Goal: Task Accomplishment & Management: Use online tool/utility

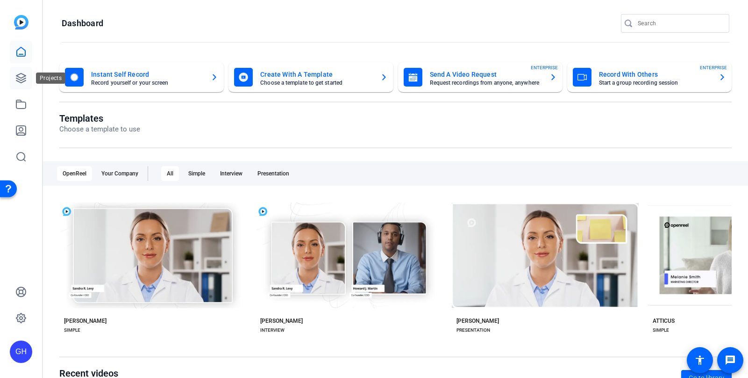
click at [18, 75] on icon at bounding box center [20, 77] width 9 height 9
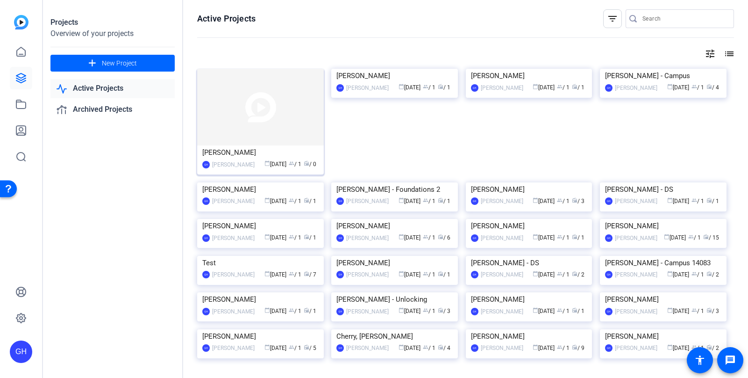
click at [244, 123] on img at bounding box center [260, 107] width 127 height 77
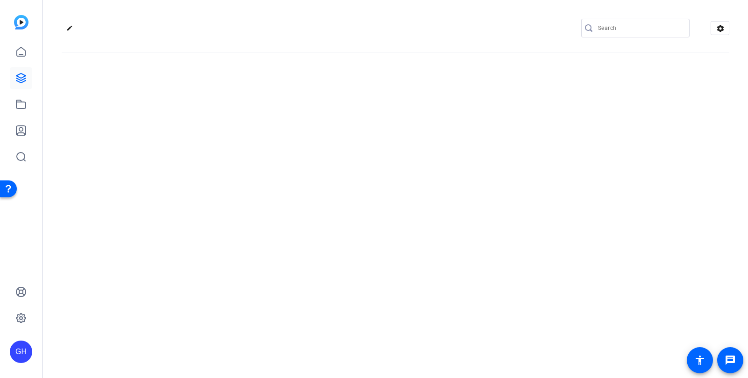
click at [244, 124] on div "edit settings" at bounding box center [395, 189] width 705 height 378
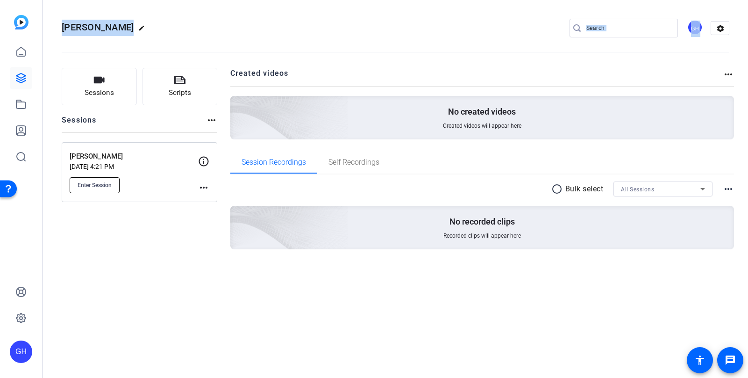
click at [89, 183] on span "Enter Session" at bounding box center [95, 184] width 34 height 7
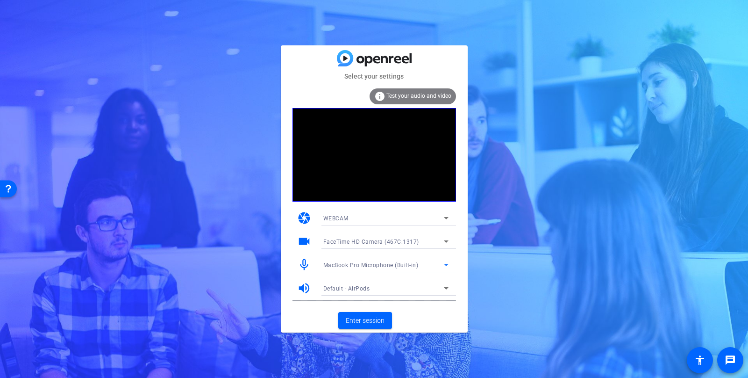
click at [383, 266] on span "MacBook Pro Microphone (Built-in)" at bounding box center [370, 265] width 95 height 7
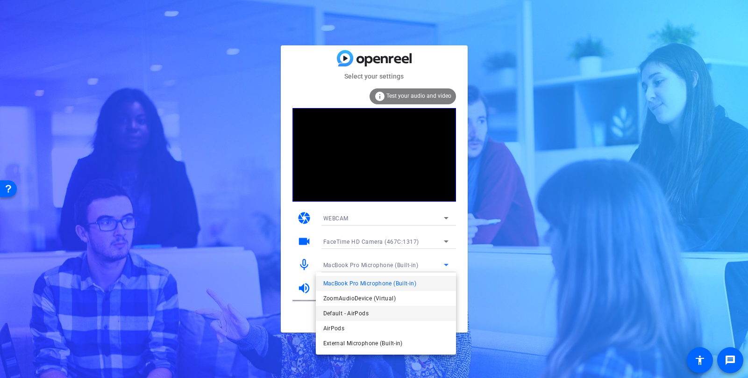
drag, startPoint x: 350, startPoint y: 302, endPoint x: 350, endPoint y: 312, distance: 9.3
click at [350, 312] on div "MacBook Pro Microphone (Built-in) ZoomAudioDevice (Virtual) Default - AirPods A…" at bounding box center [386, 313] width 140 height 82
click at [152, 135] on span "Default - AirPods" at bounding box center [90, 132] width 123 height 6
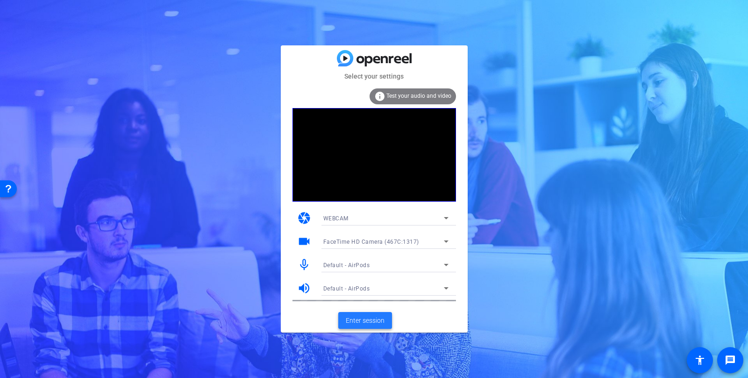
click at [367, 325] on span "Enter session" at bounding box center [365, 320] width 39 height 10
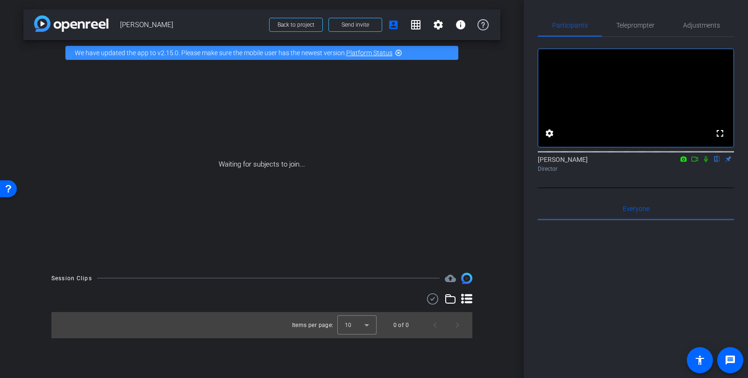
click at [285, 97] on div "Waiting for subjects to join..." at bounding box center [261, 164] width 477 height 198
click at [364, 23] on span "Send invite" at bounding box center [356, 24] width 28 height 7
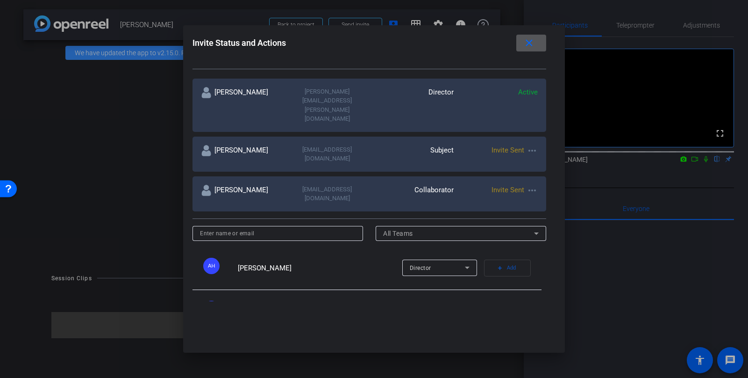
scroll to position [150, 0]
click at [256, 229] on input at bounding box center [278, 234] width 156 height 11
click at [264, 229] on input at bounding box center [278, 234] width 156 height 11
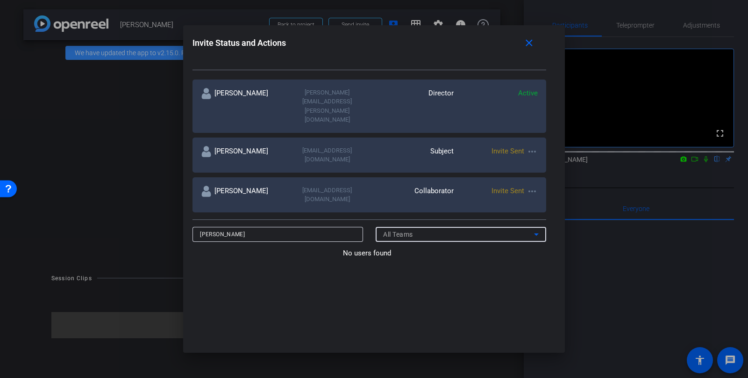
click at [487, 229] on div "All Teams" at bounding box center [458, 234] width 151 height 11
click at [268, 197] on div at bounding box center [374, 189] width 748 height 378
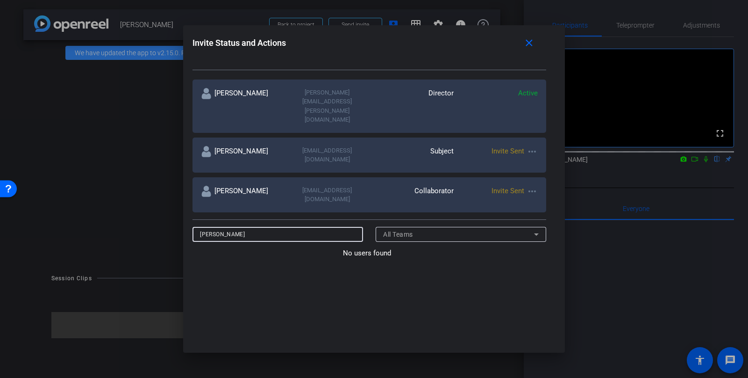
click at [264, 229] on input "juan" at bounding box center [278, 234] width 156 height 11
type input "j"
click at [286, 248] on div "No users found" at bounding box center [370, 339] width 354 height 182
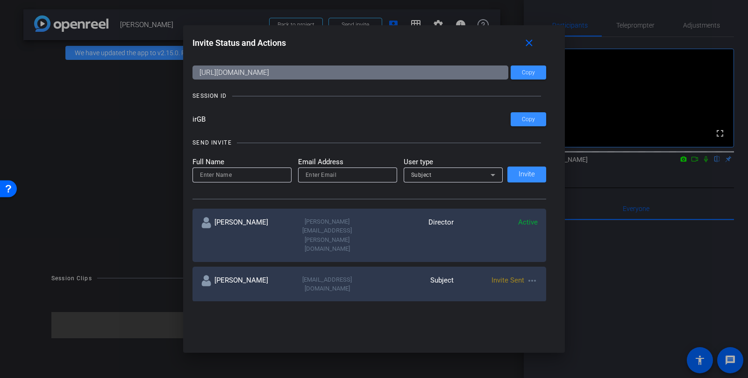
scroll to position [20, 0]
click at [243, 177] on input at bounding box center [242, 175] width 84 height 11
type input "Juan Reyna"
click at [337, 178] on input "email" at bounding box center [348, 175] width 84 height 11
type input "juan.reyna@sagepub.com"
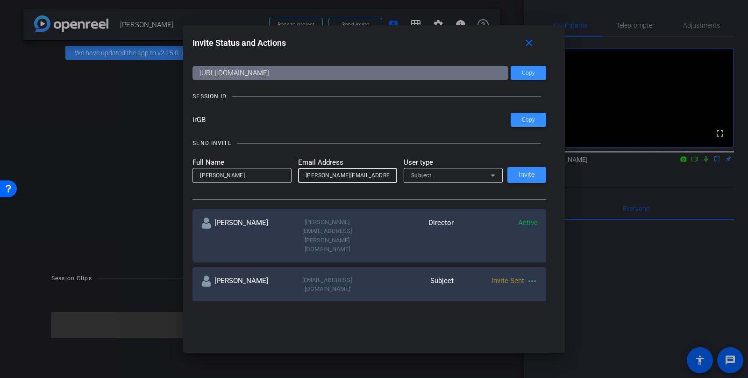
click at [419, 179] on div "Subject" at bounding box center [450, 175] width 79 height 12
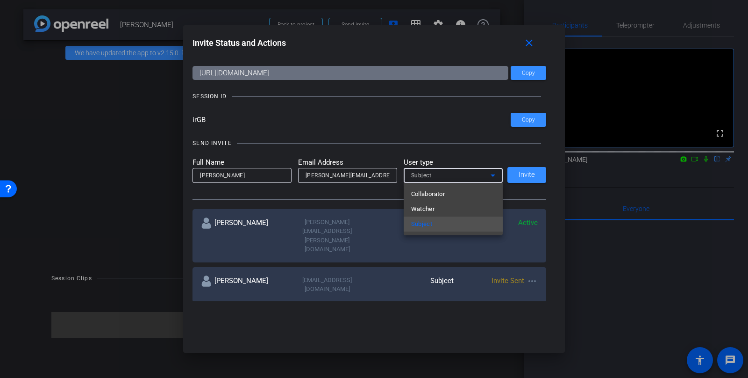
click at [423, 192] on span "Collaborator" at bounding box center [428, 193] width 34 height 11
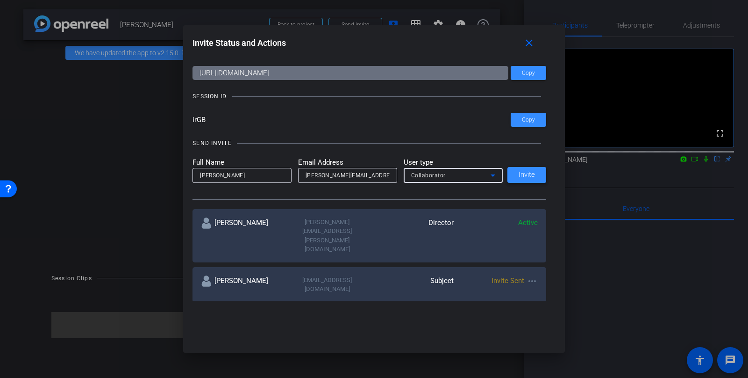
click at [530, 177] on span "Invite" at bounding box center [527, 174] width 16 height 7
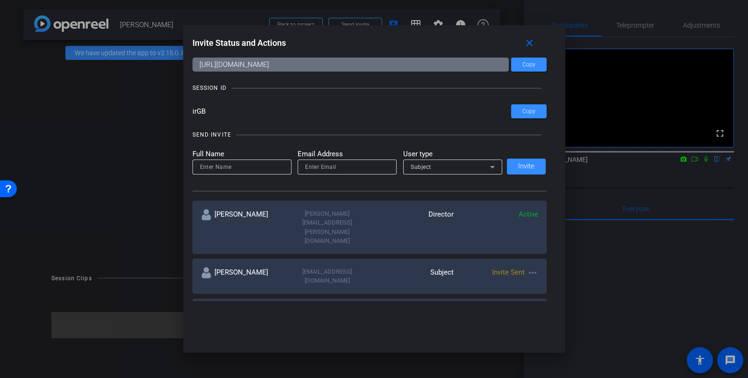
scroll to position [0, 0]
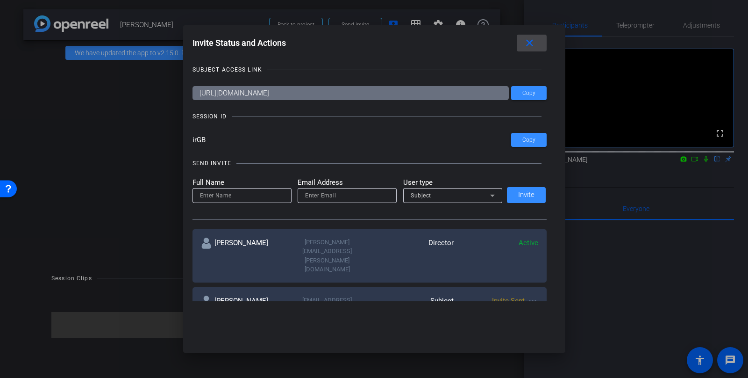
click at [529, 45] on mat-icon "close" at bounding box center [530, 43] width 12 height 12
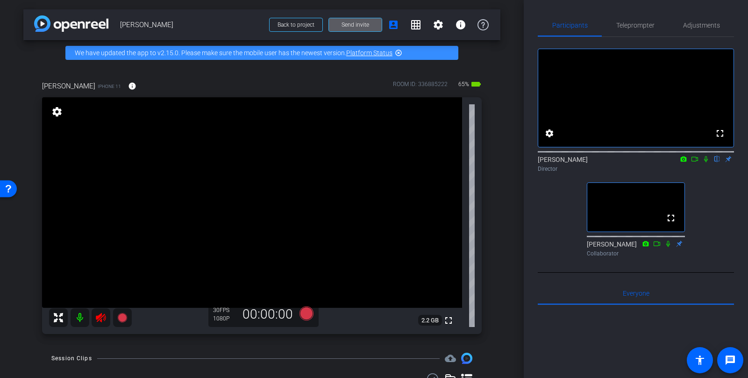
click at [100, 318] on icon at bounding box center [101, 317] width 10 height 9
click at [100, 318] on div at bounding box center [90, 317] width 83 height 19
click at [217, 311] on div "30 FPS" at bounding box center [224, 309] width 23 height 7
click at [704, 25] on span "Adjustments" at bounding box center [701, 25] width 37 height 7
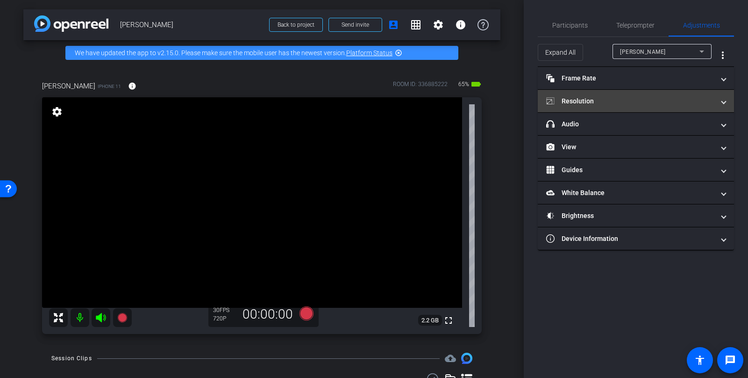
click at [618, 98] on mat-panel-title "Resolution" at bounding box center [630, 101] width 168 height 10
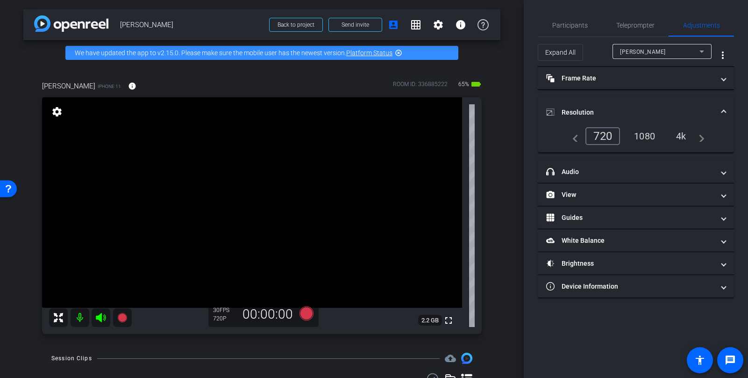
click at [649, 136] on div "1080" at bounding box center [644, 136] width 35 height 16
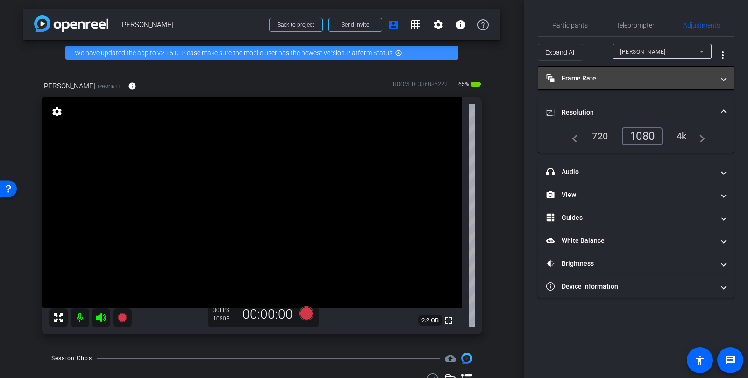
click at [613, 79] on mat-panel-title "Frame Rate Frame Rate" at bounding box center [630, 78] width 168 height 10
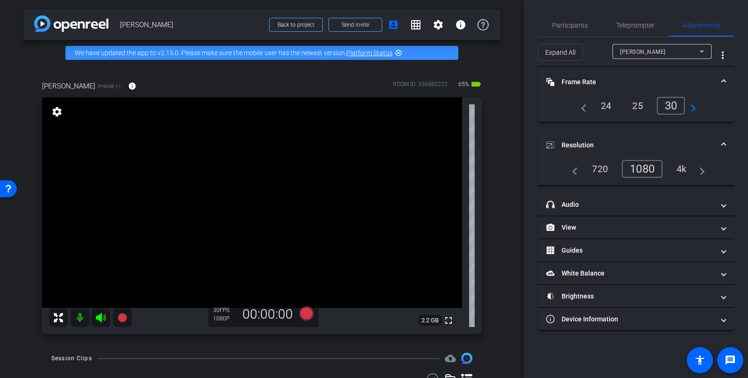
click at [605, 107] on div "24" at bounding box center [606, 106] width 25 height 16
click at [569, 23] on span "Participants" at bounding box center [570, 25] width 36 height 7
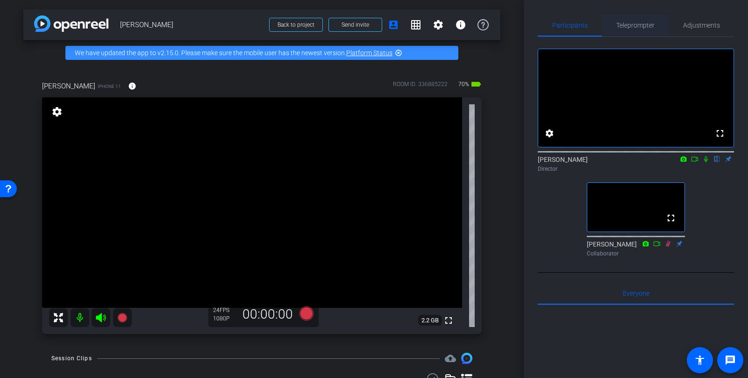
click at [629, 27] on span "Teleprompter" at bounding box center [635, 25] width 38 height 7
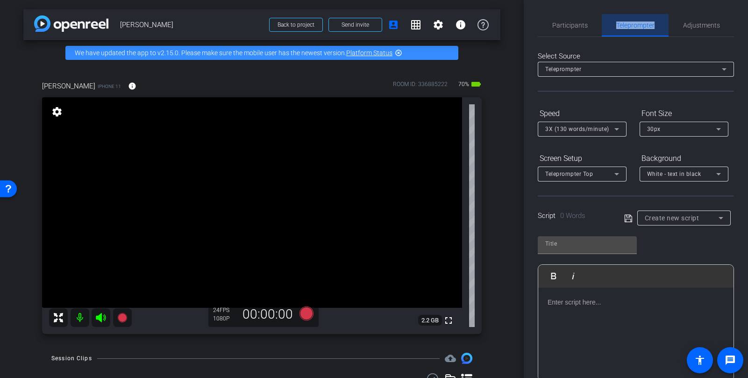
click at [630, 27] on span "Teleprompter" at bounding box center [635, 25] width 38 height 7
click at [572, 28] on span "Participants" at bounding box center [570, 25] width 36 height 7
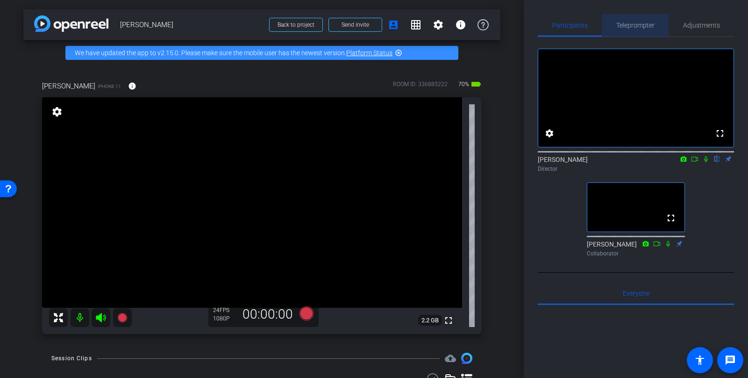
click at [641, 25] on span "Teleprompter" at bounding box center [635, 25] width 38 height 7
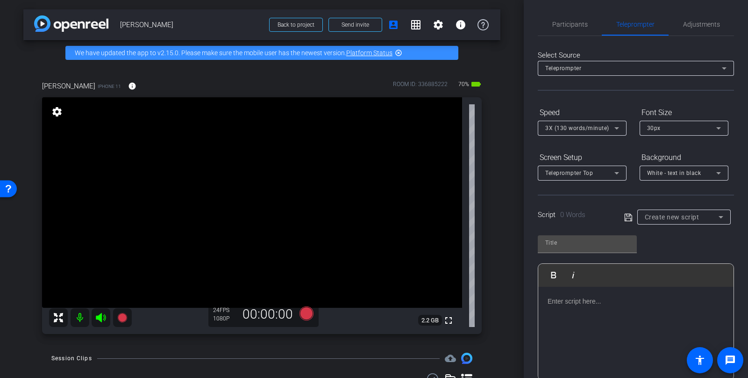
click at [576, 312] on div at bounding box center [635, 332] width 195 height 93
drag, startPoint x: 592, startPoint y: 300, endPoint x: 526, endPoint y: 302, distance: 65.4
click at [527, 302] on div "Participants Teleprompter Adjustments settings Geoff Hahn flip Director Ailsa D…" at bounding box center [636, 189] width 224 height 378
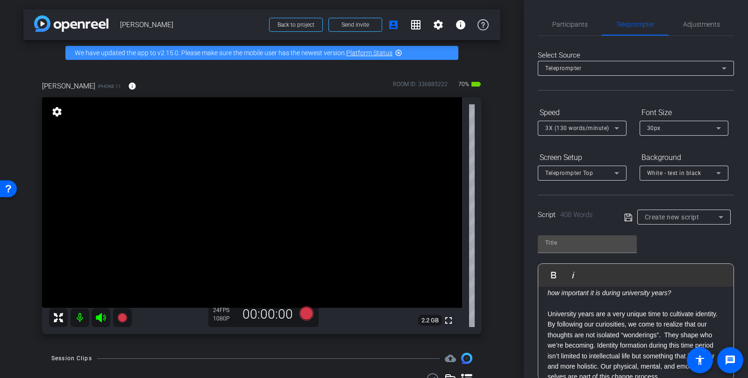
scroll to position [32, 0]
click at [672, 218] on span "Create new script" at bounding box center [672, 216] width 55 height 7
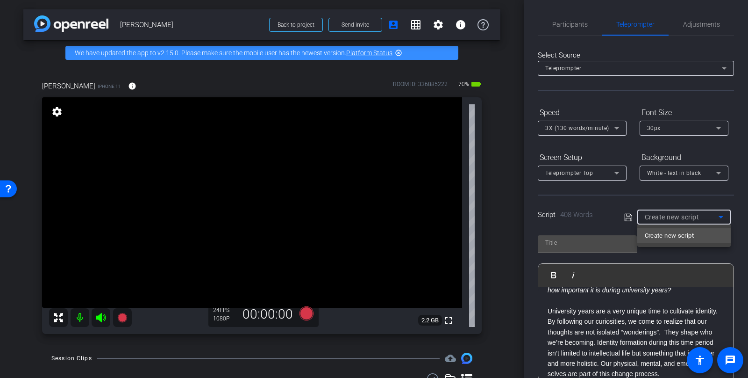
click at [671, 236] on span "Create new script" at bounding box center [669, 235] width 49 height 11
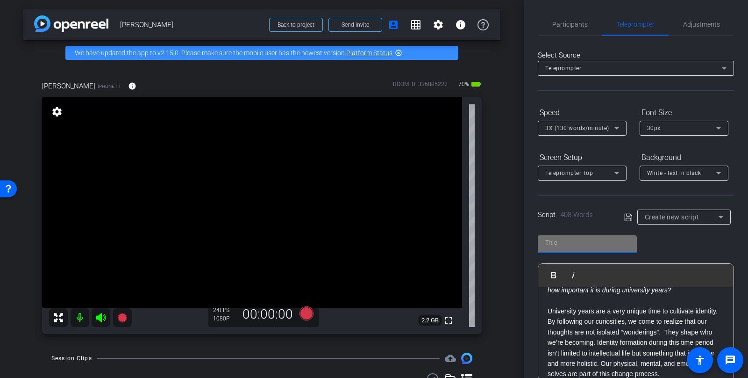
click at [593, 243] on input "text" at bounding box center [587, 242] width 84 height 11
type input "Vanessa C"
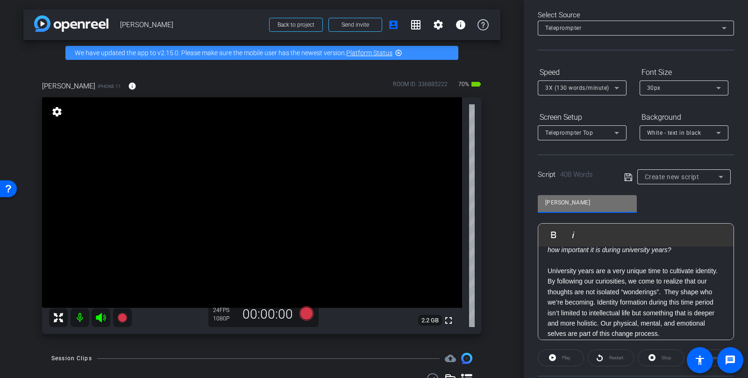
scroll to position [48, 0]
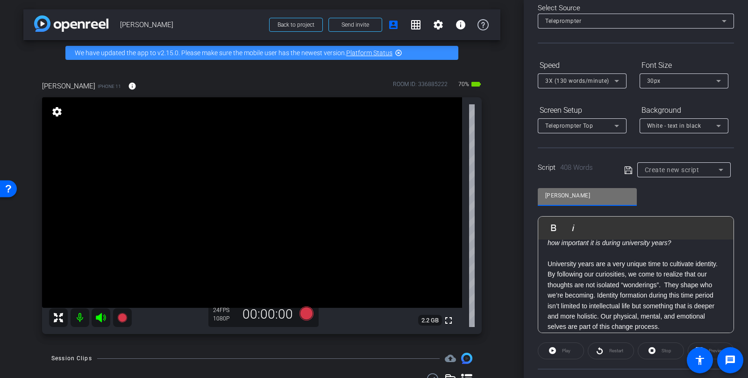
click at [630, 171] on icon at bounding box center [628, 169] width 8 height 11
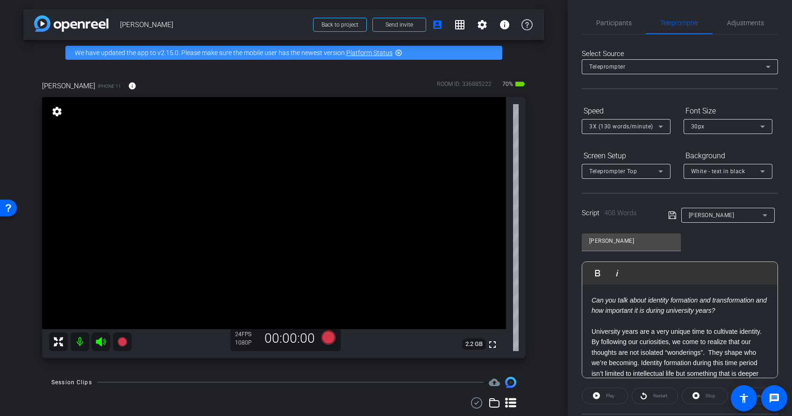
scroll to position [0, 0]
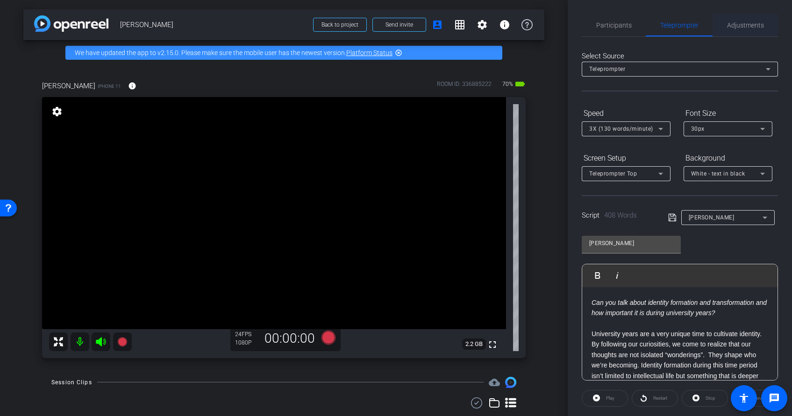
click at [748, 23] on span "Adjustments" at bounding box center [745, 25] width 37 height 7
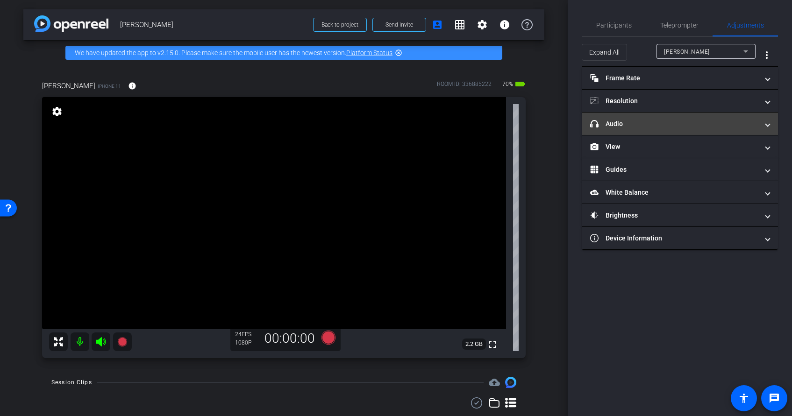
click at [645, 118] on mat-expansion-panel-header "headphone icon Audio" at bounding box center [680, 124] width 196 height 22
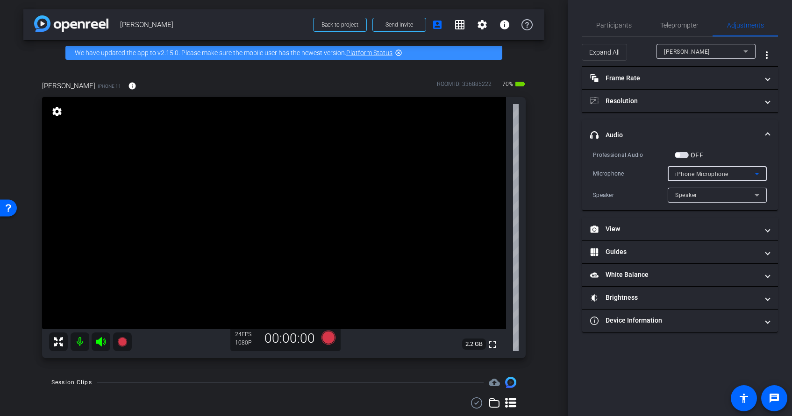
click at [697, 174] on span "iPhone Microphone" at bounding box center [701, 174] width 53 height 7
click at [666, 135] on div at bounding box center [396, 208] width 792 height 416
click at [698, 194] on div "Speaker" at bounding box center [714, 195] width 79 height 12
click at [695, 133] on div at bounding box center [396, 208] width 792 height 416
click at [719, 136] on mat-panel-title "headphone icon Audio" at bounding box center [674, 135] width 168 height 10
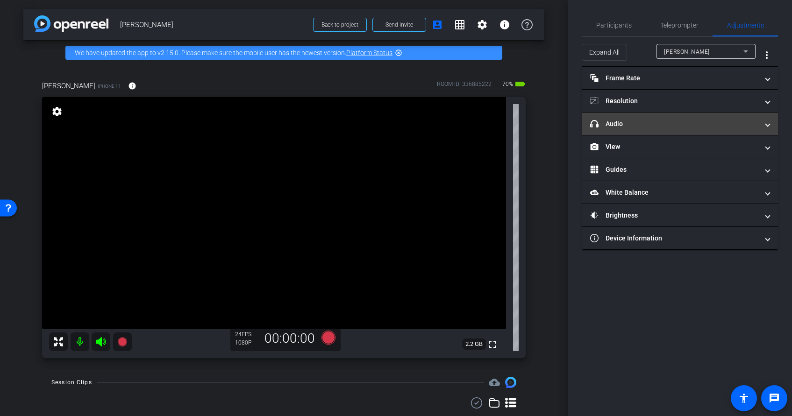
click at [657, 127] on mat-panel-title "headphone icon Audio" at bounding box center [674, 124] width 168 height 10
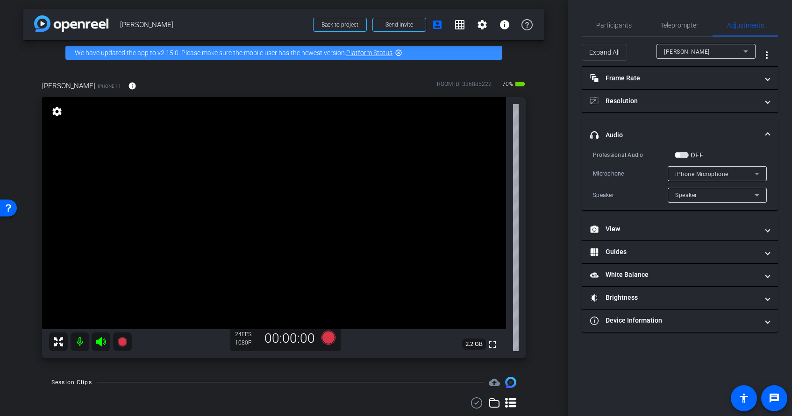
click at [735, 179] on div "iPhone Microphone" at bounding box center [714, 174] width 79 height 12
click at [677, 156] on div at bounding box center [396, 208] width 792 height 416
click at [681, 155] on span "button" at bounding box center [682, 155] width 14 height 7
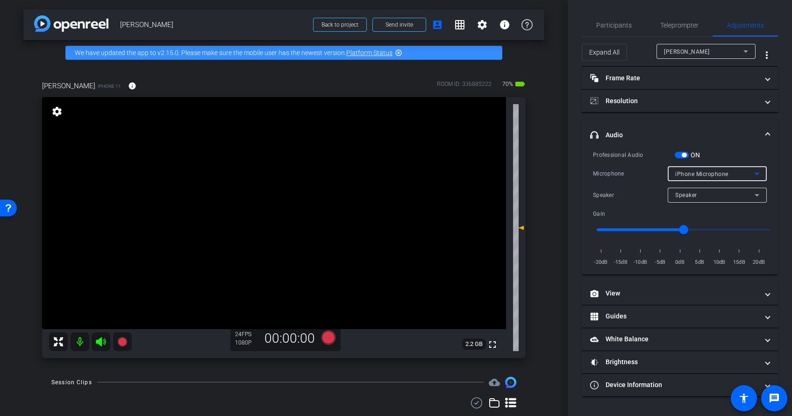
click at [697, 173] on span "iPhone Microphone" at bounding box center [701, 174] width 53 height 7
click at [710, 209] on span "UAC 1.0 Microphone & HID-Mediakey" at bounding box center [717, 207] width 84 height 11
click at [657, 227] on input "range" at bounding box center [683, 230] width 193 height 21
click at [638, 229] on input "range" at bounding box center [683, 230] width 193 height 21
click at [621, 229] on input "range" at bounding box center [683, 230] width 193 height 21
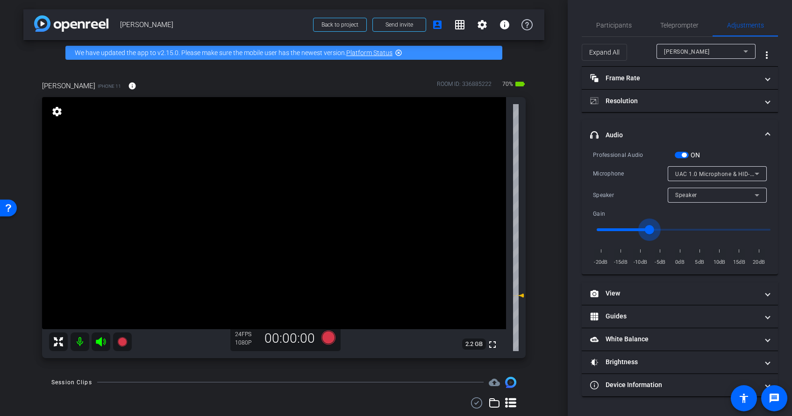
click at [651, 228] on input "range" at bounding box center [683, 230] width 193 height 21
click at [635, 229] on input "range" at bounding box center [683, 230] width 193 height 21
click at [705, 175] on span "UAC 1.0 Microphone & HID-Mediakey" at bounding box center [725, 173] width 100 height 7
click at [703, 190] on span "iPhone Microphone" at bounding box center [702, 192] width 54 height 11
click at [670, 231] on input "range" at bounding box center [683, 230] width 193 height 21
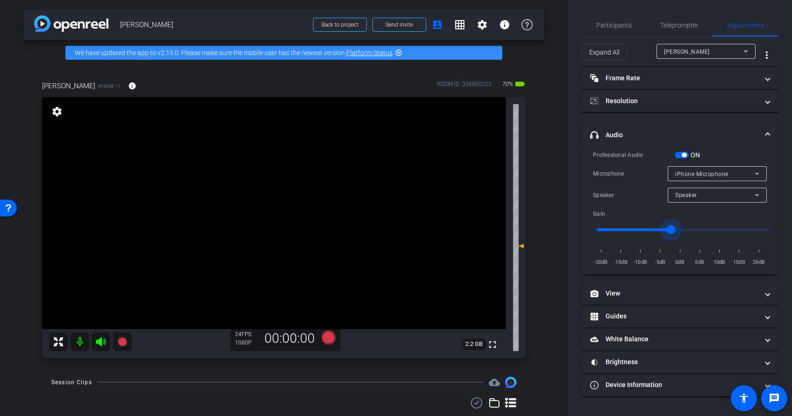
click at [656, 229] on input "range" at bounding box center [683, 230] width 193 height 21
click at [664, 227] on input "range" at bounding box center [683, 230] width 193 height 21
type input "-6"
click at [657, 230] on input "range" at bounding box center [683, 230] width 193 height 21
click at [677, 22] on span "Teleprompter" at bounding box center [679, 25] width 38 height 7
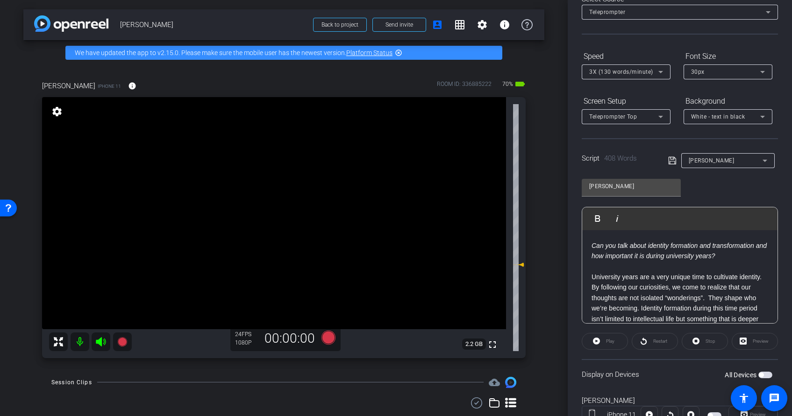
scroll to position [94, 0]
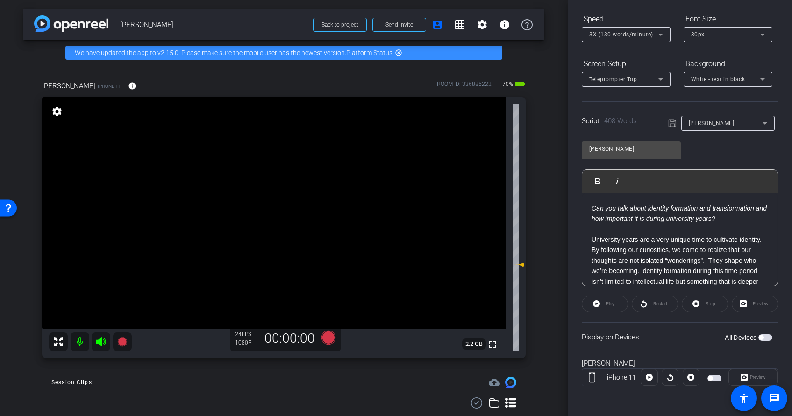
click at [716, 377] on span "button" at bounding box center [715, 378] width 14 height 7
click at [602, 304] on span at bounding box center [604, 304] width 45 height 22
click at [607, 303] on span "Pause" at bounding box center [610, 303] width 13 height 5
click at [745, 303] on div "Preview" at bounding box center [755, 304] width 46 height 17
click at [745, 300] on div "Preview" at bounding box center [755, 304] width 46 height 17
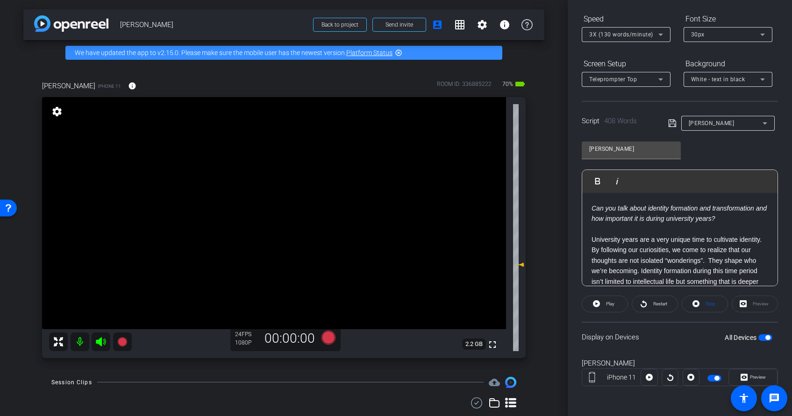
click at [744, 305] on div "Preview" at bounding box center [755, 304] width 46 height 17
click at [644, 303] on icon at bounding box center [643, 304] width 7 height 12
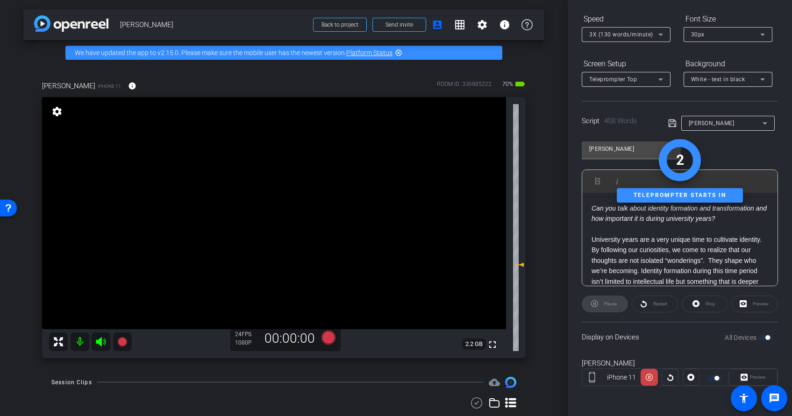
click at [643, 305] on div "Restart" at bounding box center [655, 304] width 46 height 17
click at [697, 304] on div "Stop" at bounding box center [705, 304] width 46 height 17
click at [693, 303] on div "Stop" at bounding box center [705, 304] width 46 height 17
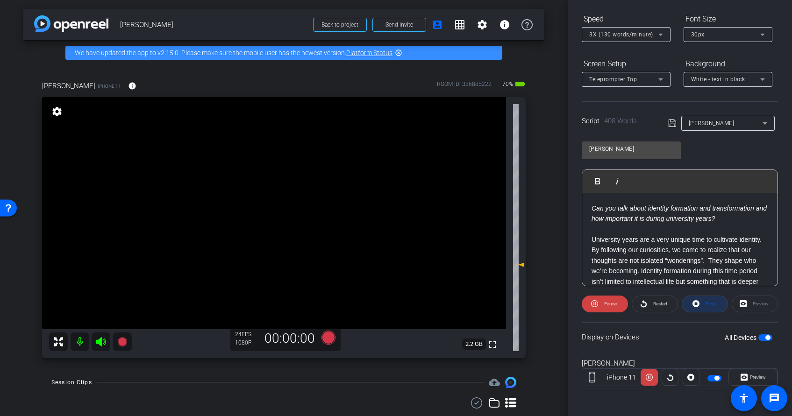
click at [695, 304] on icon at bounding box center [696, 304] width 7 height 12
click at [748, 374] on span "Preview" at bounding box center [757, 377] width 18 height 13
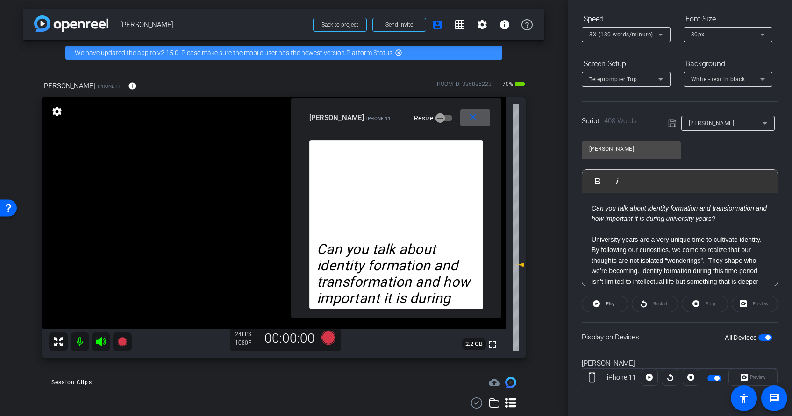
click at [468, 119] on mat-icon "close" at bounding box center [473, 118] width 12 height 12
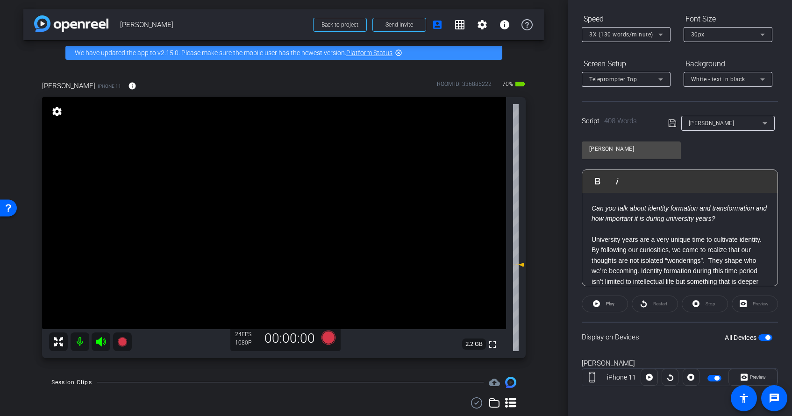
click at [748, 307] on div "Preview" at bounding box center [755, 304] width 46 height 17
click at [748, 306] on div "Preview" at bounding box center [755, 304] width 46 height 17
click at [713, 377] on span "button" at bounding box center [715, 378] width 14 height 7
click at [748, 336] on span "button" at bounding box center [765, 338] width 14 height 7
click at [748, 304] on div "Preview" at bounding box center [755, 304] width 46 height 17
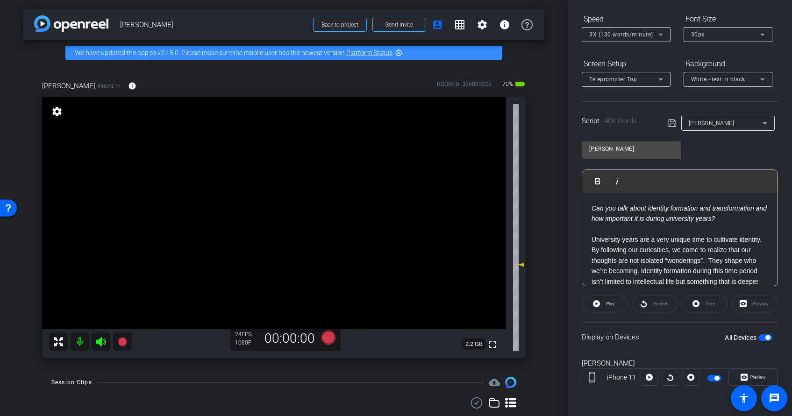
click at [741, 304] on div "Preview" at bounding box center [755, 304] width 46 height 17
click at [748, 377] on span "Preview" at bounding box center [758, 377] width 16 height 5
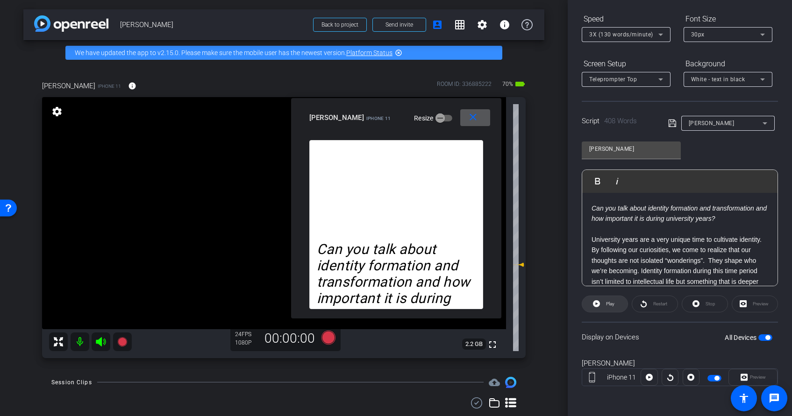
scroll to position [86, 0]
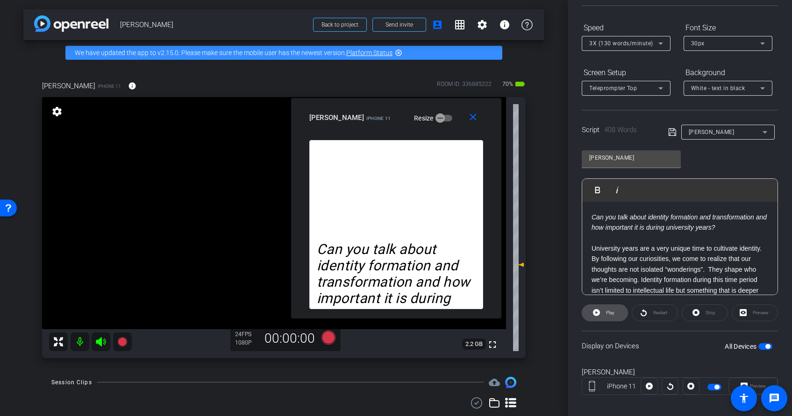
click at [598, 312] on icon at bounding box center [596, 312] width 7 height 7
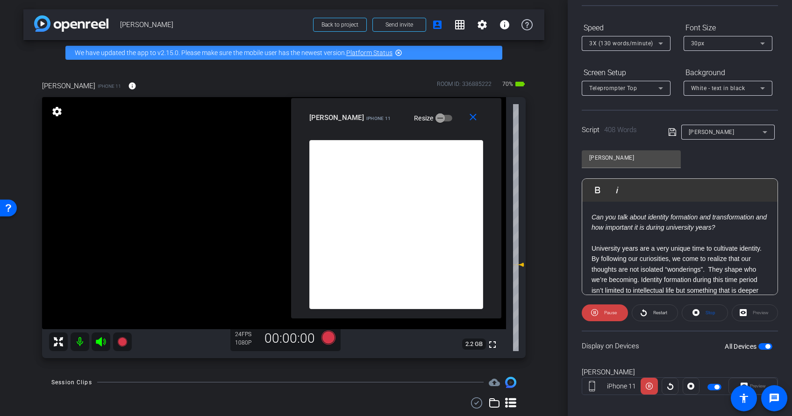
click at [748, 314] on div "Preview" at bounding box center [755, 313] width 46 height 17
click at [655, 314] on span "Restart" at bounding box center [660, 312] width 14 height 5
click at [604, 313] on span "Pause" at bounding box center [610, 312] width 13 height 5
click at [471, 119] on mat-icon "close" at bounding box center [473, 118] width 12 height 12
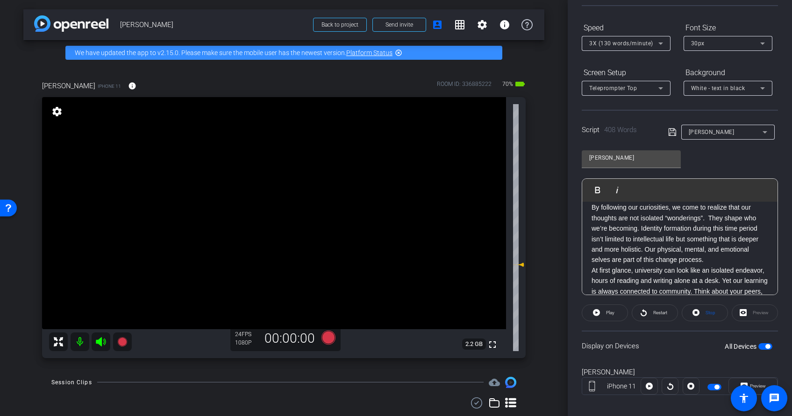
scroll to position [61, 0]
click at [709, 257] on p "University years are a very unique time to cultivate identity. By following our…" at bounding box center [680, 228] width 177 height 73
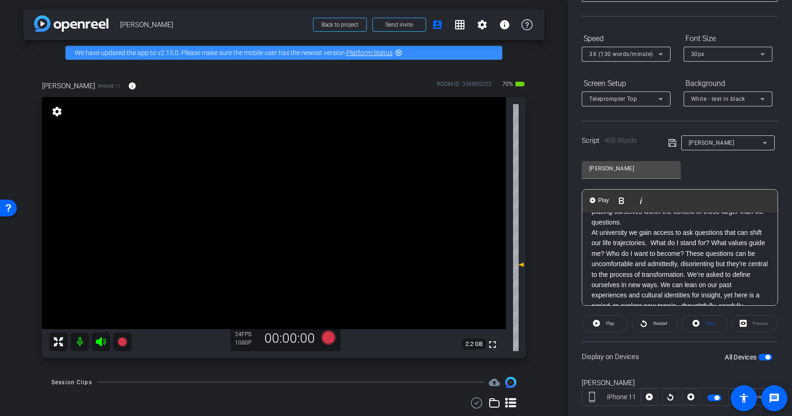
scroll to position [277, 0]
click at [648, 222] on p "At first glance, university can look like an isolated endeavor, hours of readin…" at bounding box center [680, 148] width 177 height 157
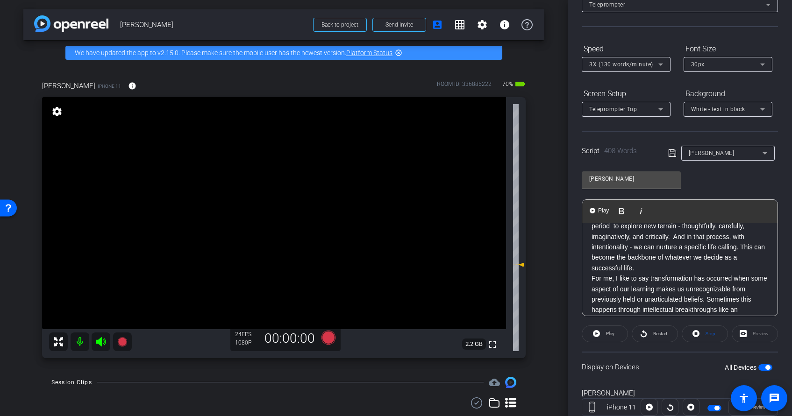
click at [656, 268] on p "At university we gain access to ask questions that can shift our life trajector…" at bounding box center [680, 211] width 177 height 126
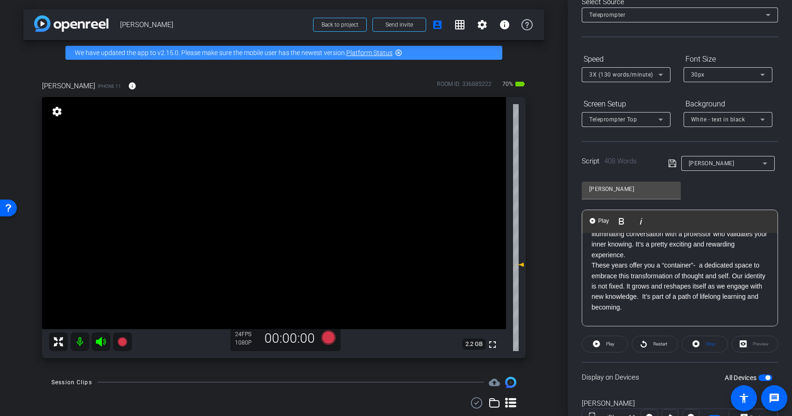
click at [655, 259] on p "For me, I like to say transformation has occurred when some aspect of our learn…" at bounding box center [680, 223] width 177 height 73
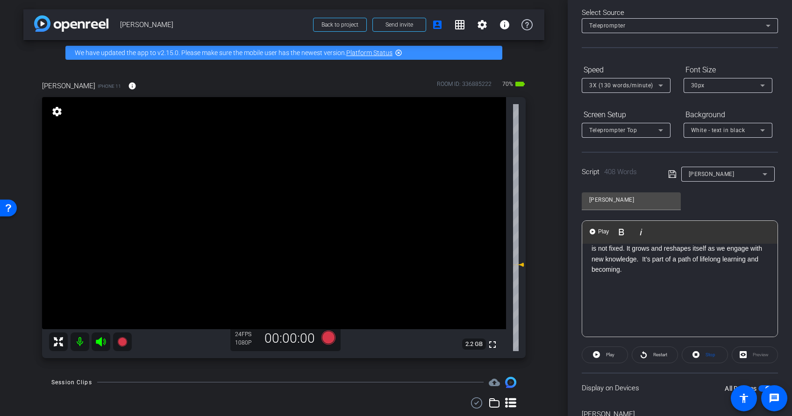
scroll to position [544, 0]
click at [745, 354] on div "Preview" at bounding box center [755, 355] width 46 height 17
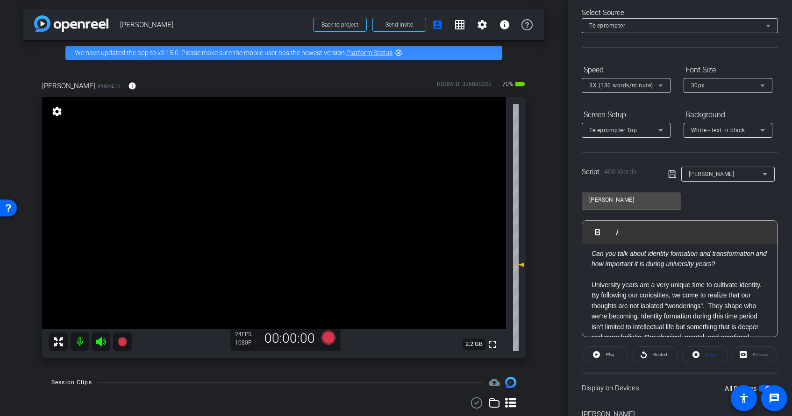
scroll to position [0, 0]
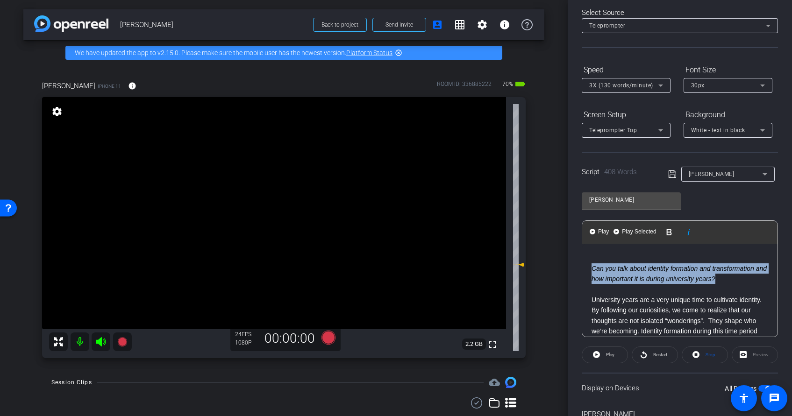
drag, startPoint x: 722, startPoint y: 279, endPoint x: 577, endPoint y: 267, distance: 144.9
click at [577, 267] on div "Participants Teleprompter Adjustments settings Geoff Hahn flip Director Ailsa D…" at bounding box center [680, 208] width 224 height 416
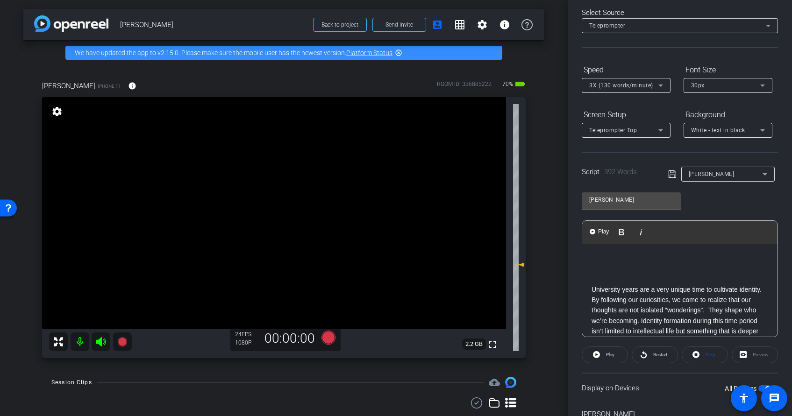
drag, startPoint x: 595, startPoint y: 275, endPoint x: 601, endPoint y: 275, distance: 5.6
click at [595, 275] on p at bounding box center [680, 279] width 177 height 10
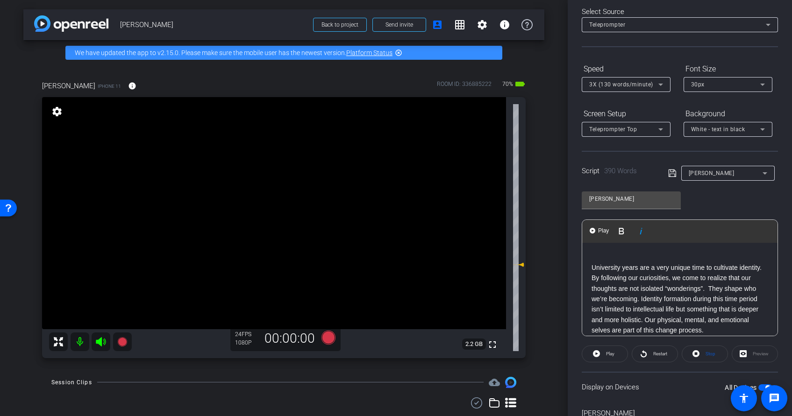
click at [592, 268] on p "University years are a very unique time to cultivate identity. By following our…" at bounding box center [680, 299] width 177 height 73
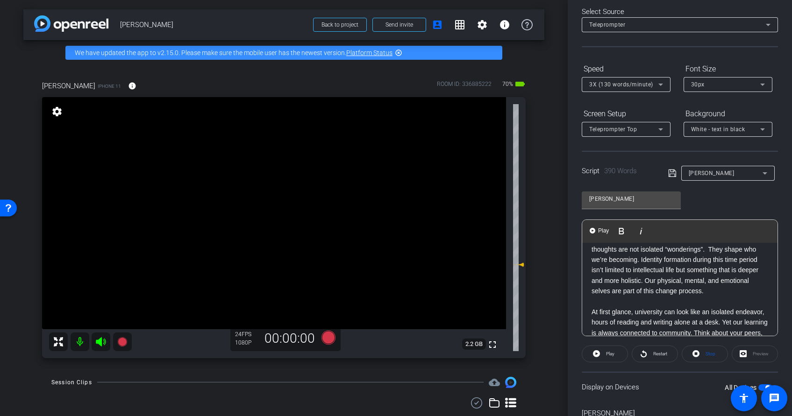
scroll to position [0, 0]
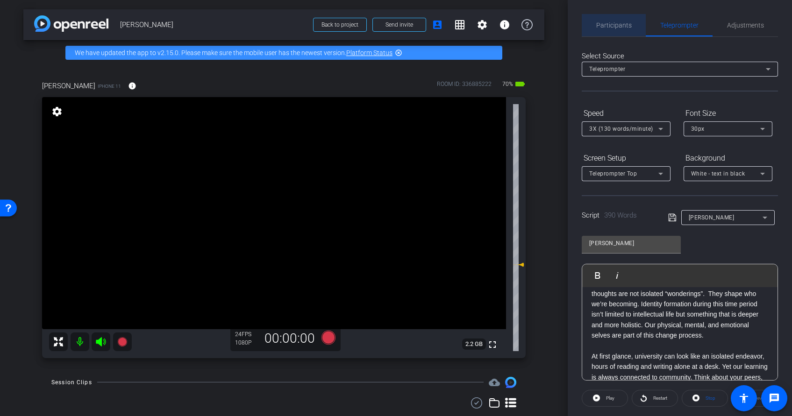
click at [618, 31] on span "Participants" at bounding box center [614, 25] width 36 height 22
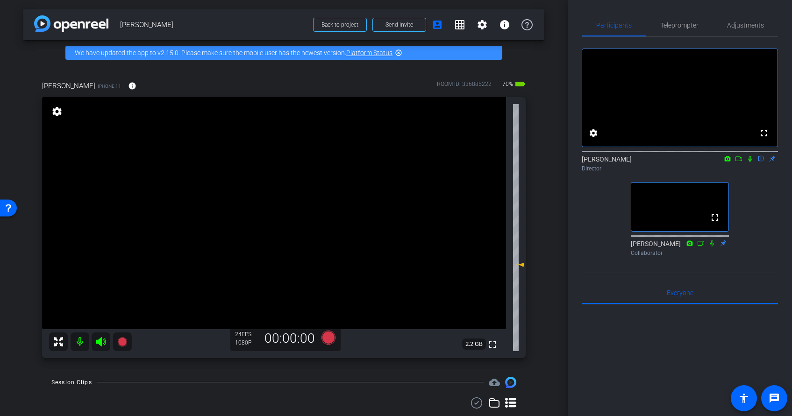
click at [739, 162] on icon at bounding box center [738, 159] width 7 height 7
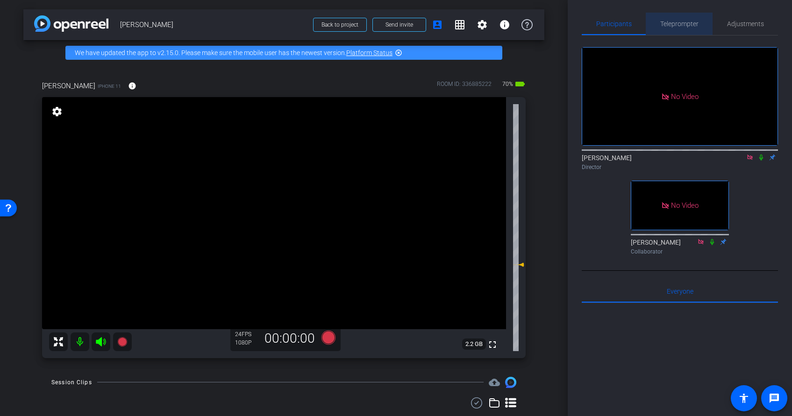
click at [676, 25] on span "Teleprompter" at bounding box center [679, 24] width 38 height 7
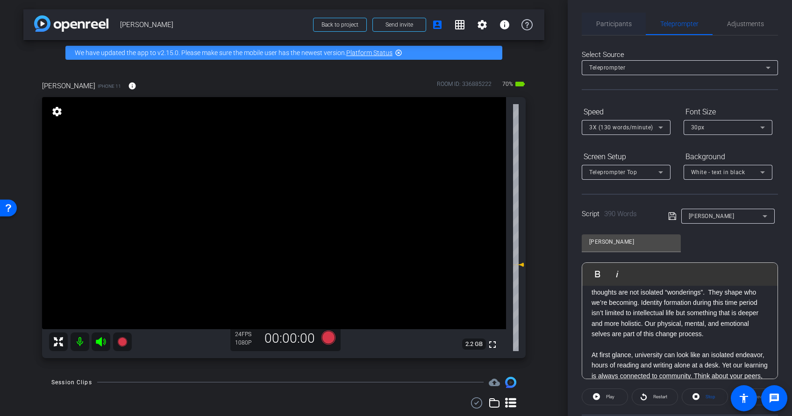
click at [614, 28] on span "Participants" at bounding box center [614, 24] width 36 height 22
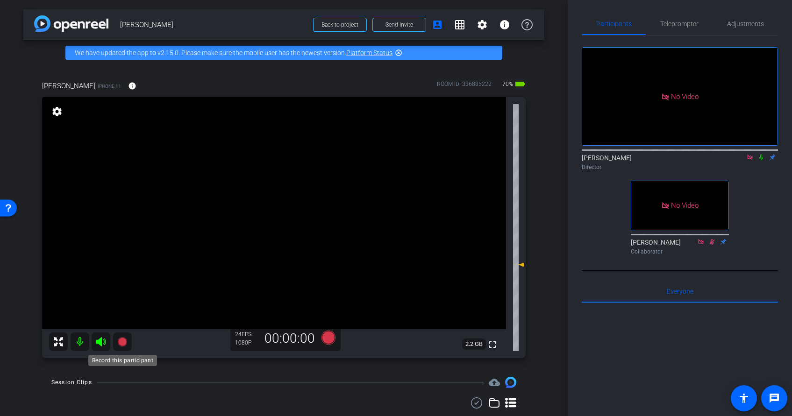
click at [120, 342] on icon at bounding box center [121, 341] width 9 height 9
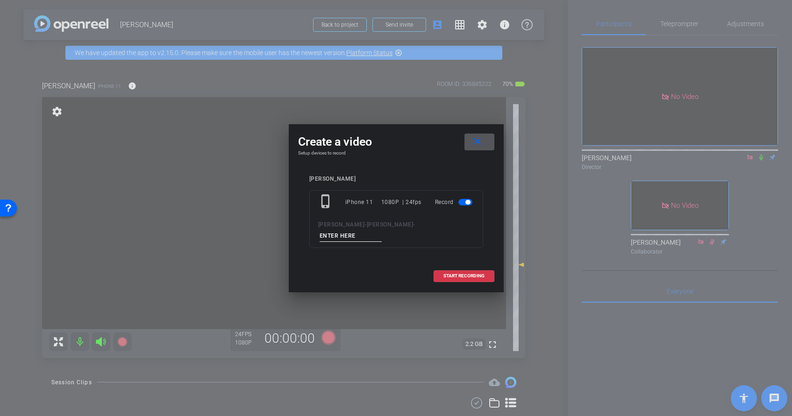
click at [361, 235] on input at bounding box center [351, 236] width 63 height 12
type input "VC 1"
click at [456, 275] on span "START RECORDING" at bounding box center [463, 276] width 41 height 5
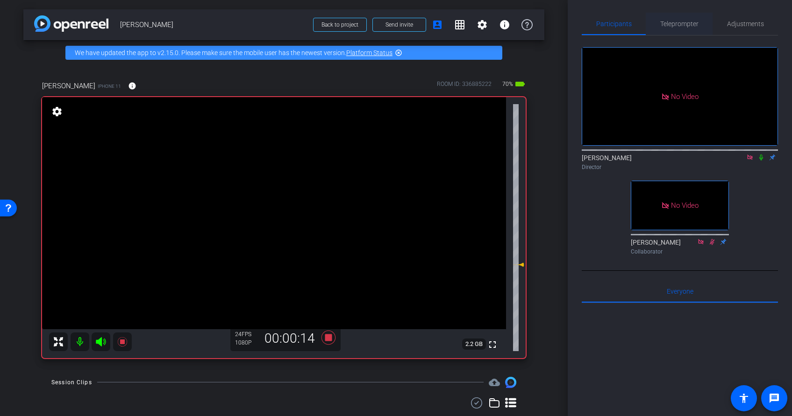
click at [683, 19] on span "Teleprompter" at bounding box center [679, 24] width 38 height 22
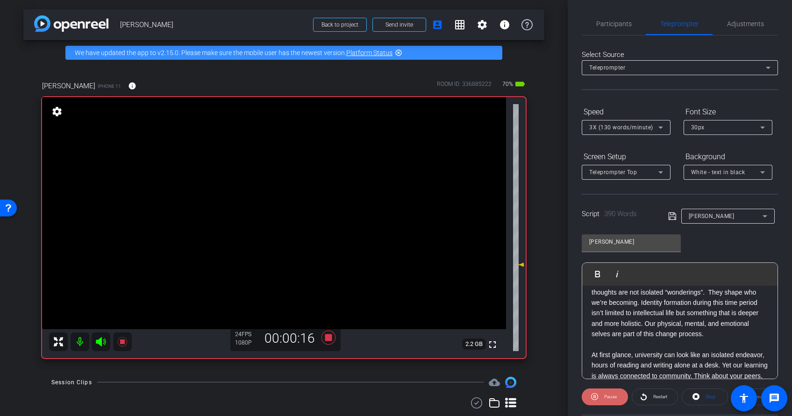
click at [609, 377] on span "Pause" at bounding box center [610, 396] width 13 height 5
click at [616, 21] on span "Participants" at bounding box center [614, 24] width 36 height 7
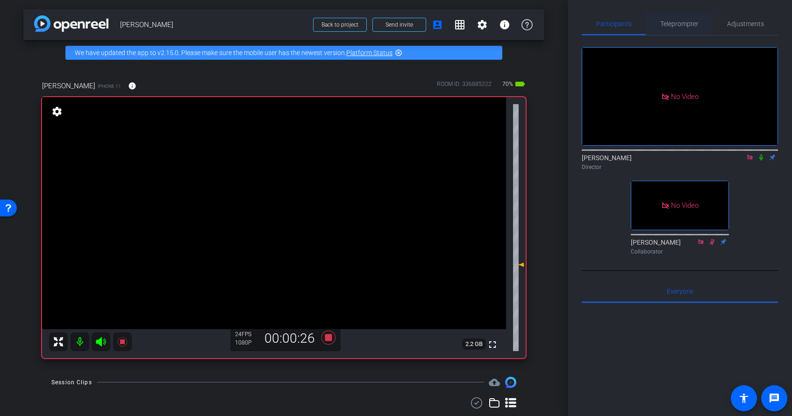
click at [680, 23] on span "Teleprompter" at bounding box center [679, 24] width 38 height 7
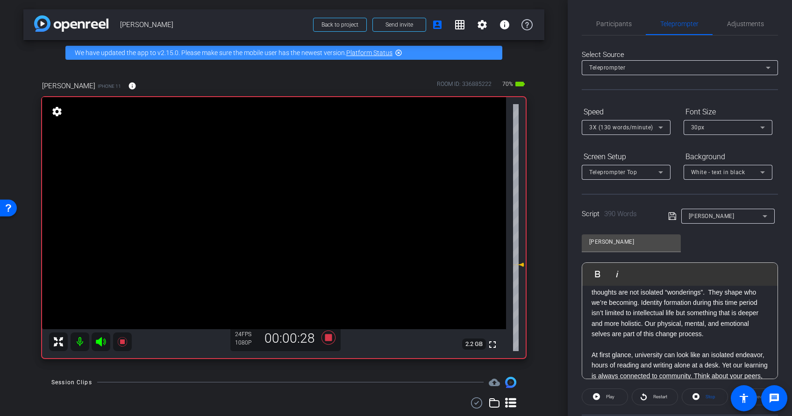
scroll to position [0, 0]
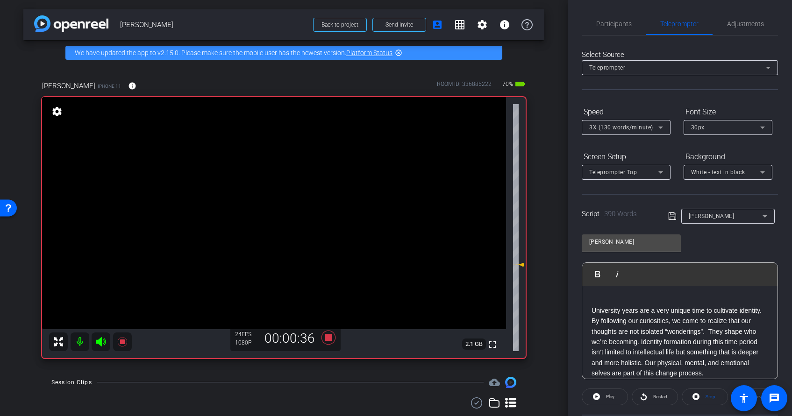
click at [669, 215] on icon at bounding box center [672, 216] width 8 height 11
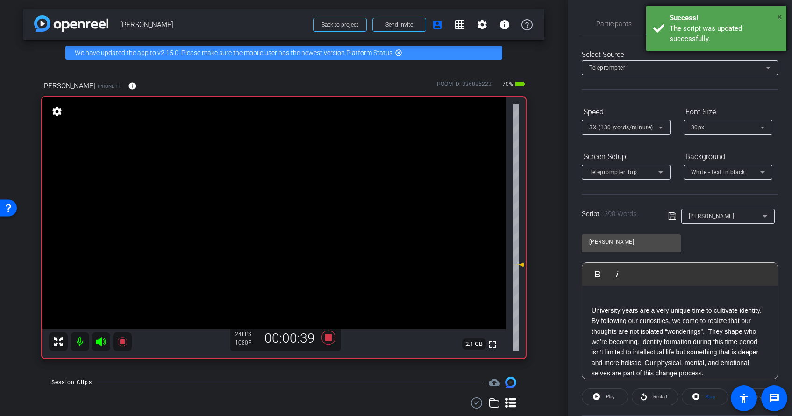
click at [748, 14] on span "×" at bounding box center [779, 16] width 5 height 11
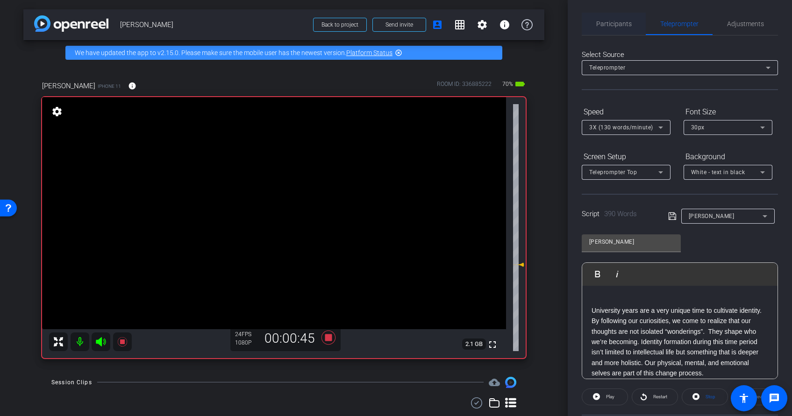
click at [634, 28] on div "Participants" at bounding box center [614, 24] width 64 height 22
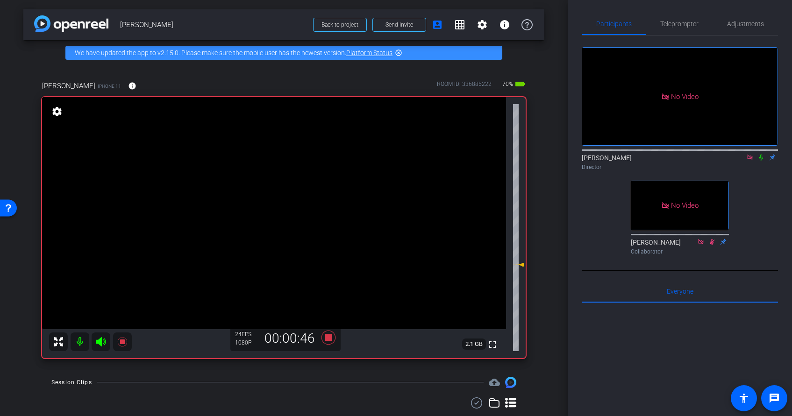
click at [748, 155] on icon at bounding box center [761, 158] width 4 height 6
click at [748, 155] on icon at bounding box center [761, 158] width 5 height 6
click at [685, 24] on span "Teleprompter" at bounding box center [679, 24] width 38 height 7
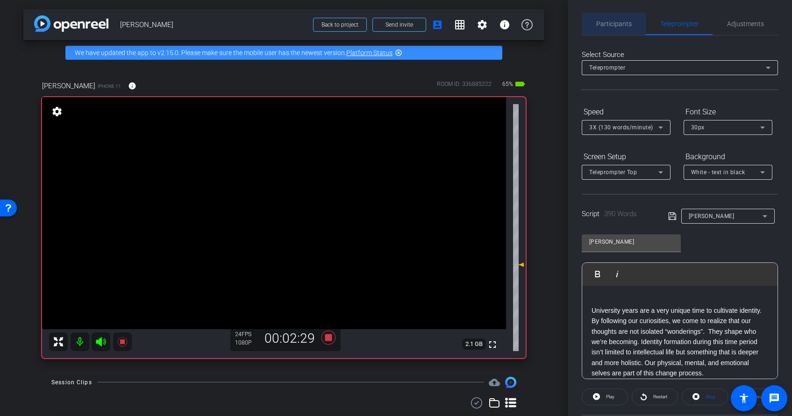
click at [621, 26] on span "Participants" at bounding box center [614, 24] width 36 height 7
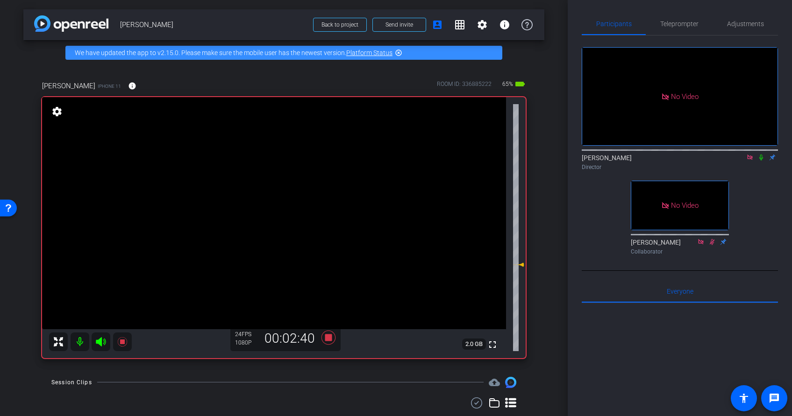
click at [748, 155] on icon at bounding box center [761, 158] width 4 height 6
click at [679, 26] on span "Teleprompter" at bounding box center [679, 24] width 38 height 7
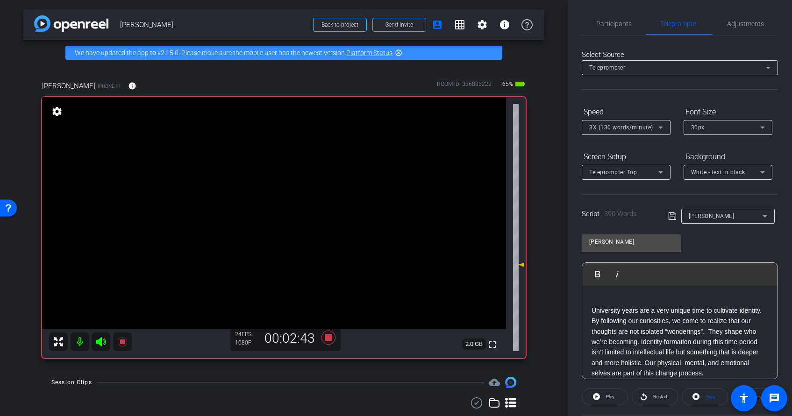
scroll to position [94, 0]
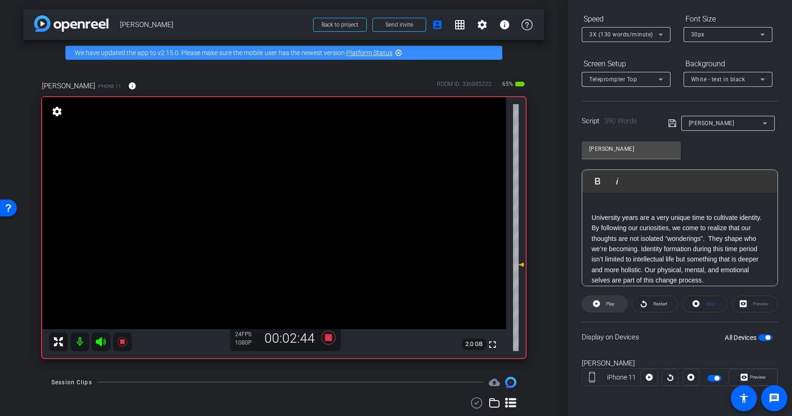
click at [608, 307] on span "Play" at bounding box center [610, 303] width 8 height 5
click at [607, 308] on span "Pause" at bounding box center [609, 304] width 15 height 13
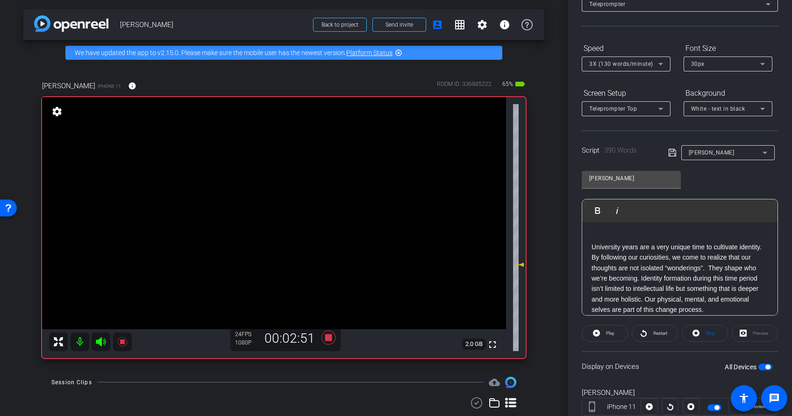
scroll to position [0, 0]
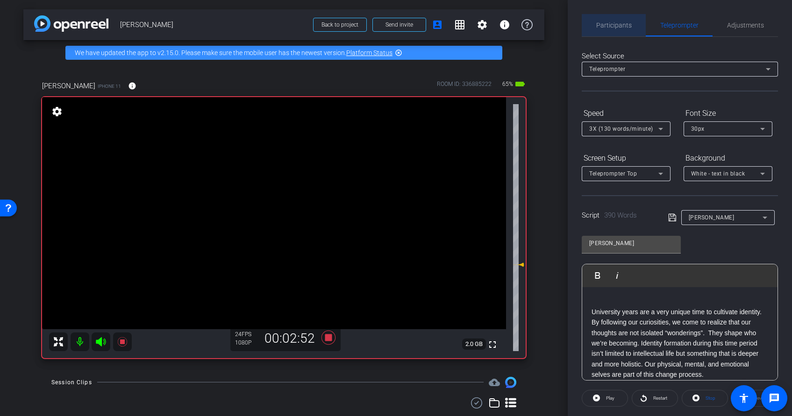
click at [624, 27] on span "Participants" at bounding box center [614, 25] width 36 height 7
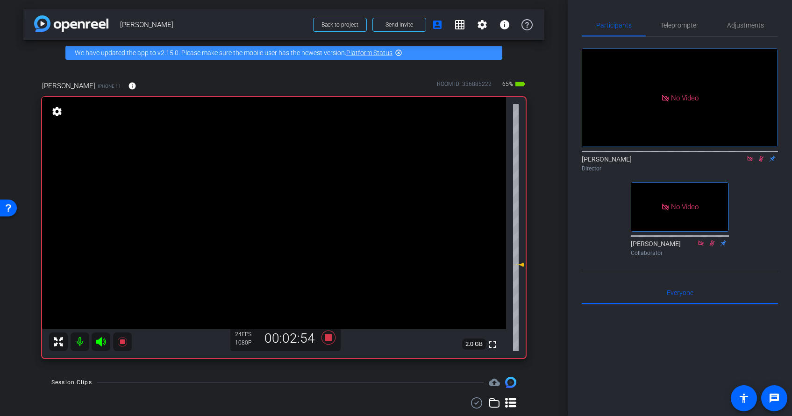
click at [748, 156] on icon at bounding box center [761, 159] width 7 height 7
click at [676, 24] on span "Teleprompter" at bounding box center [679, 24] width 38 height 7
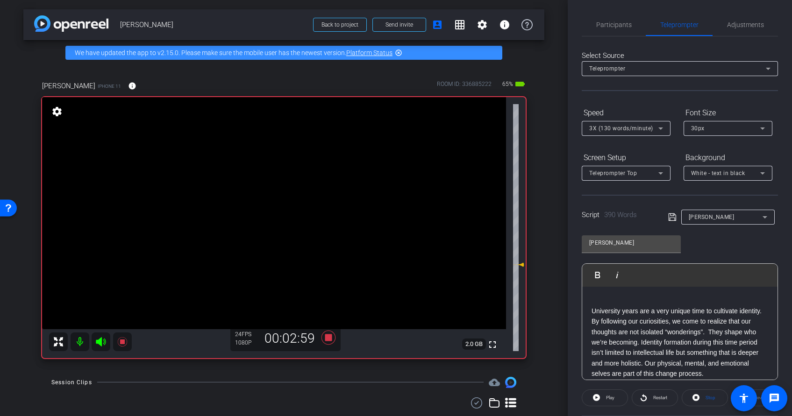
scroll to position [0, 0]
click at [598, 273] on span "Play" at bounding box center [603, 275] width 14 height 8
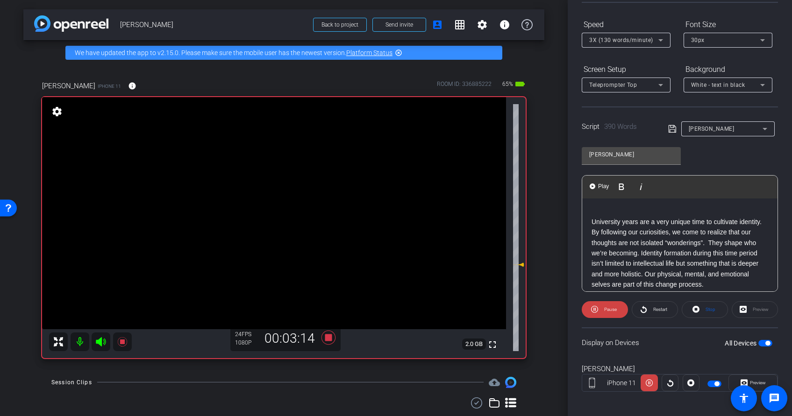
scroll to position [94, 0]
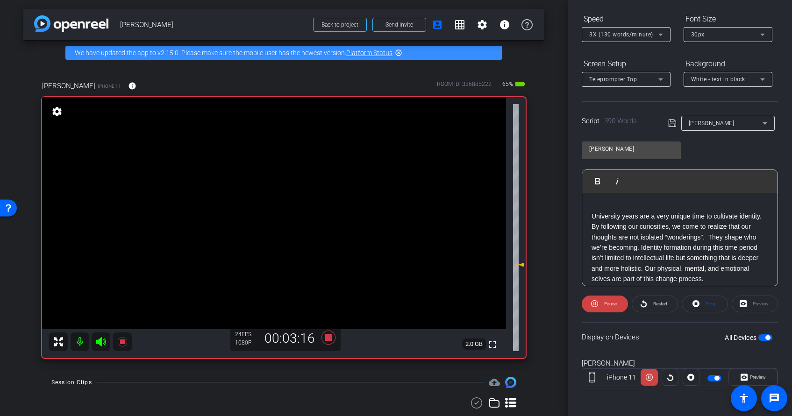
click at [748, 306] on div "Preview" at bounding box center [755, 304] width 46 height 17
click at [748, 377] on span "Preview" at bounding box center [758, 377] width 16 height 5
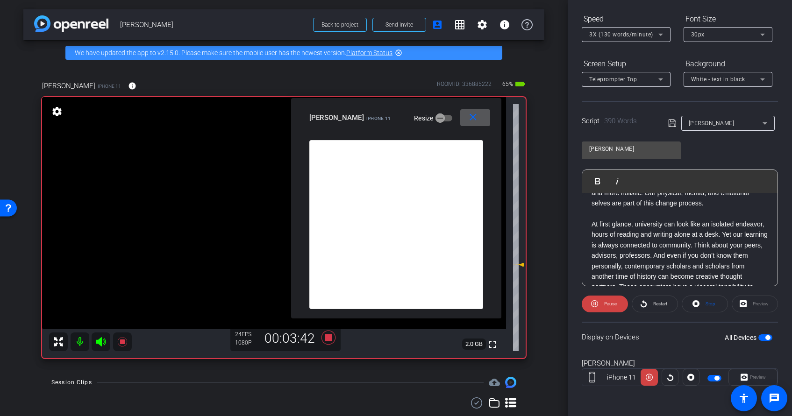
scroll to position [77, 0]
click at [610, 305] on span "Pause" at bounding box center [610, 303] width 13 height 5
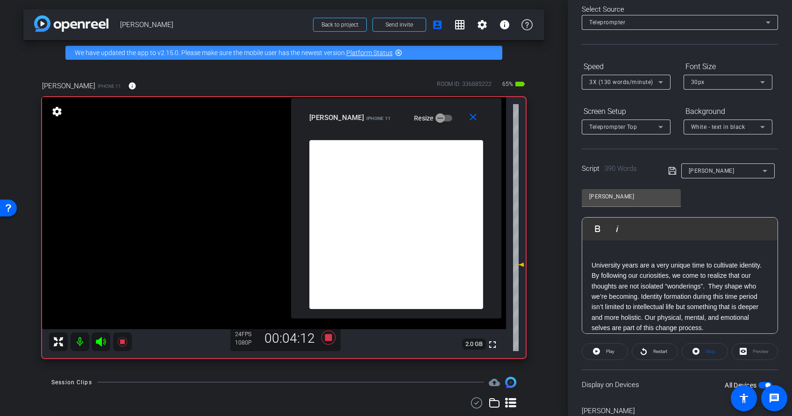
scroll to position [0, 0]
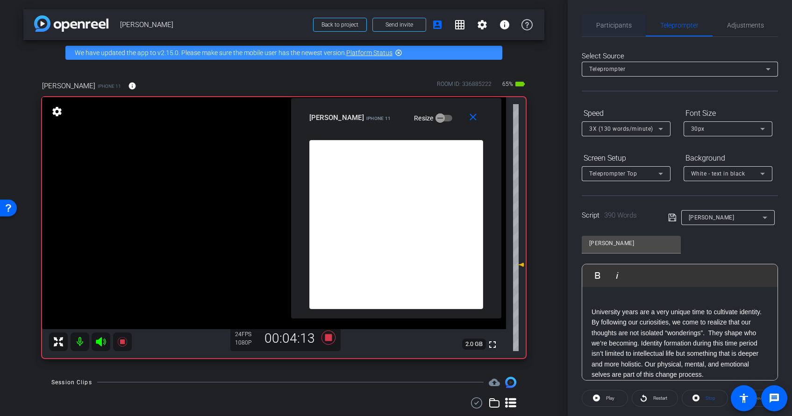
click at [607, 24] on span "Participants" at bounding box center [614, 25] width 36 height 7
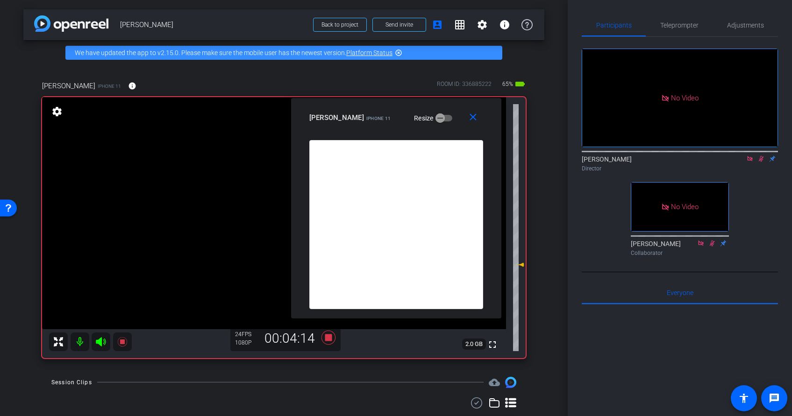
click at [748, 156] on icon at bounding box center [761, 159] width 7 height 7
click at [447, 116] on span "button" at bounding box center [440, 118] width 19 height 19
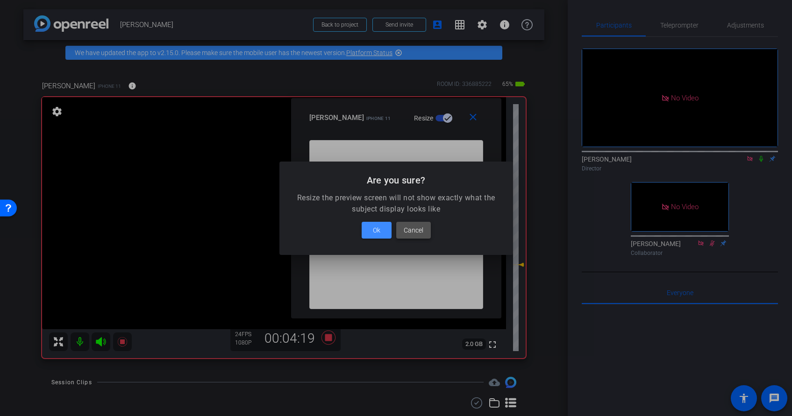
click at [414, 235] on span "Cancel" at bounding box center [414, 230] width 20 height 11
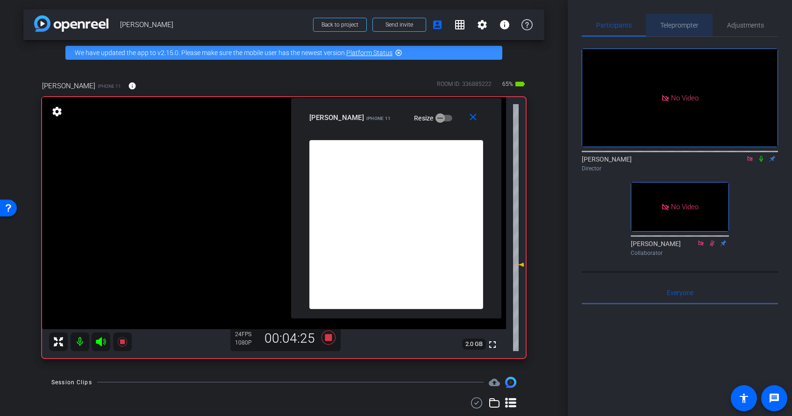
click at [684, 27] on span "Teleprompter" at bounding box center [679, 25] width 38 height 7
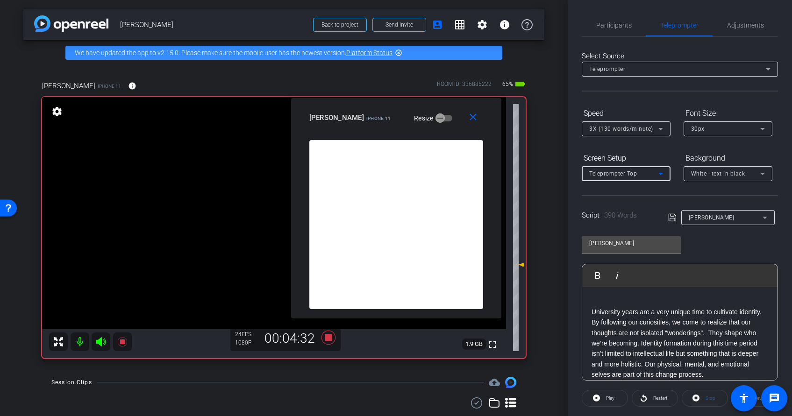
click at [659, 173] on icon at bounding box center [660, 174] width 5 height 2
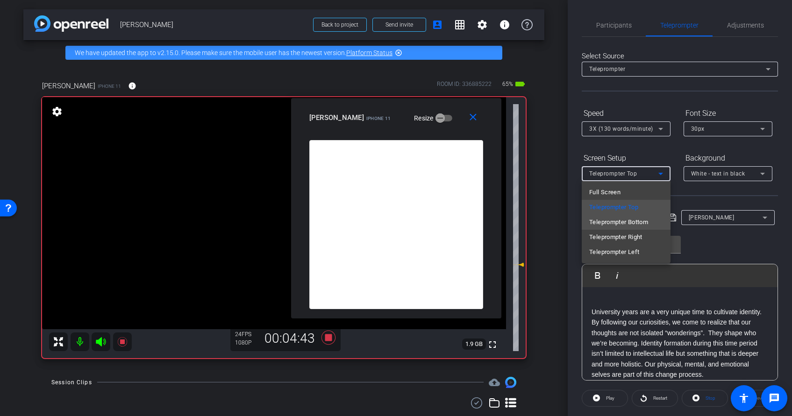
click at [641, 224] on span "Teleprompter Bottom" at bounding box center [618, 222] width 59 height 11
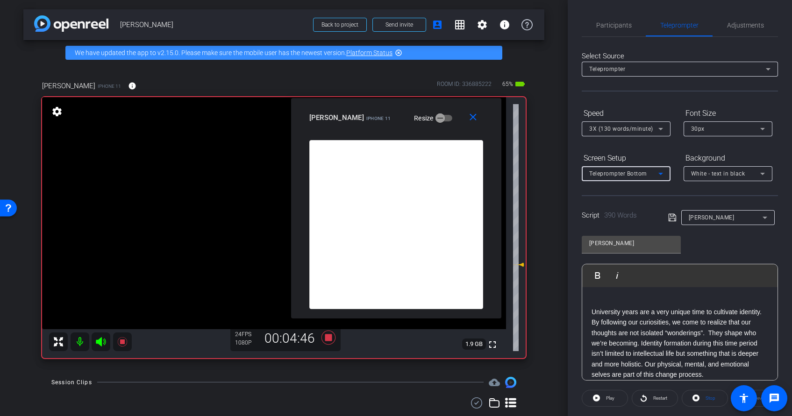
click at [656, 174] on icon at bounding box center [660, 173] width 11 height 11
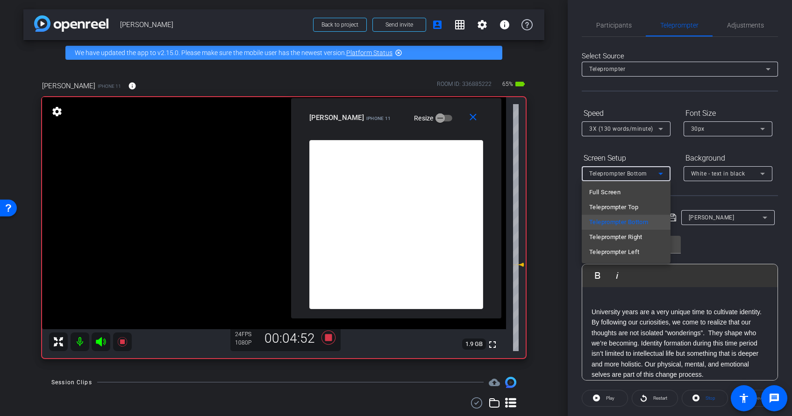
click at [637, 234] on span "Teleprompter Right" at bounding box center [615, 237] width 53 height 11
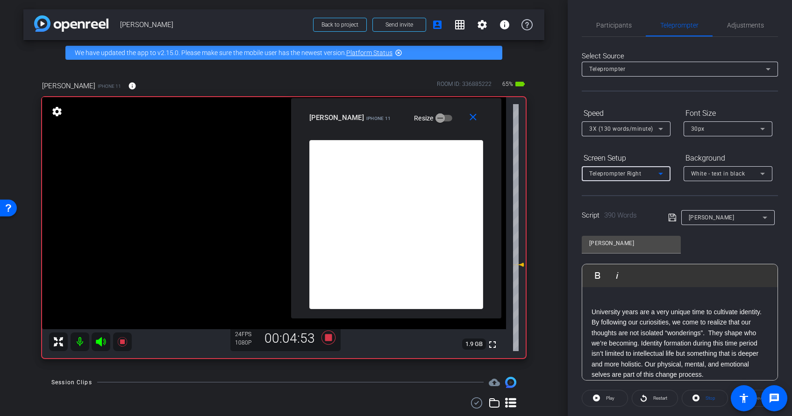
click at [665, 175] on icon at bounding box center [660, 173] width 11 height 11
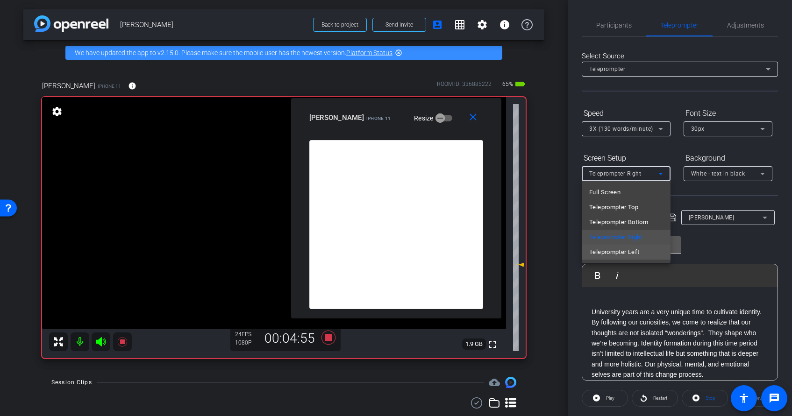
click at [635, 250] on span "Teleprompter Left" at bounding box center [614, 252] width 50 height 11
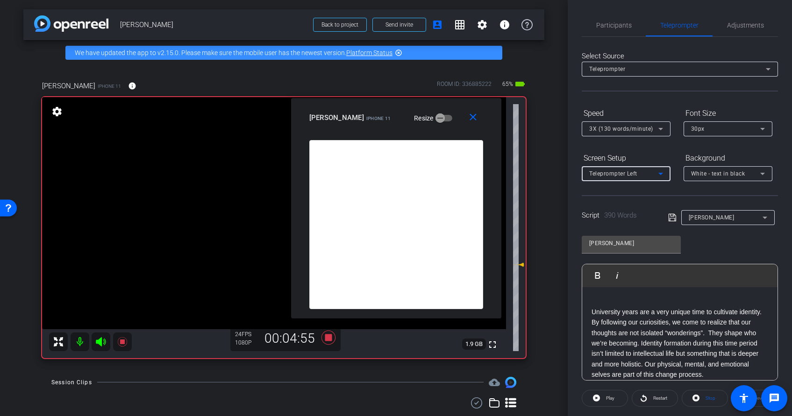
click at [651, 172] on div "Teleprompter Left" at bounding box center [623, 174] width 69 height 12
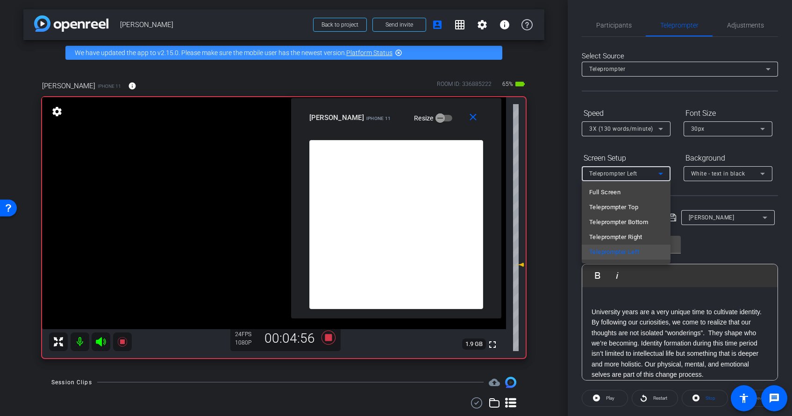
click at [630, 207] on span "Teleprompter Top" at bounding box center [613, 207] width 49 height 11
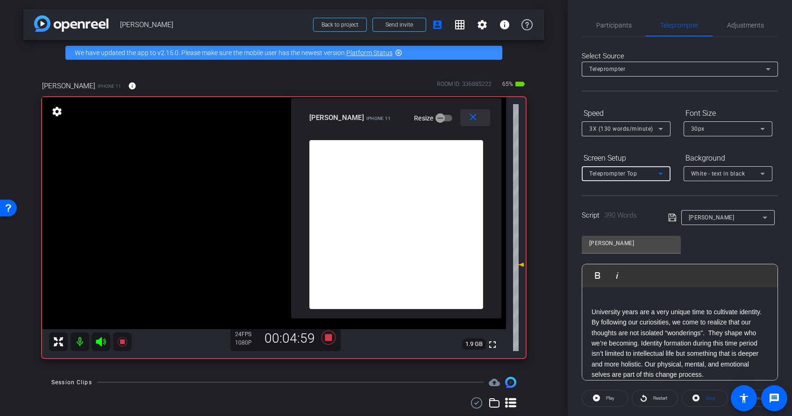
click at [474, 118] on mat-icon "close" at bounding box center [473, 118] width 12 height 12
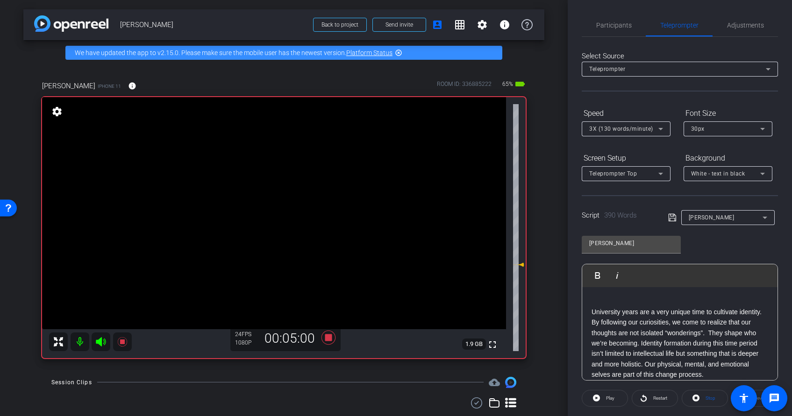
click at [648, 170] on div "Teleprompter Top" at bounding box center [623, 174] width 69 height 12
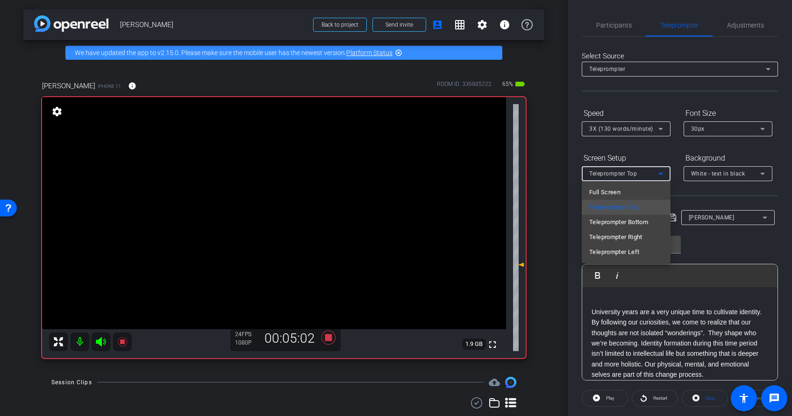
click at [640, 222] on span "Teleprompter Bottom" at bounding box center [618, 222] width 59 height 11
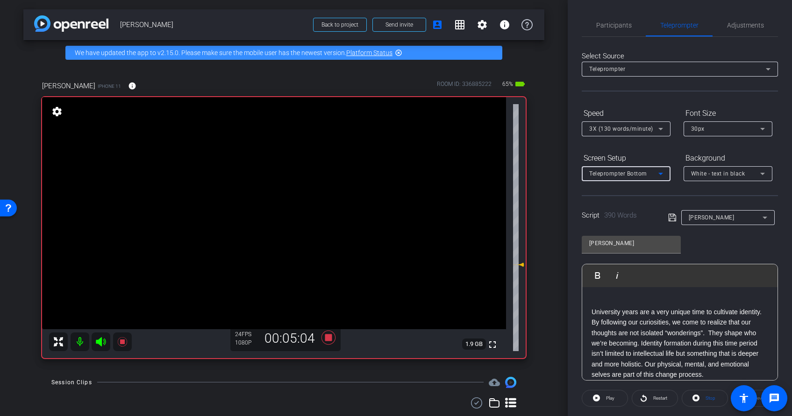
click at [660, 174] on icon at bounding box center [660, 174] width 5 height 2
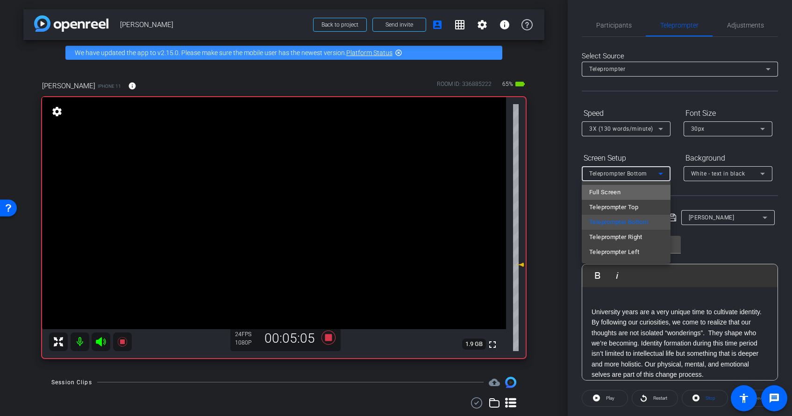
click at [633, 192] on mat-option "Full Screen" at bounding box center [626, 192] width 89 height 15
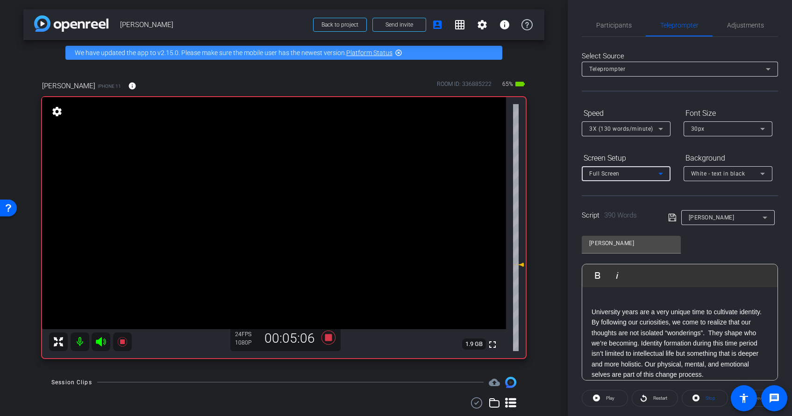
click at [659, 173] on icon at bounding box center [660, 174] width 5 height 2
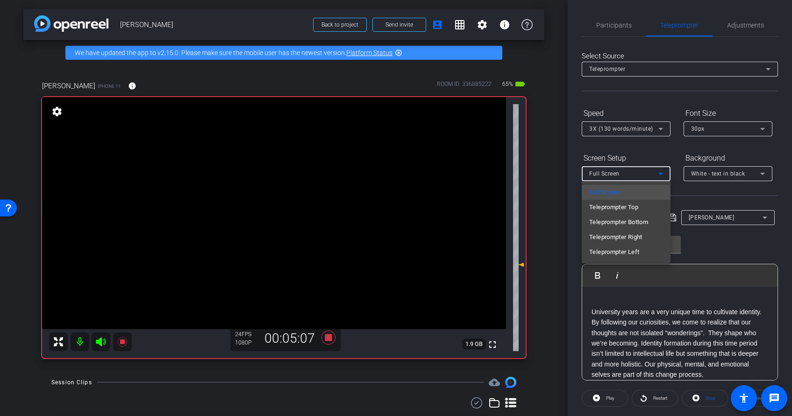
click at [644, 207] on mat-option "Teleprompter Top" at bounding box center [626, 207] width 89 height 15
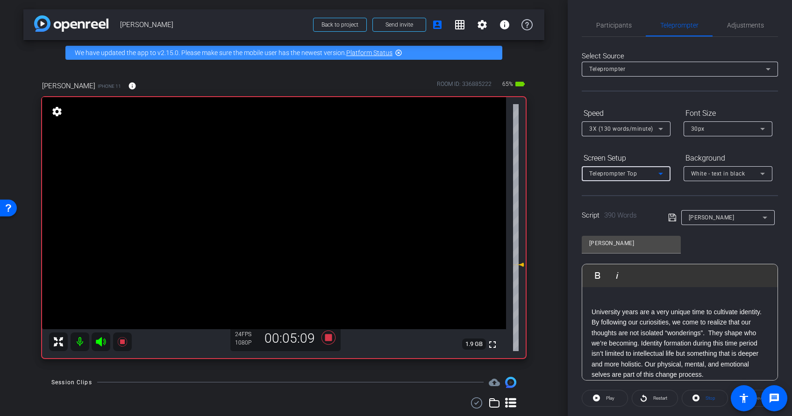
click at [650, 177] on div "Teleprompter Top" at bounding box center [623, 174] width 69 height 12
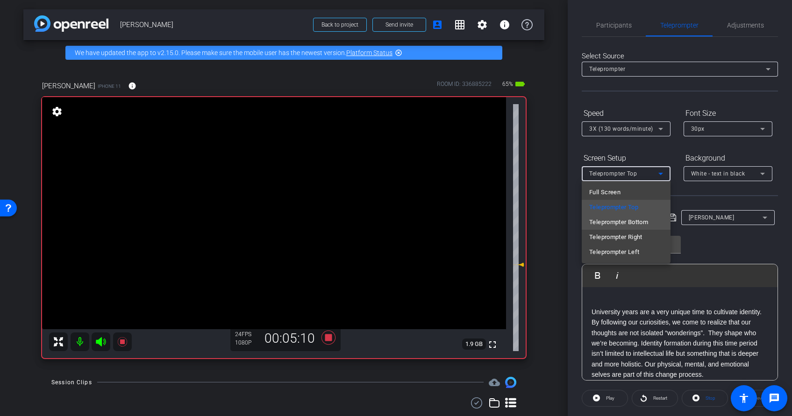
click at [644, 223] on span "Teleprompter Bottom" at bounding box center [618, 222] width 59 height 11
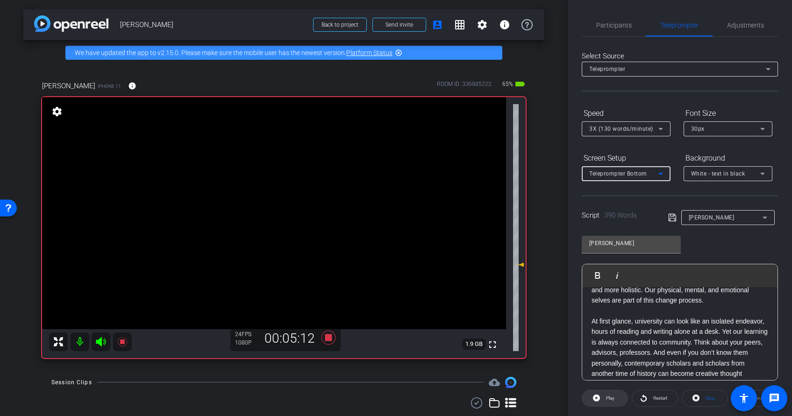
scroll to position [75, 0]
click at [609, 377] on span "Play" at bounding box center [610, 398] width 8 height 5
drag, startPoint x: 599, startPoint y: 398, endPoint x: 642, endPoint y: 341, distance: 71.1
click at [600, 377] on span at bounding box center [605, 398] width 46 height 22
click at [635, 172] on span "Teleprompter Bottom" at bounding box center [618, 174] width 58 height 7
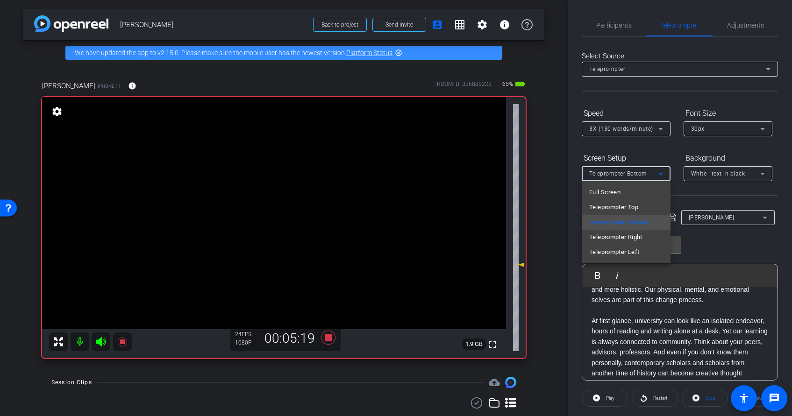
click at [634, 208] on span "Teleprompter Top" at bounding box center [613, 207] width 49 height 11
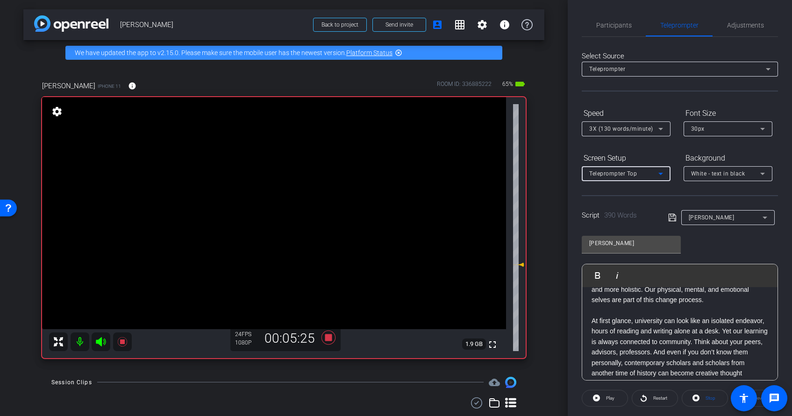
click at [663, 129] on icon at bounding box center [660, 128] width 11 height 11
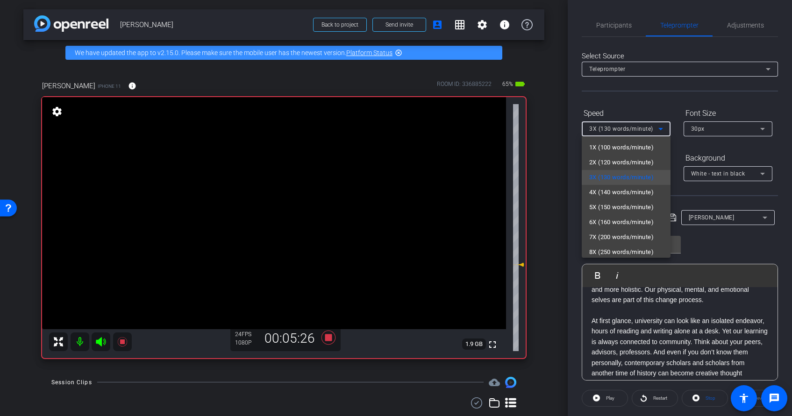
click at [636, 163] on span "2X (120 words/minute)" at bounding box center [621, 162] width 64 height 11
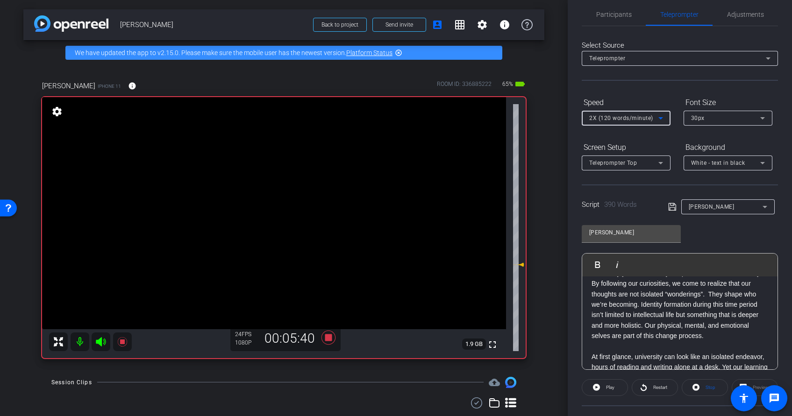
scroll to position [0, 0]
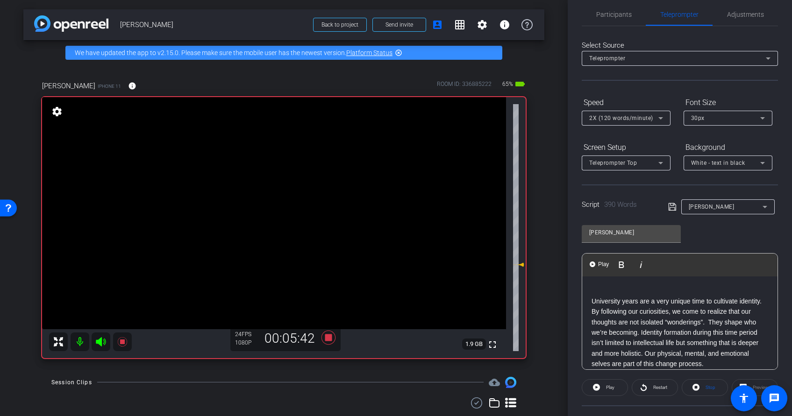
click at [601, 305] on p "University years are a very unique time to cultivate identity. By following our…" at bounding box center [680, 332] width 177 height 73
click at [593, 301] on p "University years are a very unique time to cultivate identity. By following our…" at bounding box center [680, 332] width 177 height 73
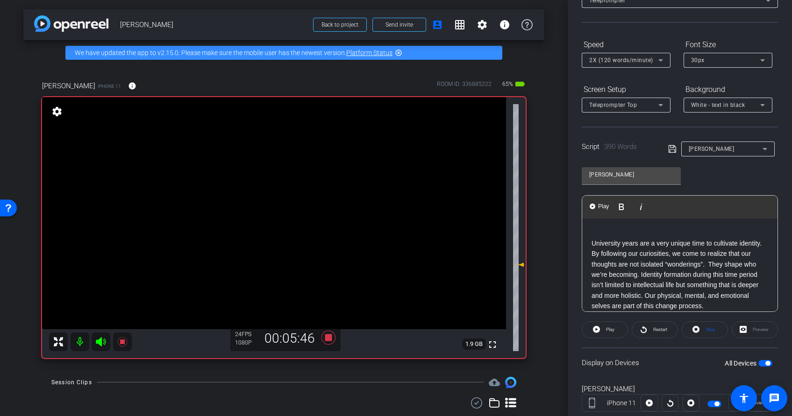
scroll to position [94, 0]
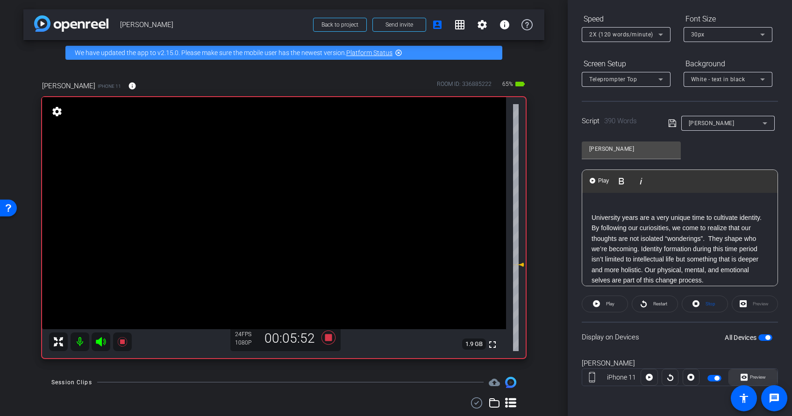
click at [748, 377] on span "Preview" at bounding box center [758, 377] width 16 height 5
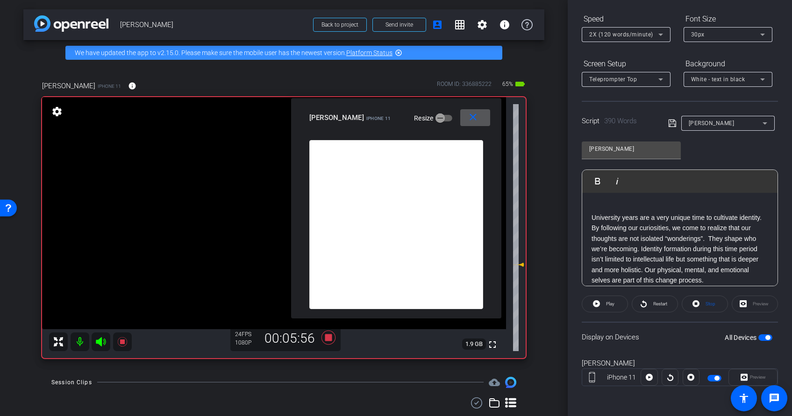
click at [469, 117] on mat-icon "close" at bounding box center [473, 118] width 12 height 12
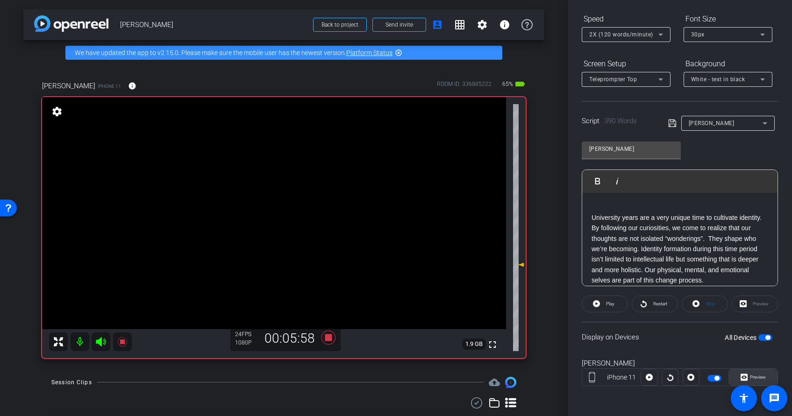
click at [748, 377] on span "Preview" at bounding box center [758, 377] width 16 height 5
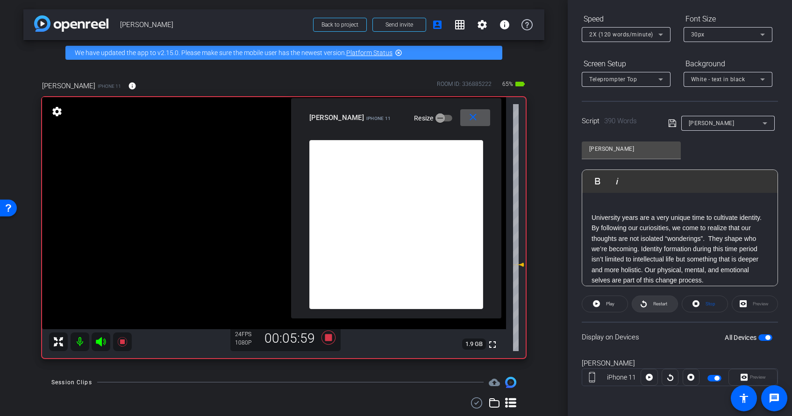
click at [650, 305] on span at bounding box center [654, 304] width 45 height 22
click at [473, 117] on mat-icon "close" at bounding box center [473, 118] width 12 height 12
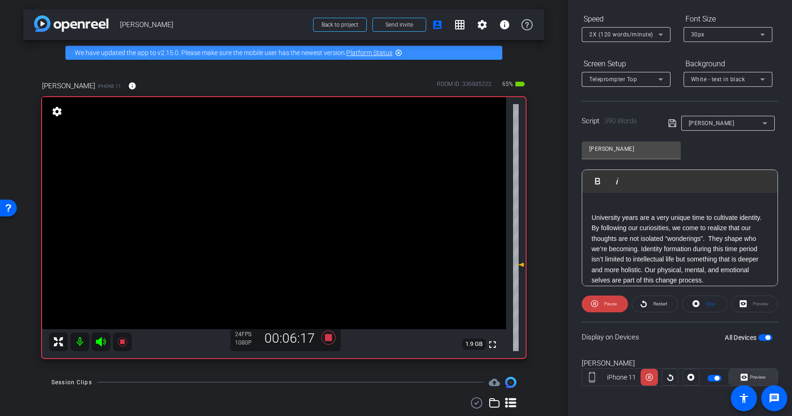
click at [748, 377] on span "Preview" at bounding box center [758, 377] width 16 height 5
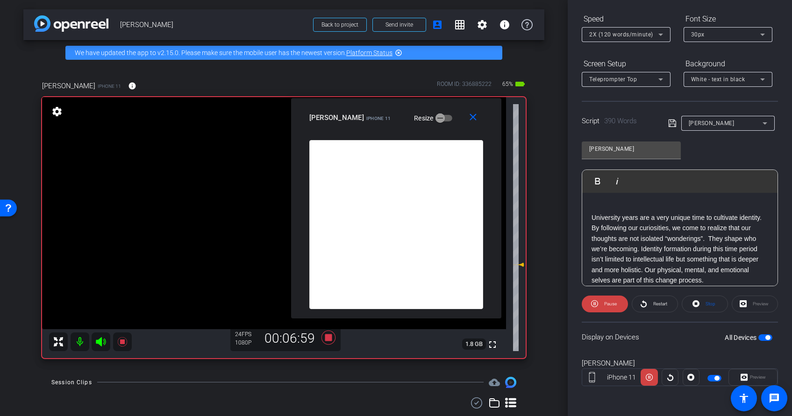
drag, startPoint x: 600, startPoint y: 302, endPoint x: 660, endPoint y: 332, distance: 67.7
click at [660, 332] on openreel-capture-teleprompter "Speed 2X (120 words/minute) Font Size 30px Screen Setup Teleprompter Top Backgr…" at bounding box center [680, 207] width 196 height 392
click at [607, 306] on span "Pause" at bounding box center [610, 303] width 13 height 5
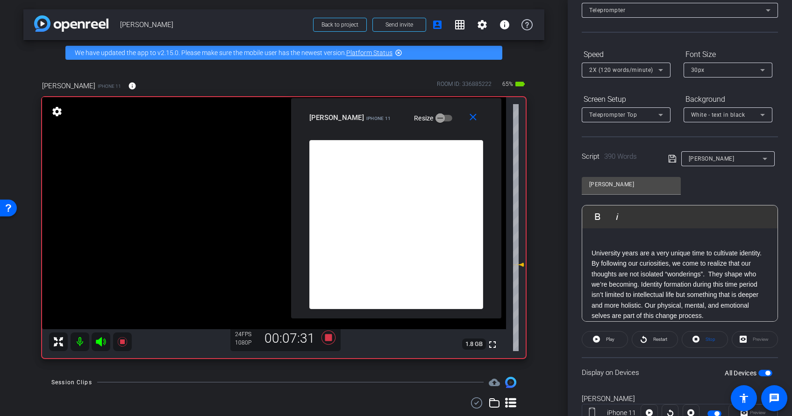
scroll to position [0, 0]
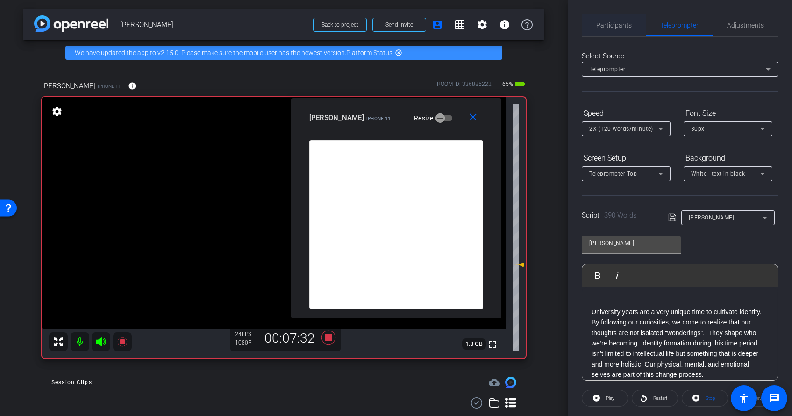
click at [621, 31] on span "Participants" at bounding box center [614, 25] width 36 height 22
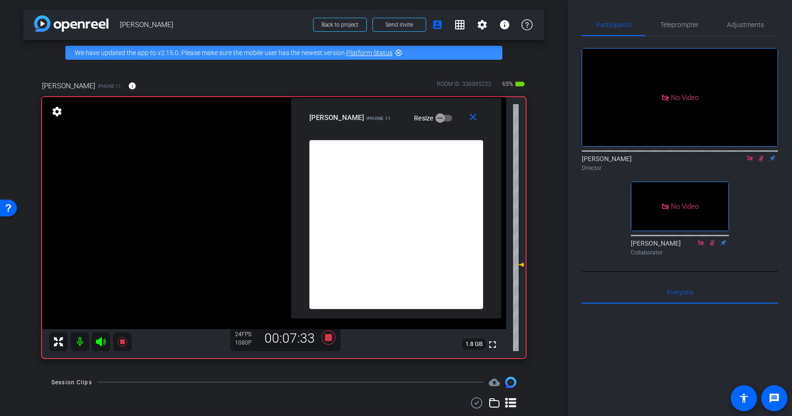
scroll to position [2, 0]
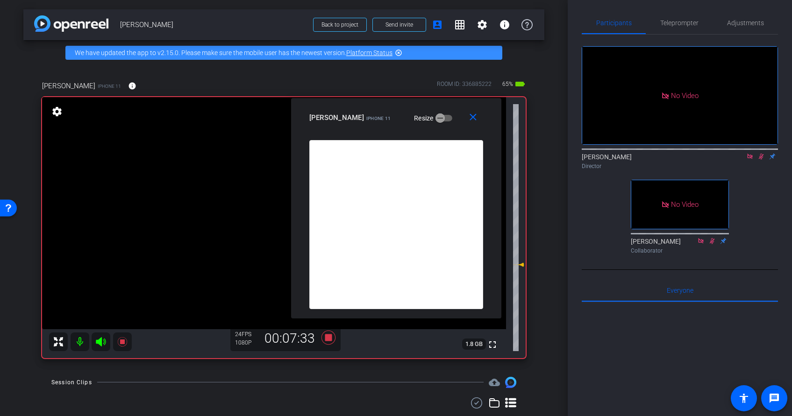
click at [748, 153] on icon at bounding box center [761, 156] width 7 height 7
drag, startPoint x: 763, startPoint y: 130, endPoint x: 762, endPoint y: 123, distance: 6.7
click at [748, 153] on icon at bounding box center [761, 156] width 7 height 7
click at [685, 21] on span "Teleprompter" at bounding box center [679, 23] width 38 height 7
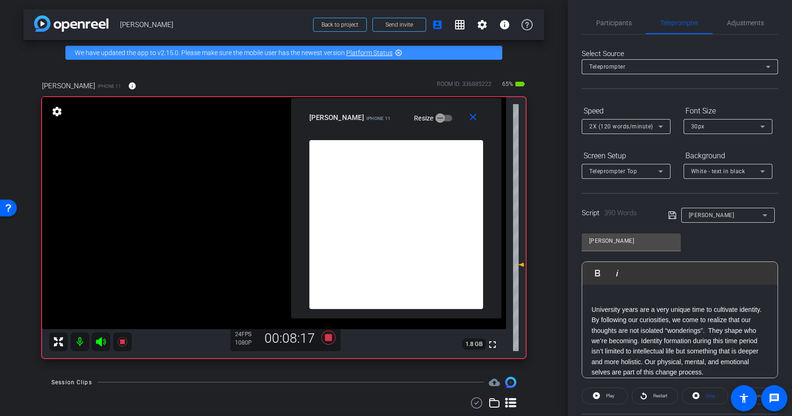
click at [594, 310] on p "University years are a very unique time to cultivate identity. By following our…" at bounding box center [680, 341] width 177 height 73
drag, startPoint x: 592, startPoint y: 310, endPoint x: 600, endPoint y: 302, distance: 11.2
click at [592, 310] on p "University years are a very unique time to cultivate identity. By following our…" at bounding box center [680, 341] width 177 height 73
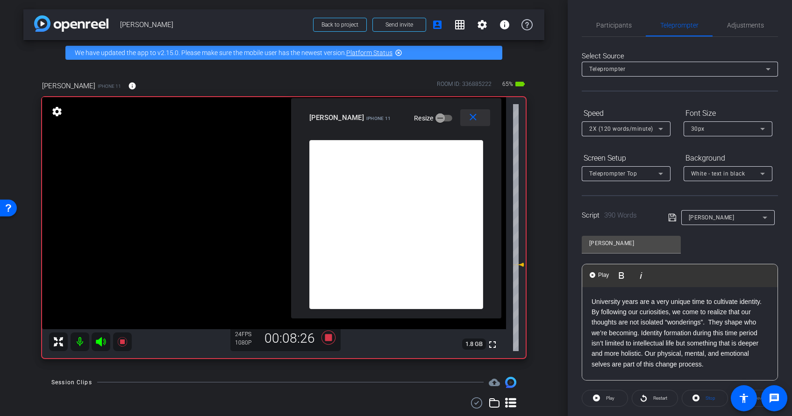
click at [476, 114] on mat-icon "close" at bounding box center [473, 118] width 12 height 12
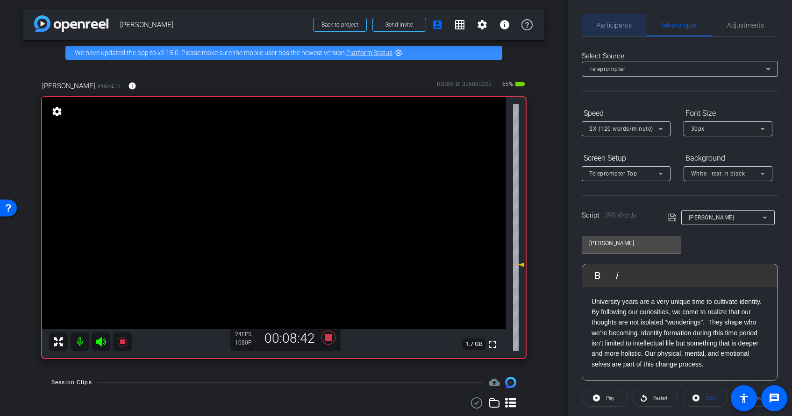
click at [620, 30] on span "Participants" at bounding box center [614, 25] width 36 height 22
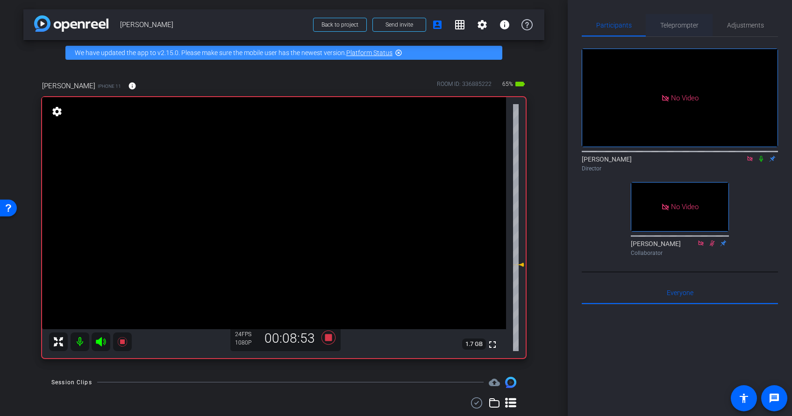
click at [674, 26] on span "Teleprompter" at bounding box center [679, 25] width 38 height 7
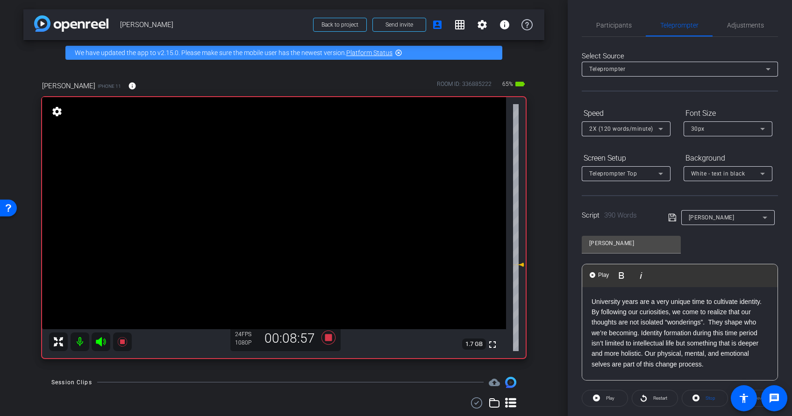
click at [628, 309] on p "University years are a very unique time to cultivate identity. By following our…" at bounding box center [680, 333] width 177 height 73
click at [592, 298] on p "University years are a very unique time to cultivate identity. By following our…" at bounding box center [680, 333] width 177 height 73
click at [662, 377] on span "Restart" at bounding box center [660, 398] width 14 height 5
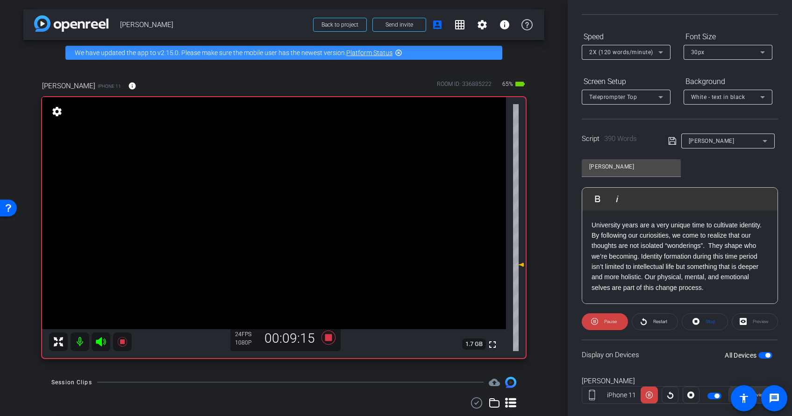
scroll to position [94, 0]
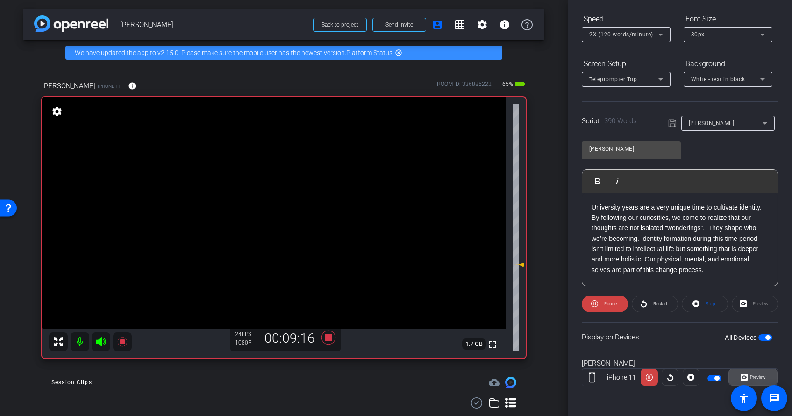
click at [748, 377] on span "Preview" at bounding box center [758, 377] width 16 height 5
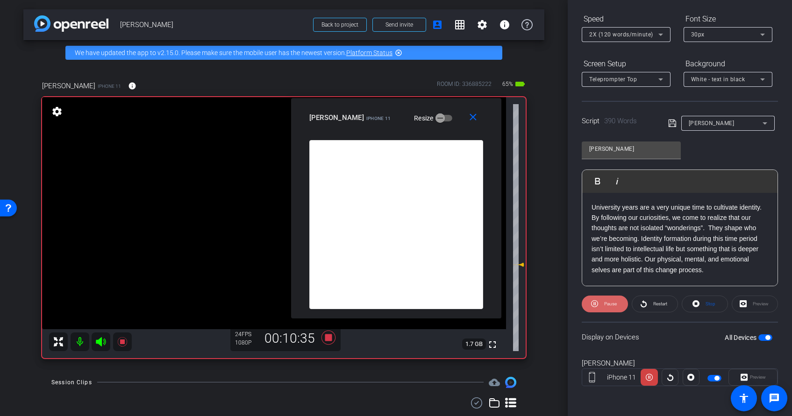
click at [610, 301] on span "Pause" at bounding box center [610, 303] width 13 height 5
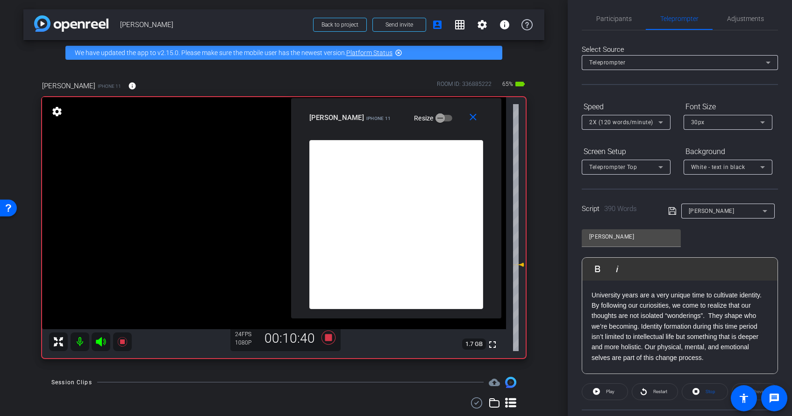
scroll to position [0, 0]
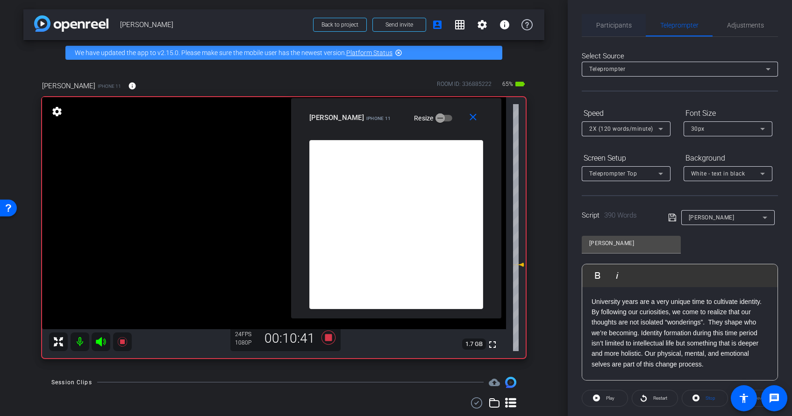
click at [621, 22] on span "Participants" at bounding box center [614, 25] width 36 height 7
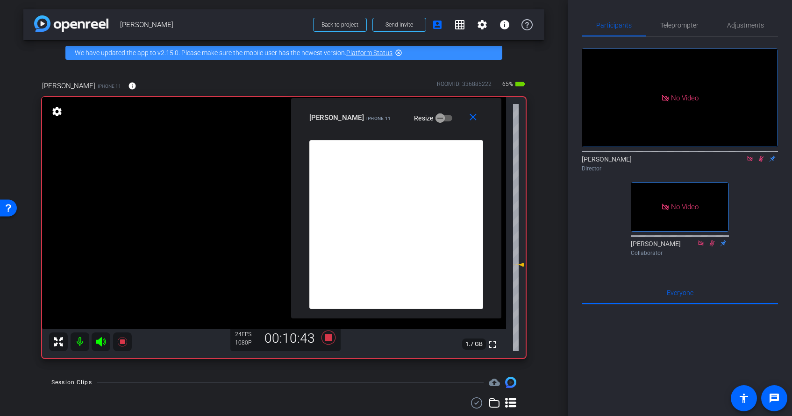
click at [748, 156] on icon at bounding box center [761, 159] width 7 height 7
click at [676, 24] on span "Teleprompter" at bounding box center [679, 25] width 38 height 7
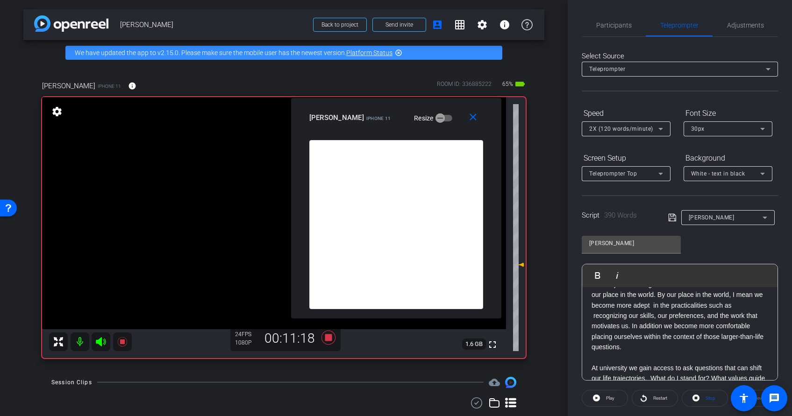
scroll to position [182, 0]
click at [632, 329] on p "At first glance, university can look like an isolated endeavor, hours of readin…" at bounding box center [680, 276] width 177 height 157
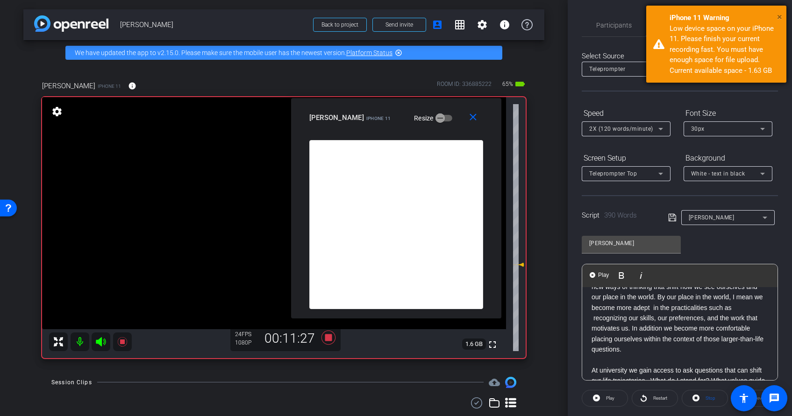
click at [748, 13] on span "×" at bounding box center [779, 16] width 5 height 11
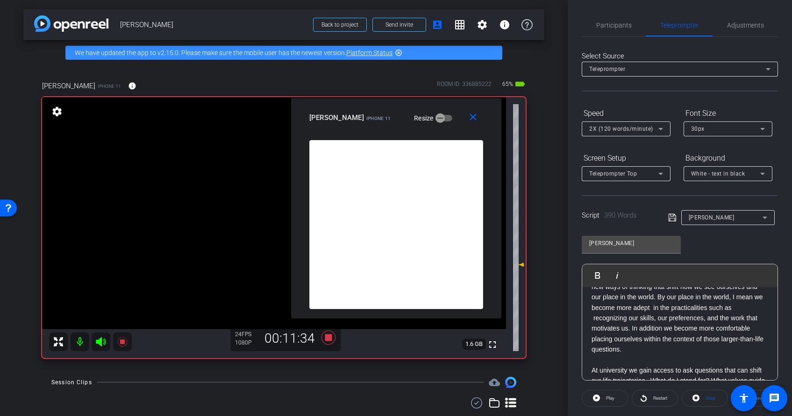
click at [631, 328] on p "At first glance, university can look like an isolated endeavor, hours of readin…" at bounding box center [680, 276] width 177 height 157
click at [615, 24] on span "Participants" at bounding box center [614, 25] width 36 height 7
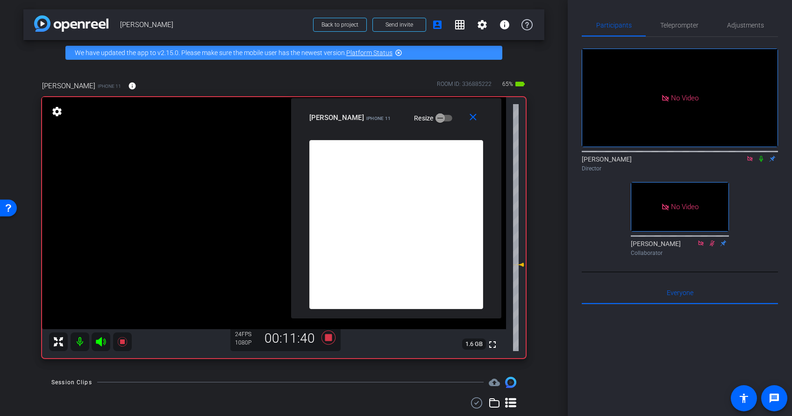
click at [748, 156] on icon at bounding box center [761, 159] width 7 height 7
click at [671, 26] on span "Teleprompter" at bounding box center [679, 25] width 38 height 7
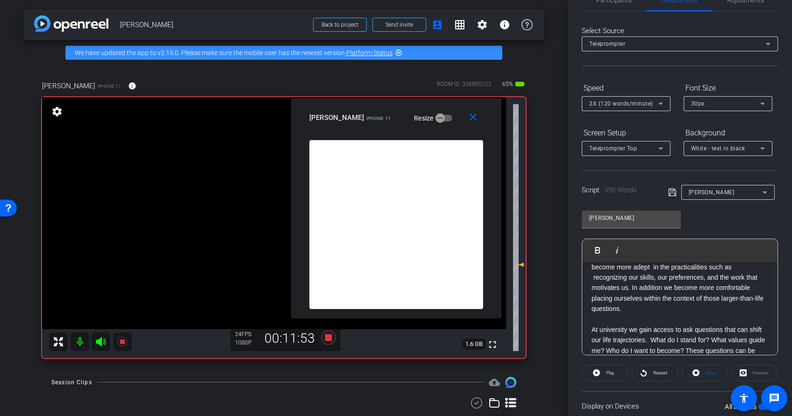
scroll to position [31, 0]
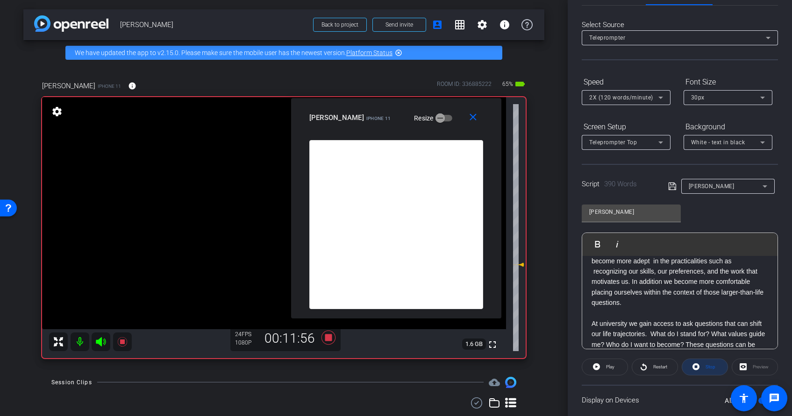
click at [697, 366] on icon at bounding box center [696, 367] width 7 height 12
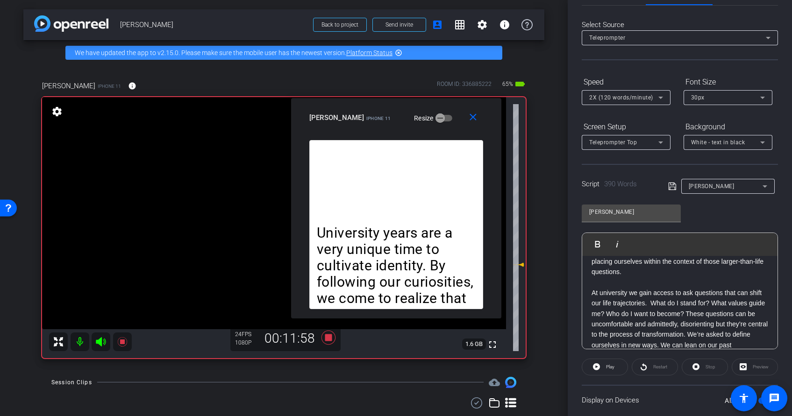
scroll to position [230, 0]
click at [592, 293] on p "At university we gain access to ask questions that can shift our life trajector…" at bounding box center [680, 349] width 177 height 126
click at [748, 369] on div "Preview" at bounding box center [755, 367] width 46 height 17
click at [597, 364] on icon at bounding box center [596, 367] width 7 height 7
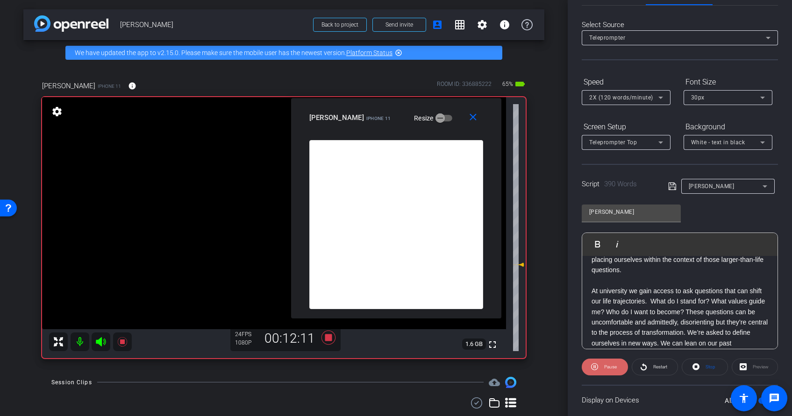
click at [602, 366] on span "Pause" at bounding box center [609, 367] width 15 height 13
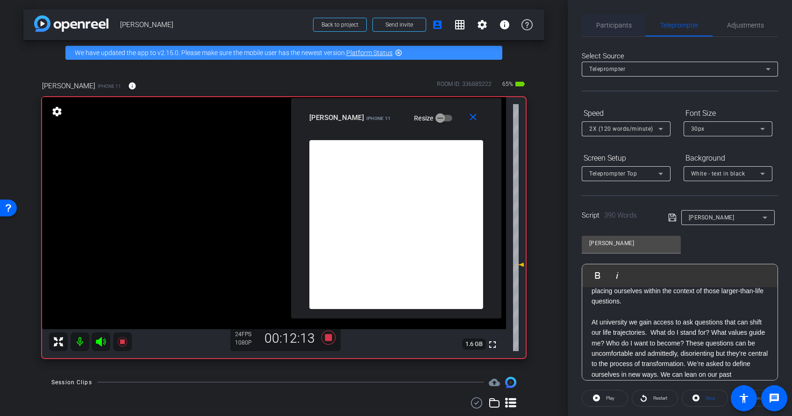
click at [615, 25] on span "Participants" at bounding box center [614, 25] width 36 height 7
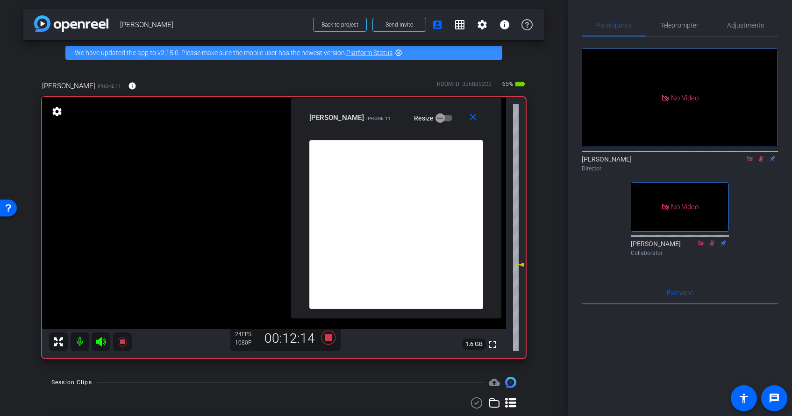
click at [748, 156] on icon at bounding box center [761, 159] width 5 height 6
click at [678, 27] on span "Teleprompter" at bounding box center [679, 25] width 38 height 7
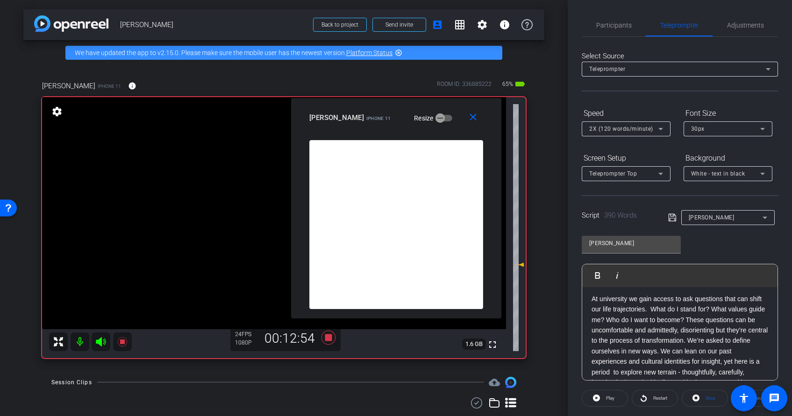
scroll to position [254, 0]
click at [592, 297] on p "At university we gain access to ask questions that can shift our life trajector…" at bounding box center [680, 356] width 177 height 126
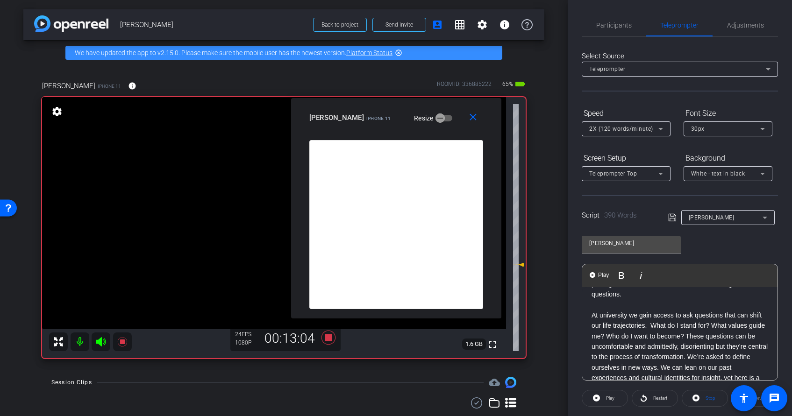
scroll to position [229, 0]
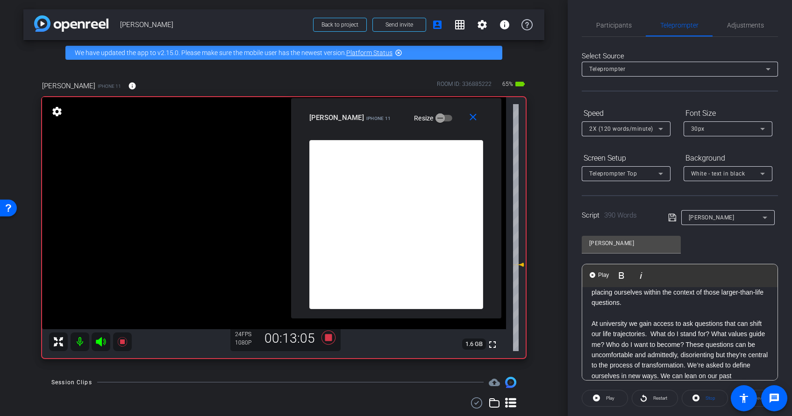
click at [597, 313] on p at bounding box center [680, 313] width 177 height 10
click at [595, 274] on img "button" at bounding box center [593, 275] width 6 height 6
click at [604, 377] on span "Pause" at bounding box center [610, 398] width 13 height 5
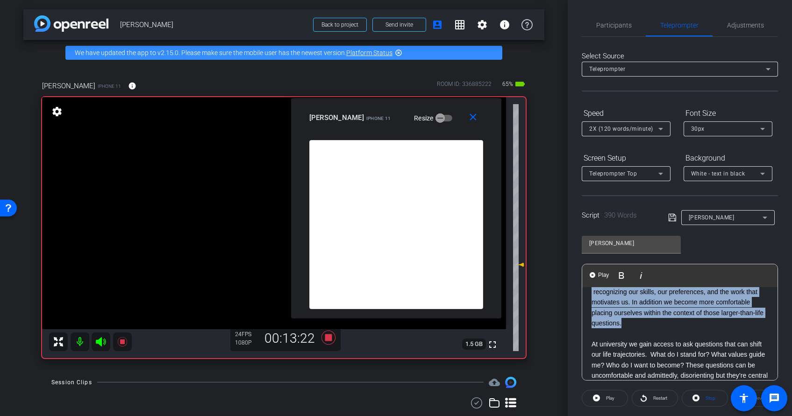
scroll to position [0, 0]
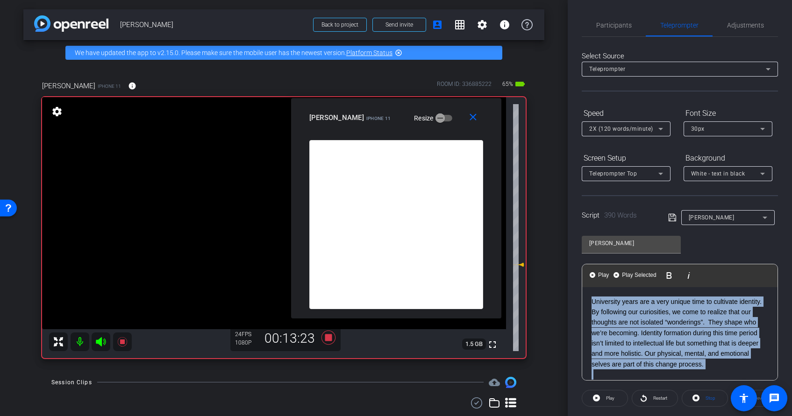
drag, startPoint x: 631, startPoint y: 323, endPoint x: 591, endPoint y: 260, distance: 75.2
click at [591, 260] on div "Vanessa C Play Play from this location Play Selected Play and display the selec…" at bounding box center [680, 305] width 196 height 152
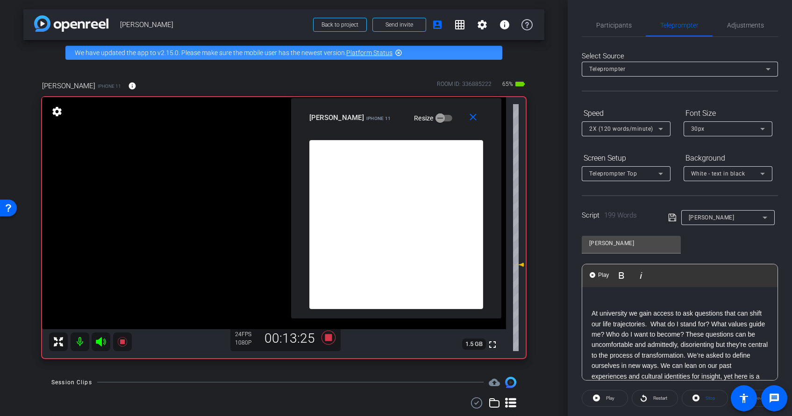
scroll to position [11, 0]
click at [593, 310] on p "At university we gain access to ask questions that can shift our life trajector…" at bounding box center [680, 369] width 177 height 126
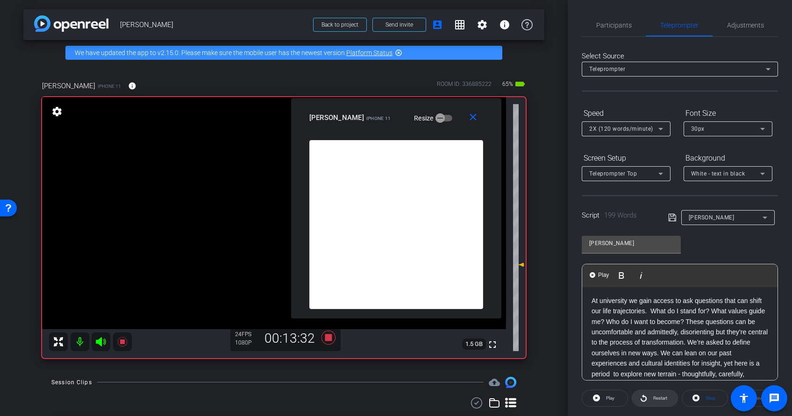
click at [653, 377] on span "Restart" at bounding box center [660, 398] width 14 height 5
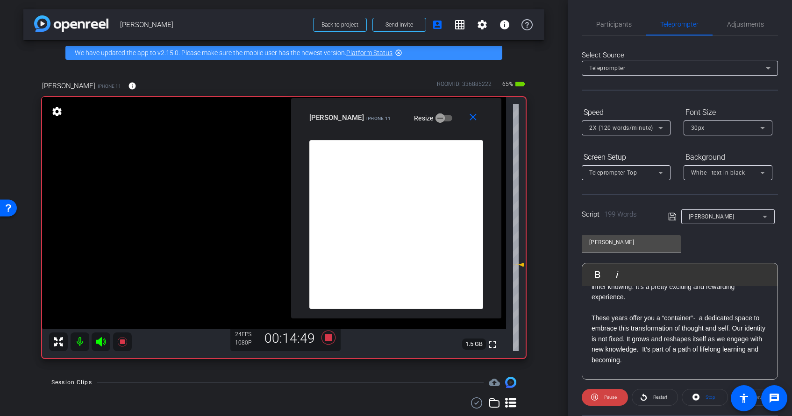
scroll to position [211, 0]
click at [598, 377] on span at bounding box center [605, 397] width 46 height 22
click at [616, 25] on span "Participants" at bounding box center [614, 24] width 36 height 7
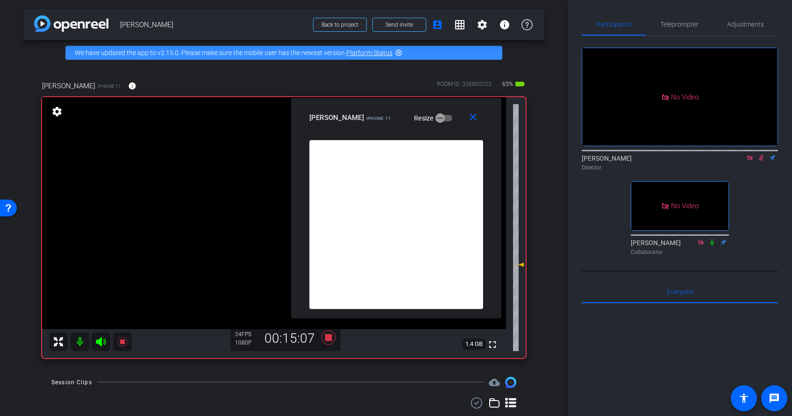
click at [748, 155] on icon at bounding box center [761, 158] width 7 height 7
click at [475, 116] on mat-icon "close" at bounding box center [473, 118] width 12 height 12
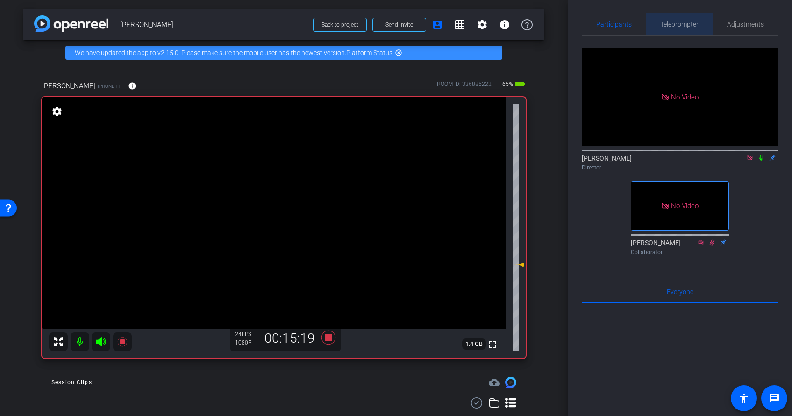
click at [677, 24] on span "Teleprompter" at bounding box center [679, 24] width 38 height 7
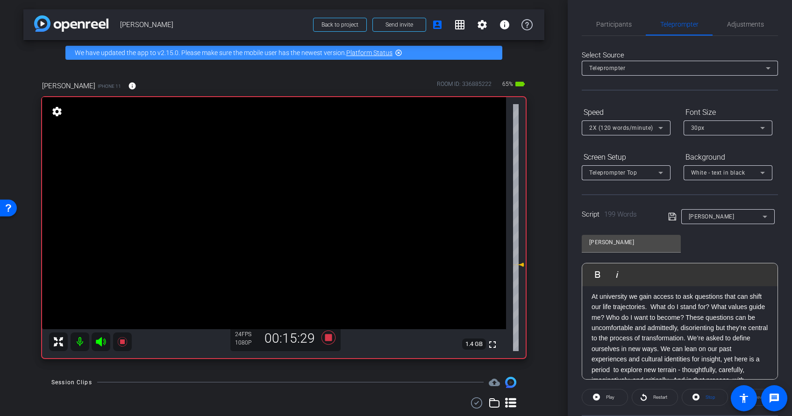
scroll to position [15, 0]
click at [621, 22] on span "Participants" at bounding box center [614, 24] width 36 height 7
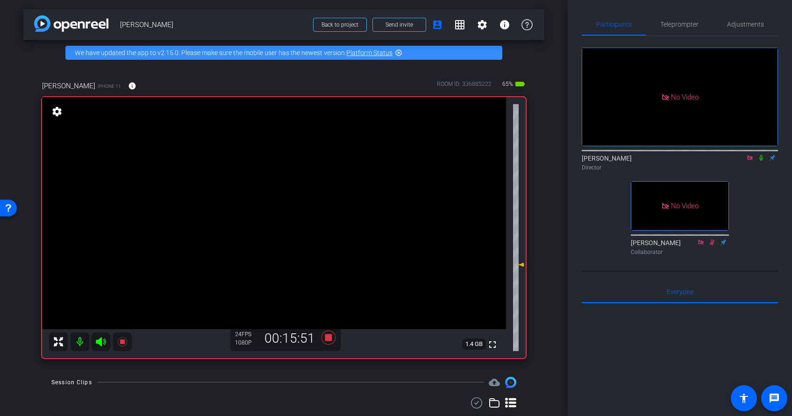
drag, startPoint x: 761, startPoint y: 129, endPoint x: 758, endPoint y: 109, distance: 19.4
click at [748, 155] on icon at bounding box center [761, 158] width 7 height 7
click at [675, 28] on span "Teleprompter" at bounding box center [679, 24] width 38 height 22
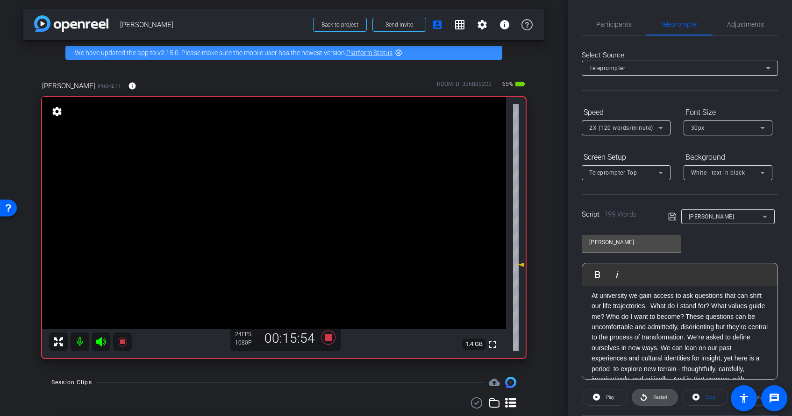
click at [659, 377] on span "Restart" at bounding box center [660, 397] width 14 height 5
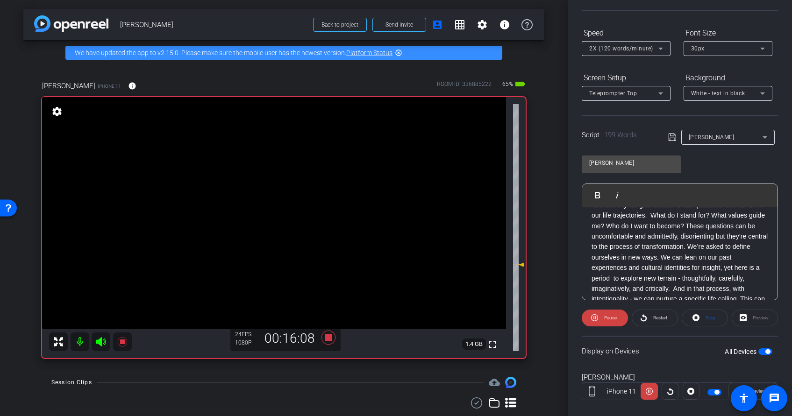
scroll to position [94, 0]
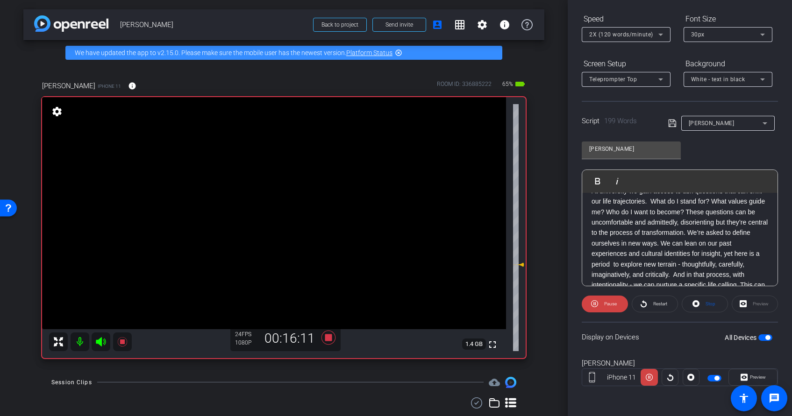
click at [748, 306] on div "Preview" at bounding box center [755, 304] width 46 height 17
click at [748, 377] on span "Preview" at bounding box center [757, 377] width 18 height 13
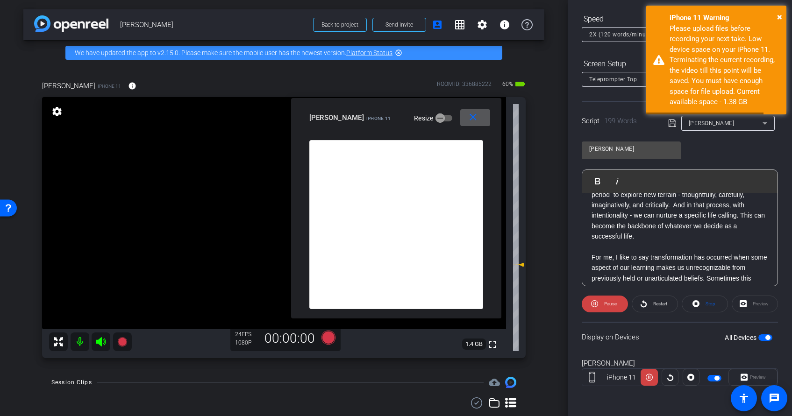
scroll to position [98, 0]
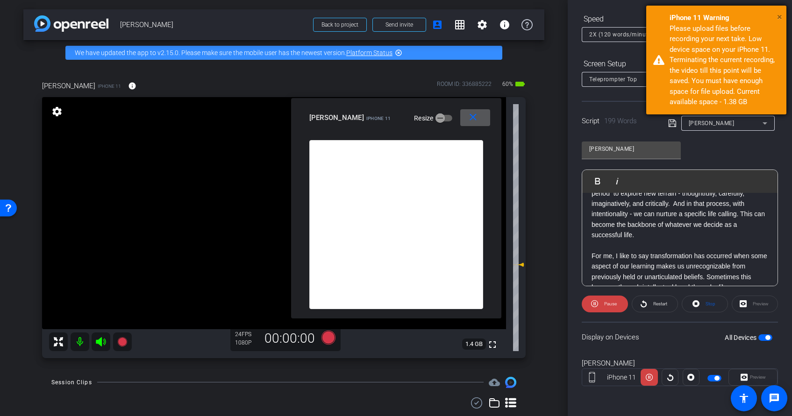
click at [748, 12] on span "×" at bounding box center [779, 16] width 5 height 11
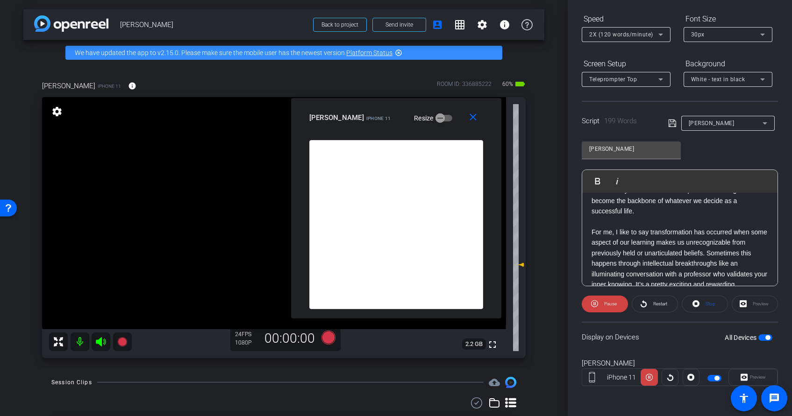
scroll to position [132, 0]
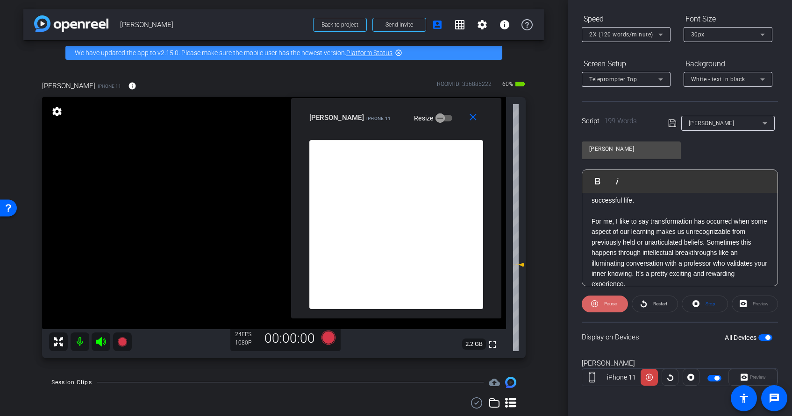
click at [607, 305] on span "Pause" at bounding box center [610, 303] width 13 height 5
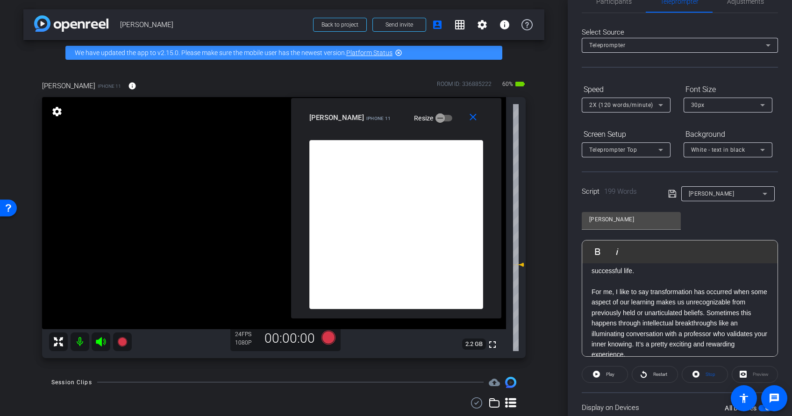
scroll to position [0, 0]
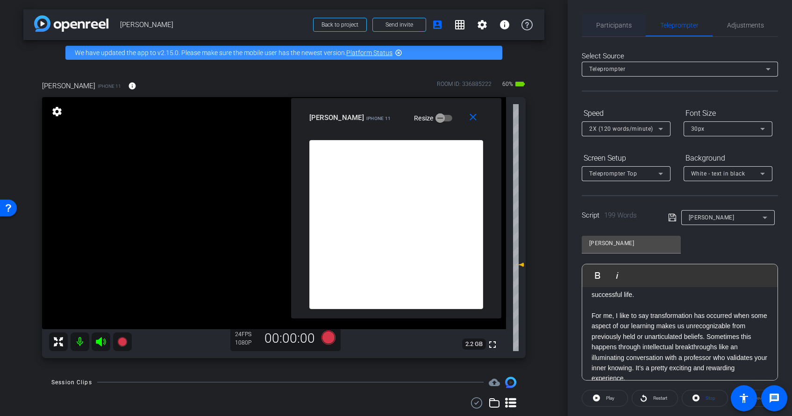
click at [613, 27] on span "Participants" at bounding box center [614, 25] width 36 height 7
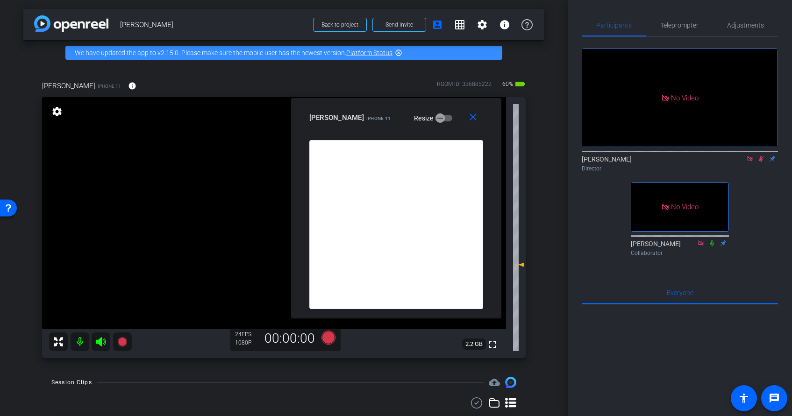
click at [748, 156] on icon at bounding box center [761, 159] width 7 height 7
click at [476, 113] on mat-icon "close" at bounding box center [473, 118] width 12 height 12
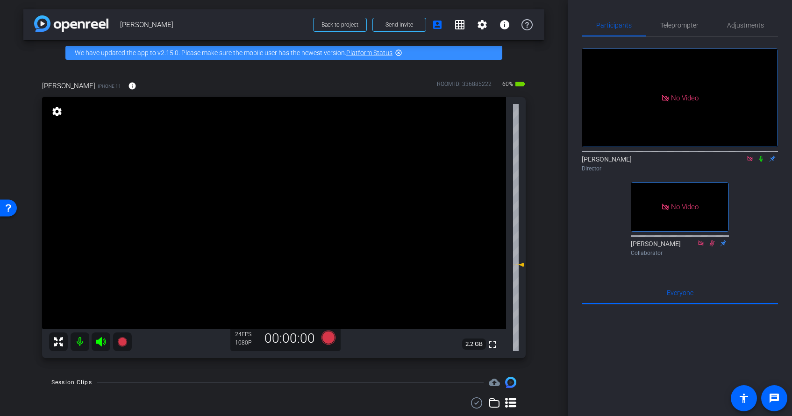
scroll to position [47, 0]
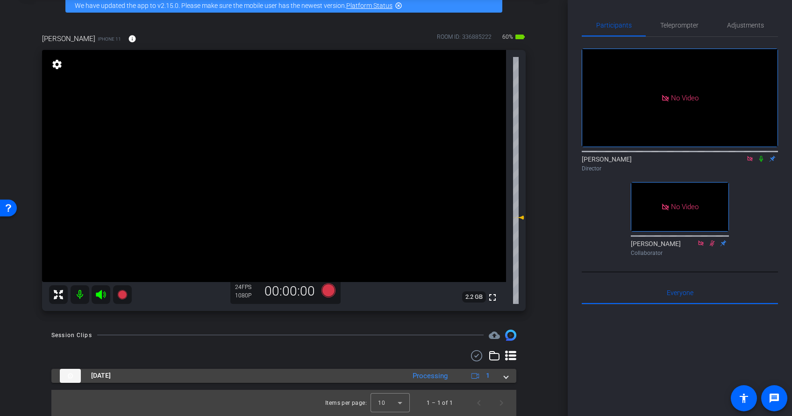
click at [514, 377] on mat-expansion-panel-header "Aug 28, 2025 Processing 1" at bounding box center [283, 376] width 465 height 14
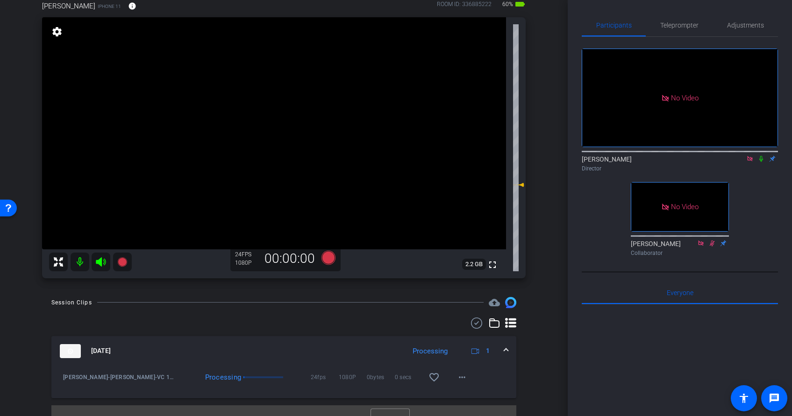
scroll to position [95, 0]
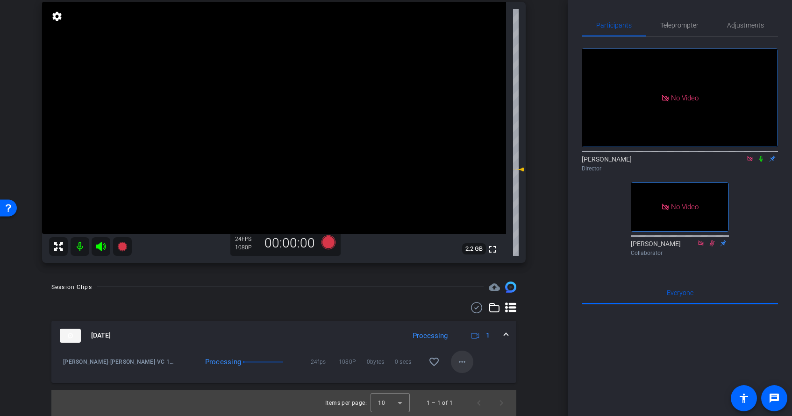
click at [460, 363] on mat-icon "more_horiz" at bounding box center [462, 362] width 11 height 11
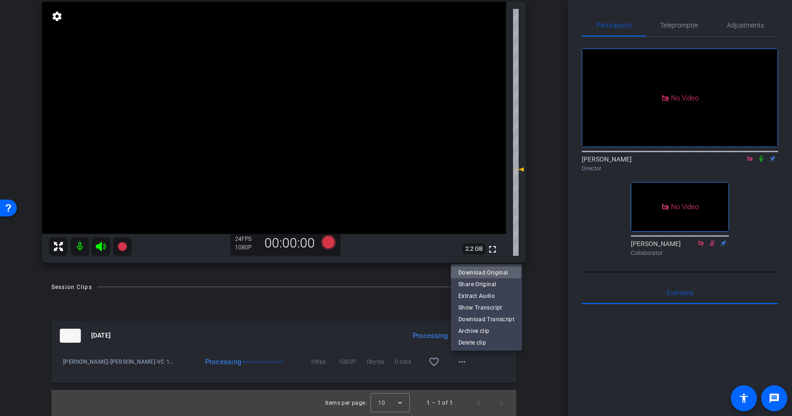
click at [481, 272] on span "Download Original" at bounding box center [486, 272] width 56 height 11
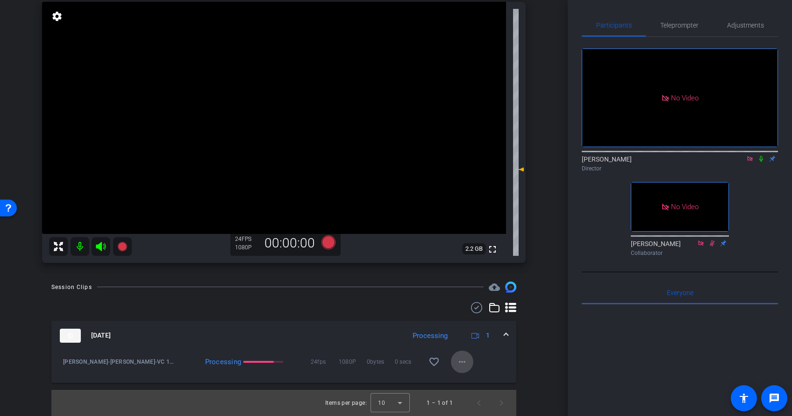
click at [462, 362] on mat-icon "more_horiz" at bounding box center [462, 362] width 11 height 11
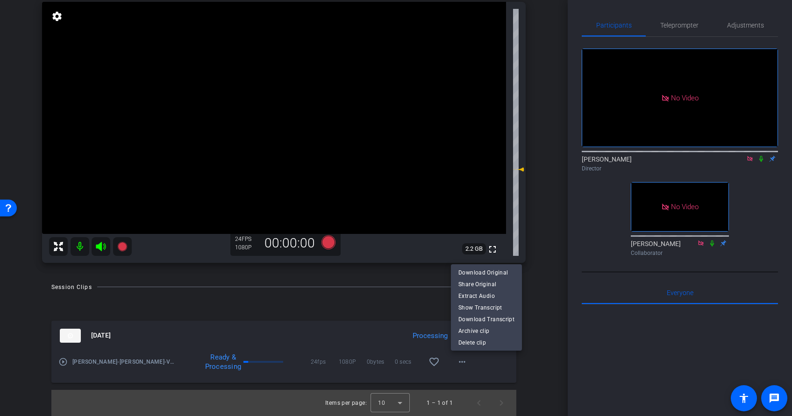
scroll to position [0, 0]
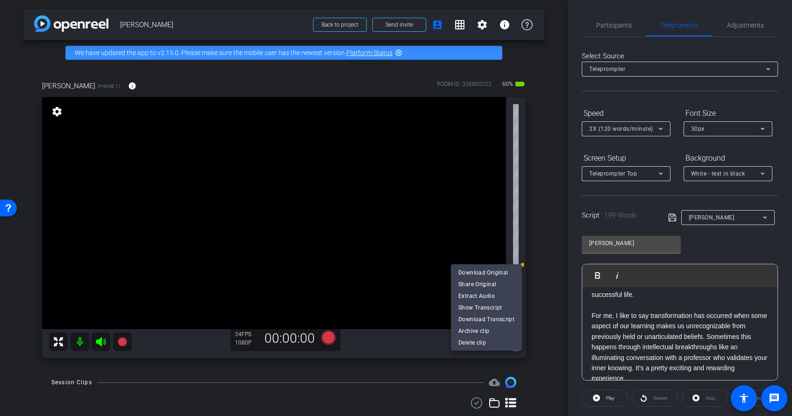
click at [459, 231] on div at bounding box center [396, 208] width 792 height 416
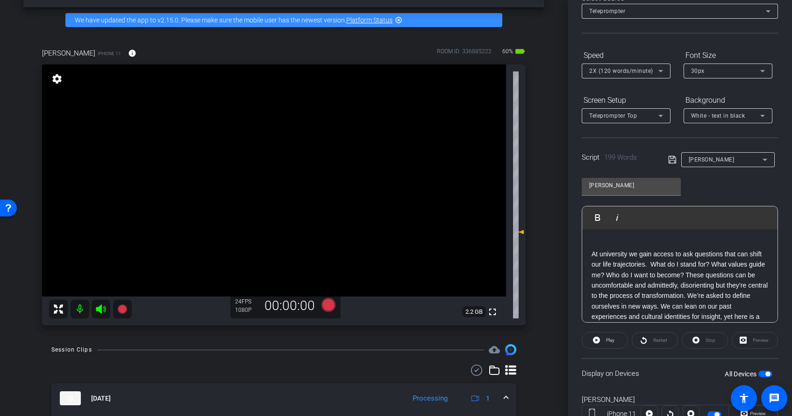
click at [645, 341] on div "Restart" at bounding box center [655, 340] width 46 height 17
click at [643, 340] on div "Restart" at bounding box center [655, 340] width 46 height 17
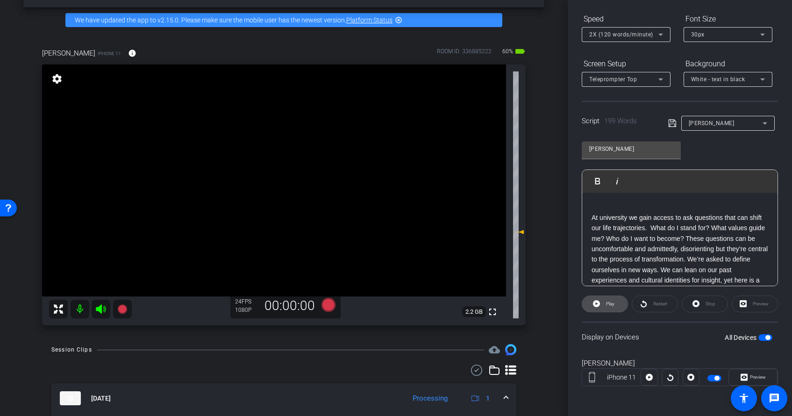
click at [604, 305] on button "Play" at bounding box center [605, 304] width 46 height 17
click at [748, 377] on span "Preview" at bounding box center [758, 377] width 16 height 5
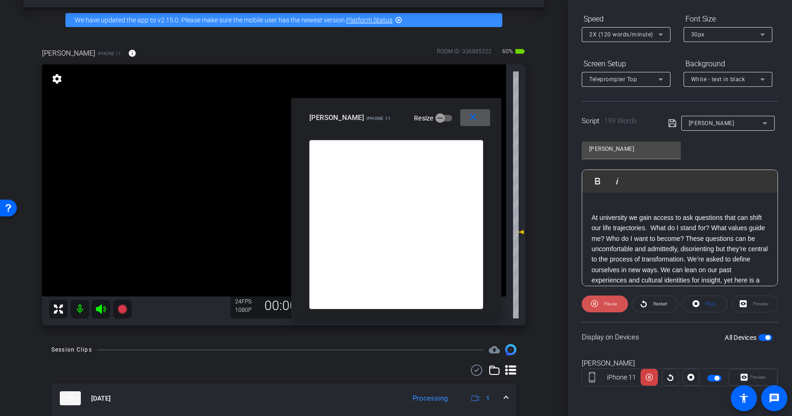
click at [613, 303] on span "Pause" at bounding box center [610, 303] width 13 height 5
click at [592, 220] on p "At university we gain access to ask questions that can shift our life trajector…" at bounding box center [680, 276] width 177 height 126
click at [122, 310] on icon at bounding box center [121, 309] width 9 height 9
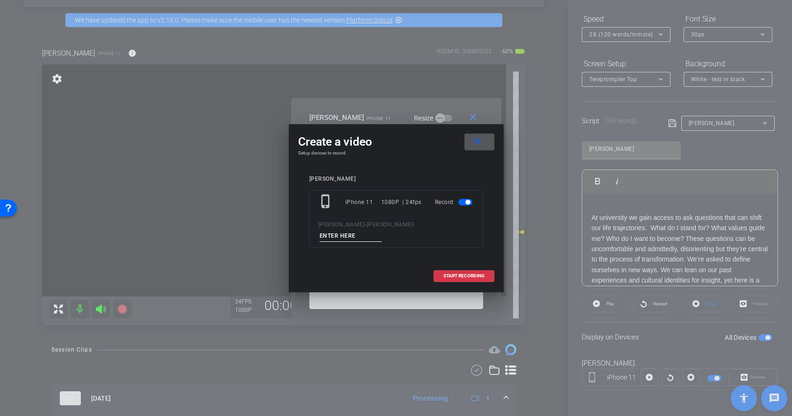
click at [337, 235] on input at bounding box center [351, 236] width 63 height 12
type input "VC2"
click at [447, 271] on span at bounding box center [464, 276] width 60 height 22
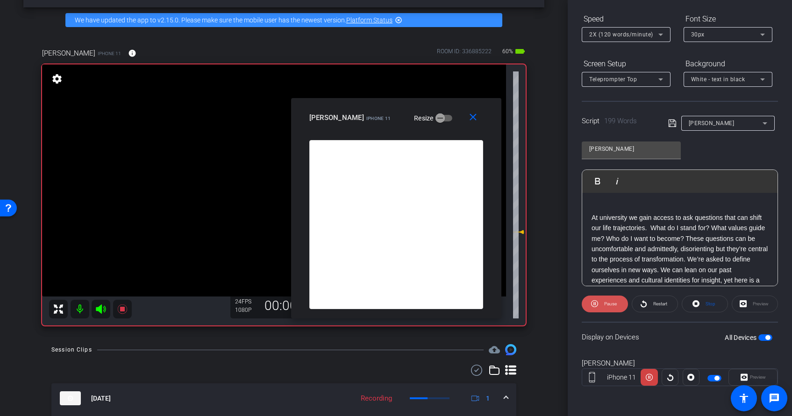
click at [610, 305] on span "Pause" at bounding box center [610, 303] width 13 height 5
click at [598, 214] on p "At university we gain access to ask questions that can shift our life trajector…" at bounding box center [680, 276] width 177 height 126
click at [593, 215] on p "At university we gain access to ask questions that can shift our life trajector…" at bounding box center [680, 276] width 177 height 126
click at [664, 302] on span "Restart" at bounding box center [660, 303] width 14 height 5
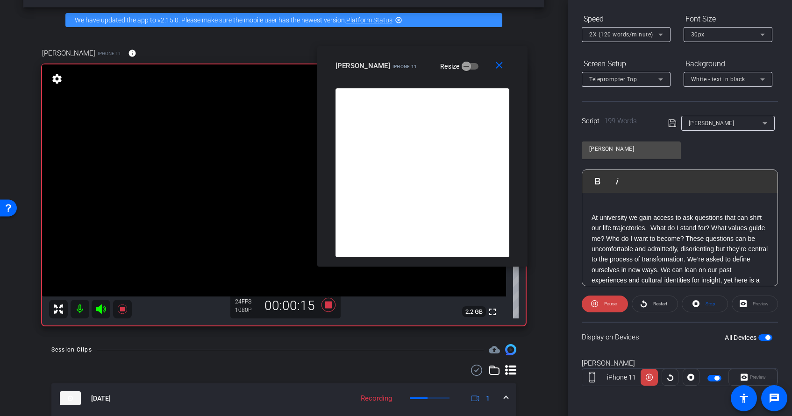
drag, startPoint x: 394, startPoint y: 107, endPoint x: 422, endPoint y: 57, distance: 57.3
click at [421, 56] on div "close vanessa cabrales iPhone 11 Resize" at bounding box center [422, 67] width 210 height 42
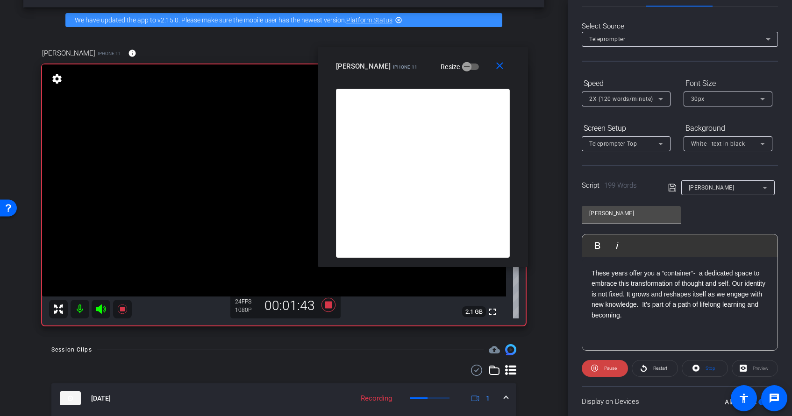
scroll to position [0, 0]
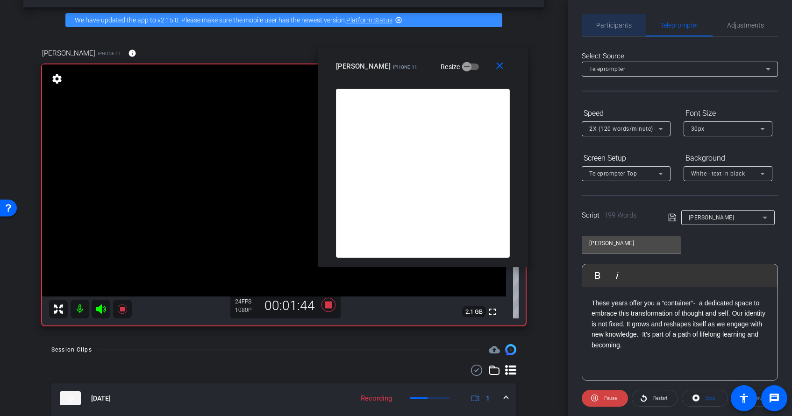
click at [620, 29] on span "Participants" at bounding box center [614, 25] width 36 height 22
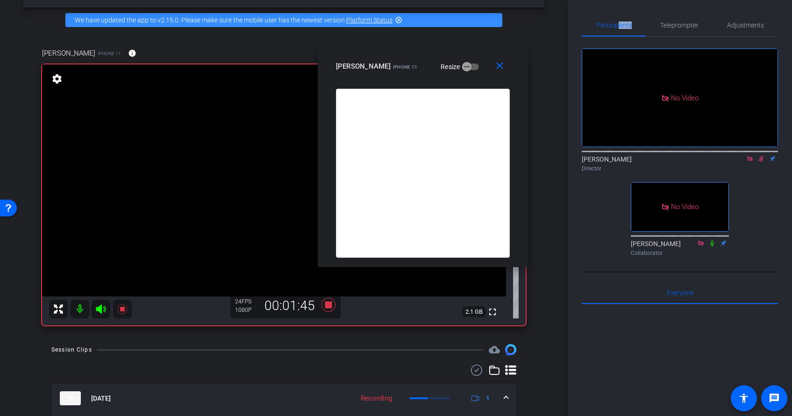
click at [748, 155] on mat-icon at bounding box center [761, 159] width 11 height 8
click at [654, 343] on div at bounding box center [680, 420] width 196 height 231
click at [501, 68] on mat-icon "close" at bounding box center [500, 66] width 12 height 12
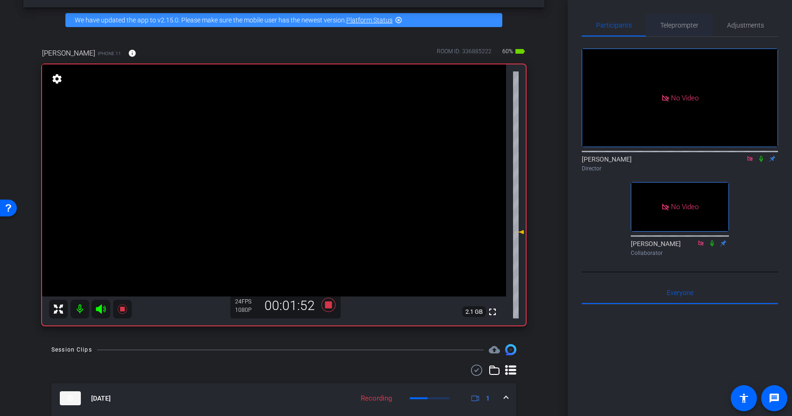
click at [681, 28] on span "Teleprompter" at bounding box center [679, 25] width 38 height 7
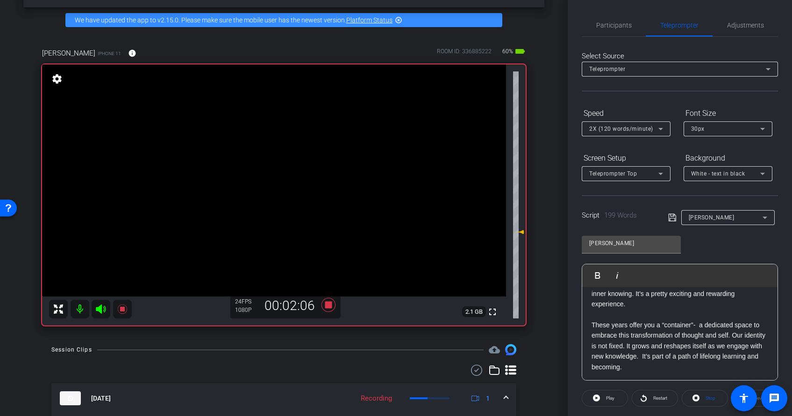
scroll to position [212, 0]
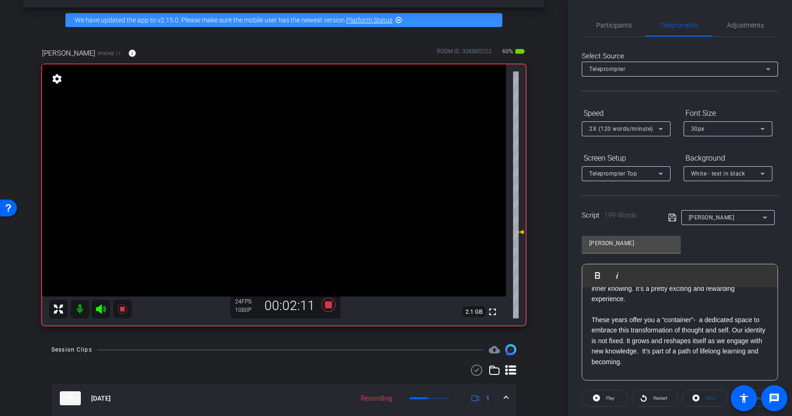
drag, startPoint x: 593, startPoint y: 320, endPoint x: 600, endPoint y: 318, distance: 7.8
click at [593, 320] on p "These years offer you a “container”- a dedicated space to embrace this transfor…" at bounding box center [680, 341] width 177 height 52
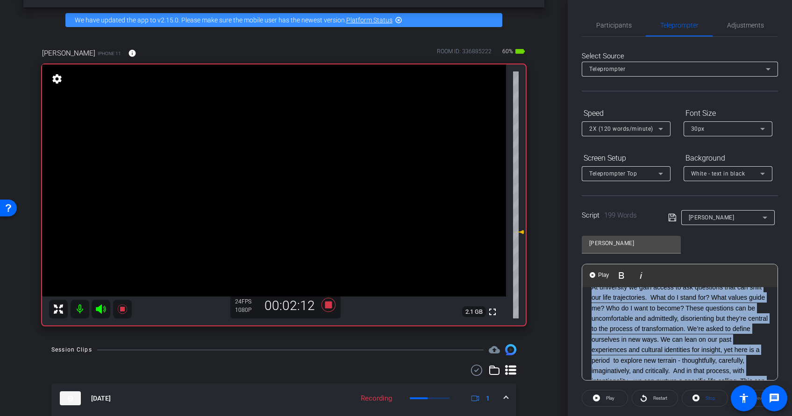
scroll to position [0, 0]
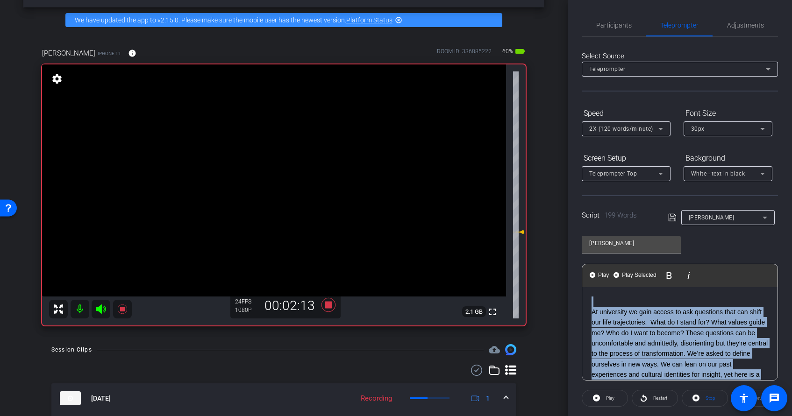
drag, startPoint x: 636, startPoint y: 307, endPoint x: 567, endPoint y: 255, distance: 86.6
click at [566, 254] on div "arrow_back Vanessa Cabrales Back to project Send invite account_box grid_on set…" at bounding box center [396, 208] width 792 height 416
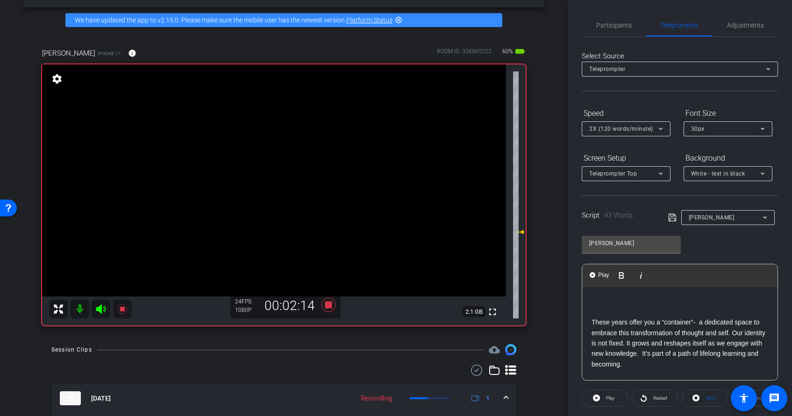
click at [593, 313] on p at bounding box center [680, 312] width 177 height 10
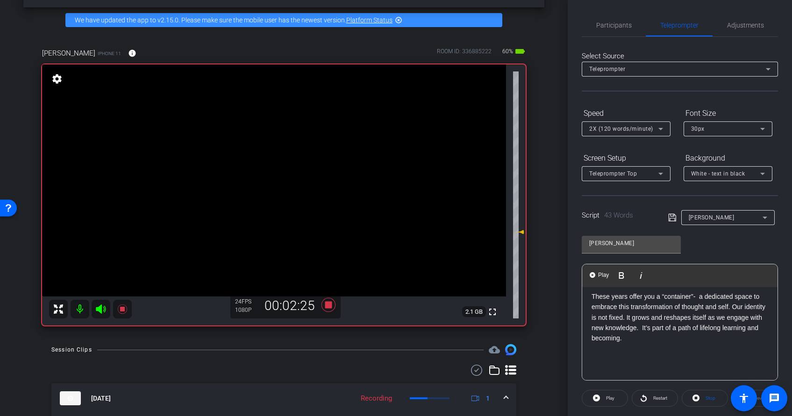
scroll to position [22, 0]
click at [648, 377] on span at bounding box center [654, 398] width 45 height 22
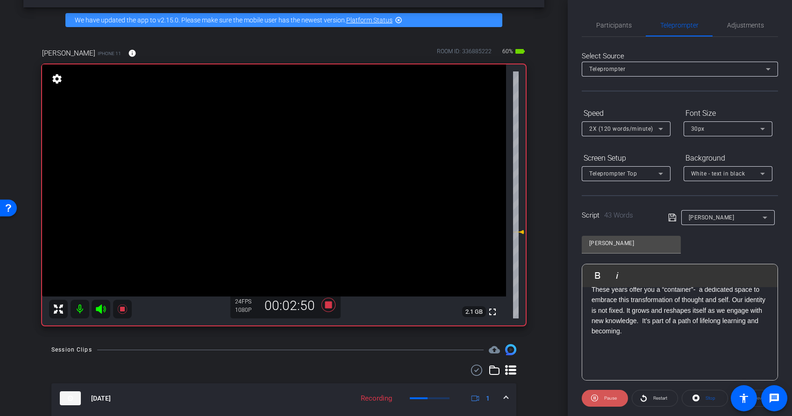
drag, startPoint x: 611, startPoint y: 397, endPoint x: 619, endPoint y: 363, distance: 35.5
click at [611, 377] on span "Pause" at bounding box center [610, 398] width 13 height 5
click at [614, 24] on span "Participants" at bounding box center [614, 25] width 36 height 7
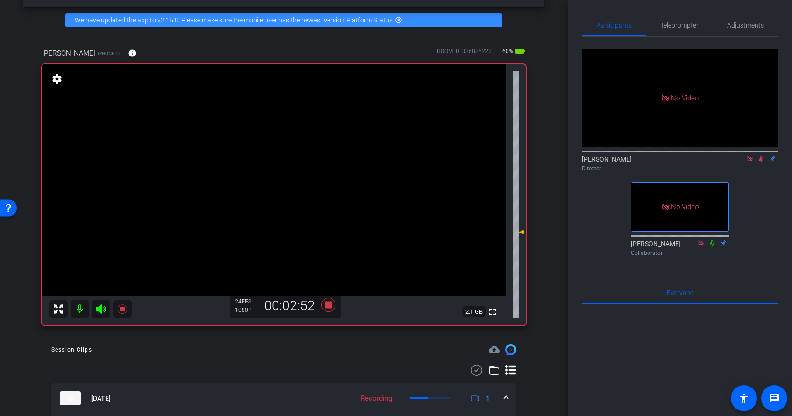
click at [748, 156] on icon at bounding box center [761, 159] width 7 height 7
click at [121, 308] on icon at bounding box center [121, 309] width 9 height 9
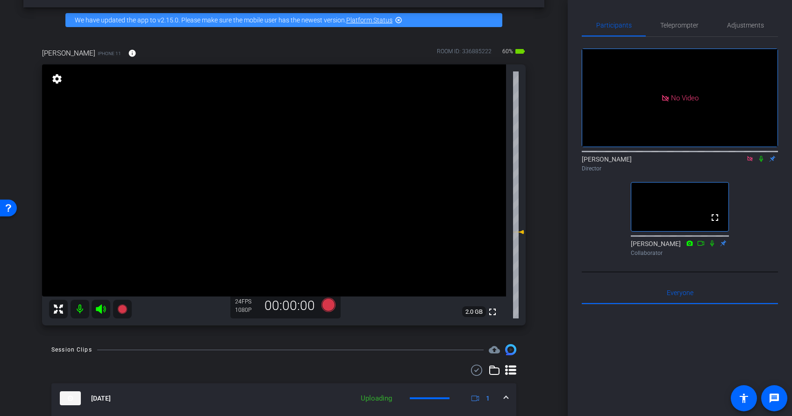
click at [748, 156] on icon at bounding box center [749, 158] width 5 height 5
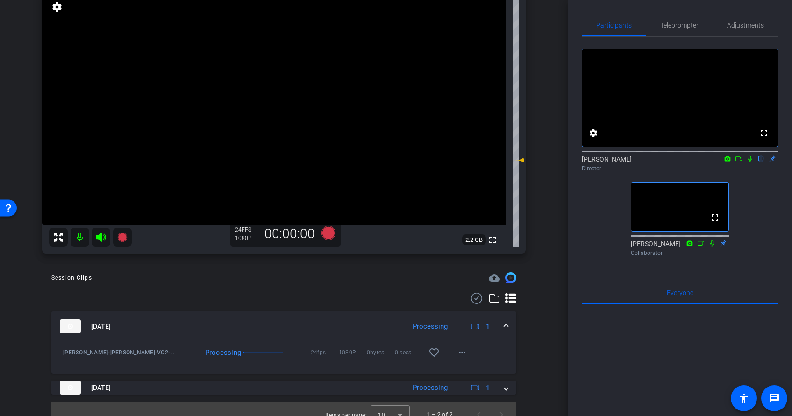
scroll to position [116, 0]
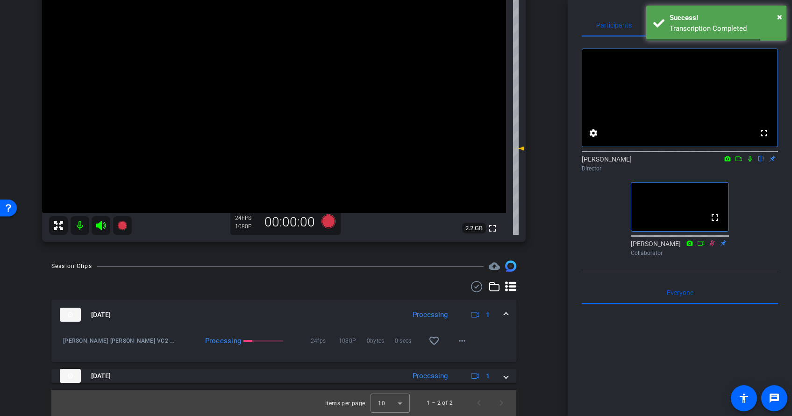
click at [737, 162] on icon at bounding box center [738, 159] width 7 height 7
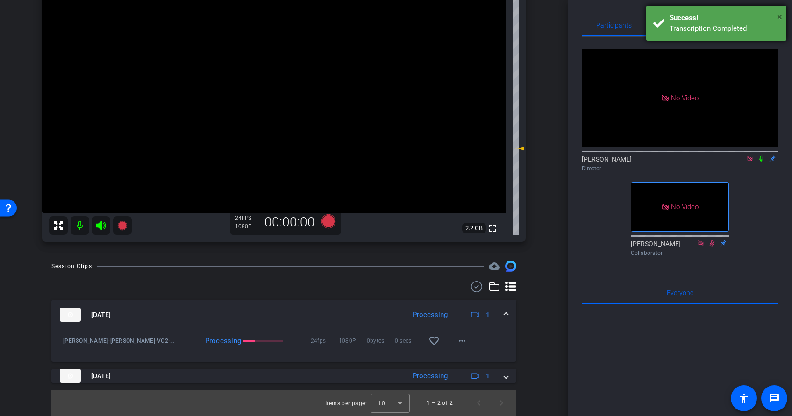
click at [748, 16] on span "×" at bounding box center [779, 16] width 5 height 11
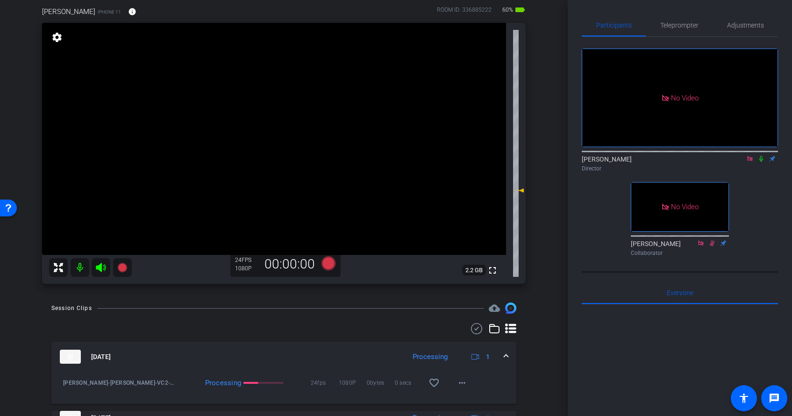
scroll to position [68, 0]
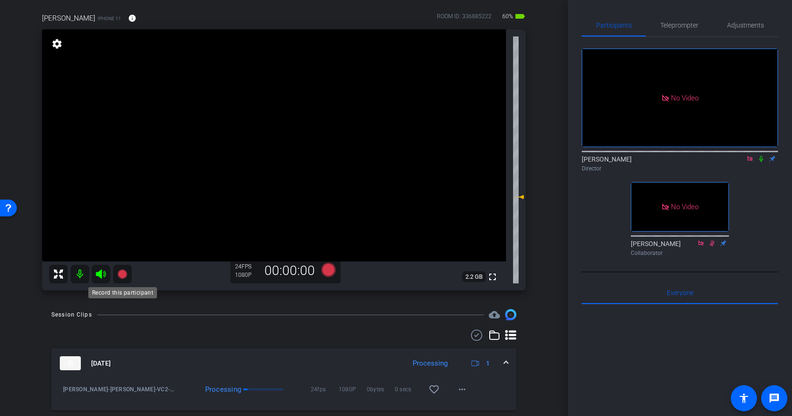
click at [121, 276] on icon at bounding box center [121, 274] width 9 height 9
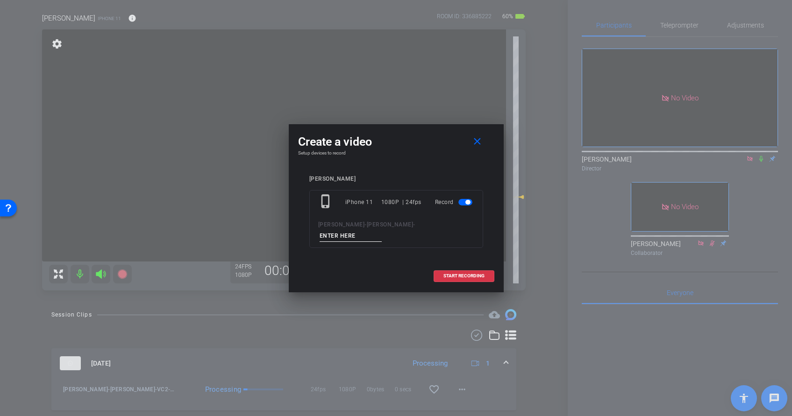
scroll to position [68, 0]
click at [346, 234] on input at bounding box center [351, 236] width 63 height 12
type input "VC Intro Retake"
click at [438, 273] on span at bounding box center [464, 276] width 60 height 22
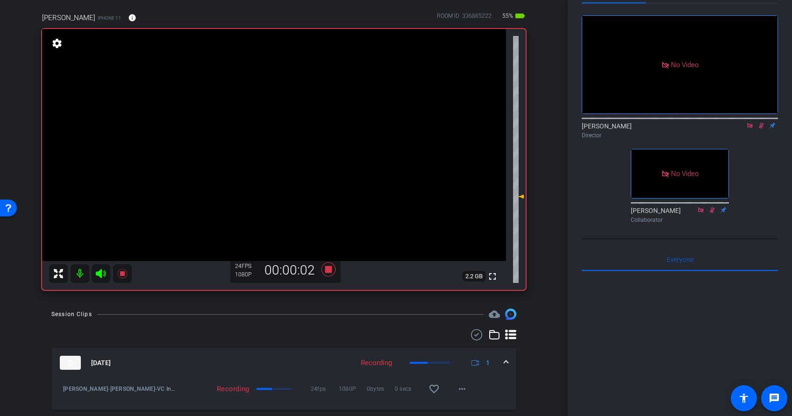
scroll to position [0, 0]
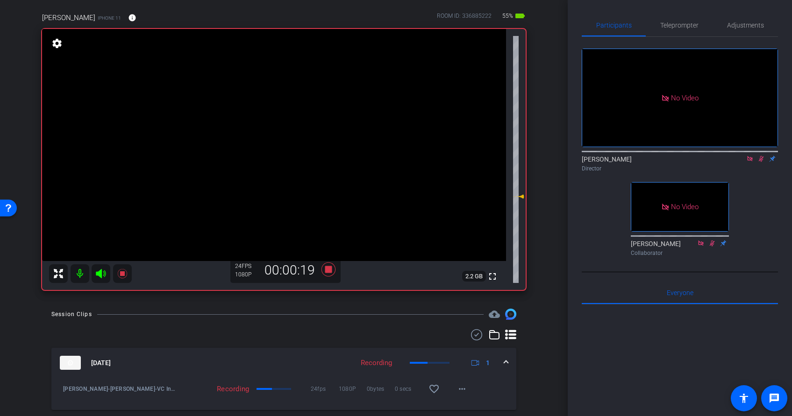
click at [748, 162] on icon at bounding box center [761, 159] width 7 height 7
click at [119, 273] on icon at bounding box center [122, 273] width 11 height 11
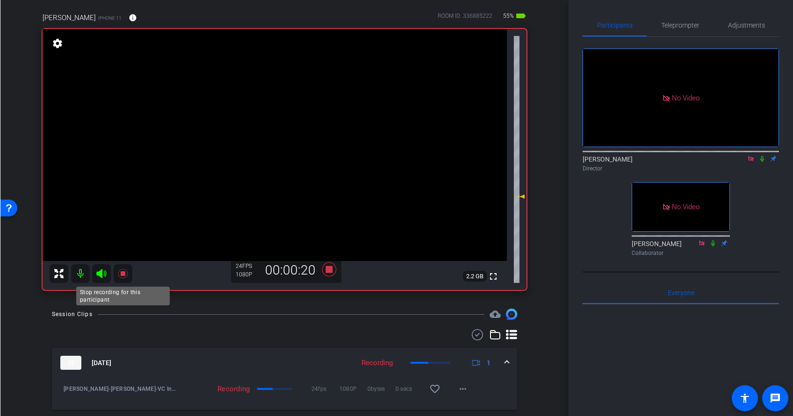
scroll to position [69, 0]
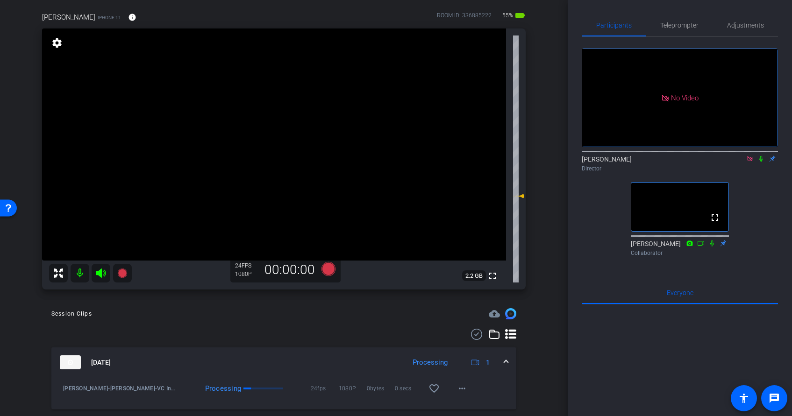
click at [748, 161] on icon at bounding box center [749, 158] width 5 height 5
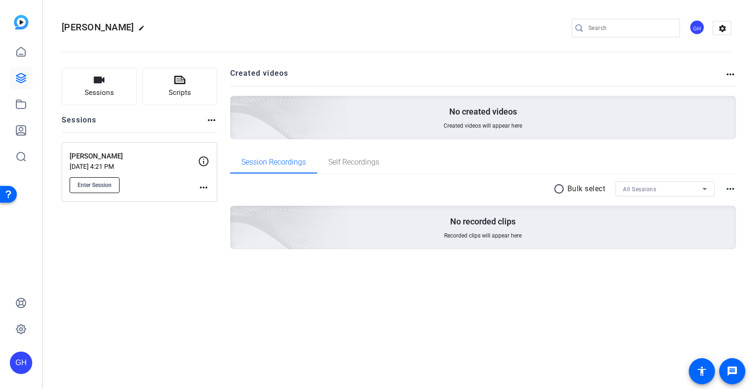
drag, startPoint x: 112, startPoint y: 241, endPoint x: 78, endPoint y: 181, distance: 69.3
click at [102, 214] on div "Sessions Scripts Sessions more_horiz Vanessa Cabrales Aug 27, 2025 @ 4:21 PM En…" at bounding box center [140, 173] width 156 height 211
click at [19, 72] on icon at bounding box center [20, 77] width 11 height 11
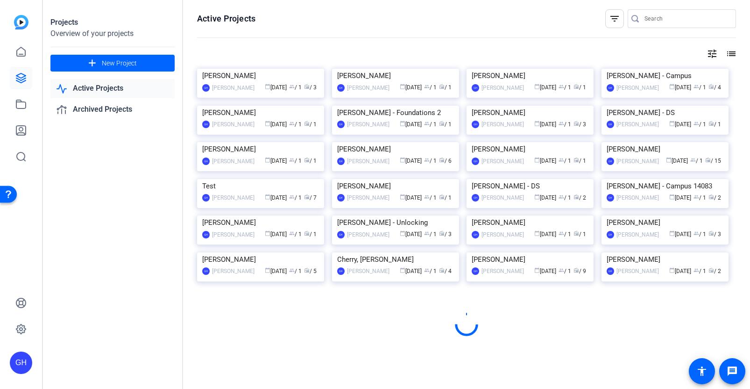
click at [238, 69] on img at bounding box center [260, 69] width 127 height 0
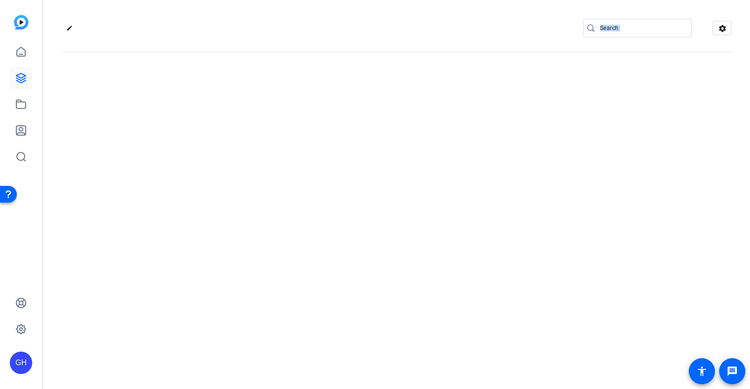
click at [238, 112] on div "edit settings" at bounding box center [397, 194] width 708 height 389
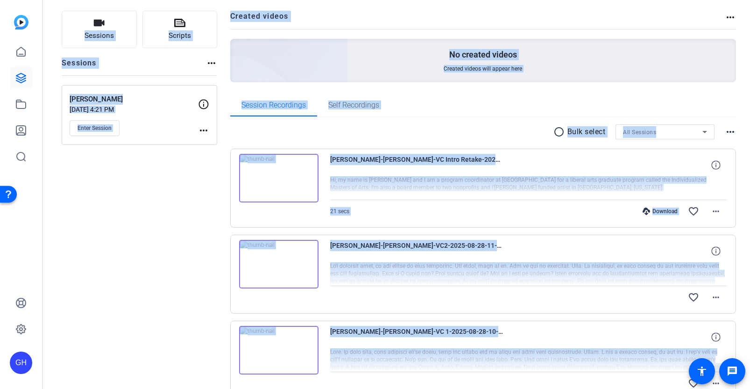
scroll to position [56, 0]
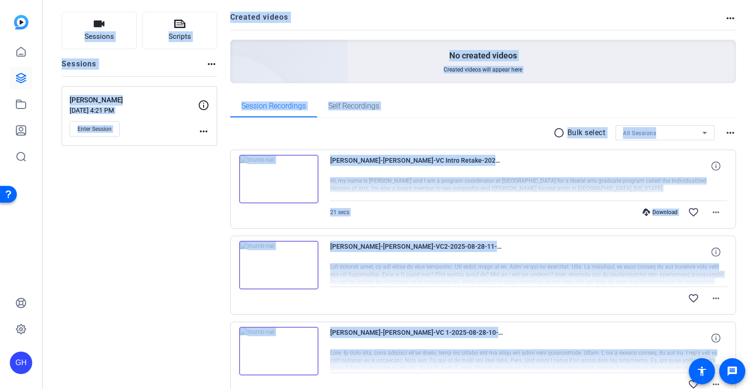
click at [140, 254] on div "Sessions Scripts Sessions more_horiz Vanessa Cabrales Aug 27, 2025 @ 4:21 PM En…" at bounding box center [140, 221] width 156 height 419
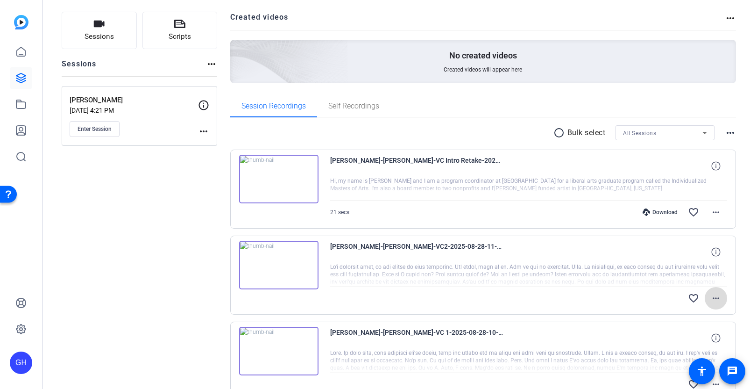
click at [718, 299] on mat-icon "more_horiz" at bounding box center [716, 298] width 11 height 11
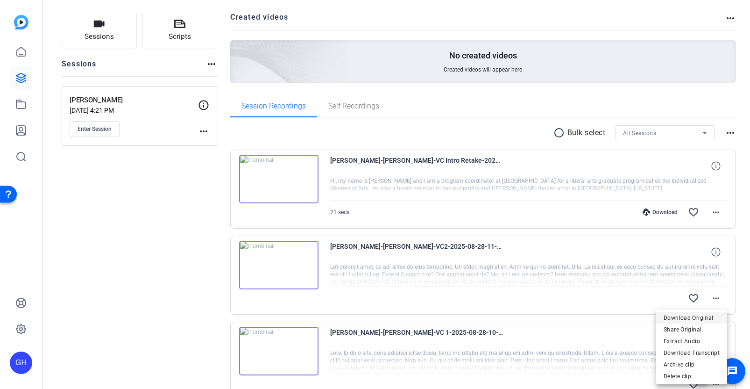
click at [701, 318] on span "Download Original" at bounding box center [692, 317] width 56 height 11
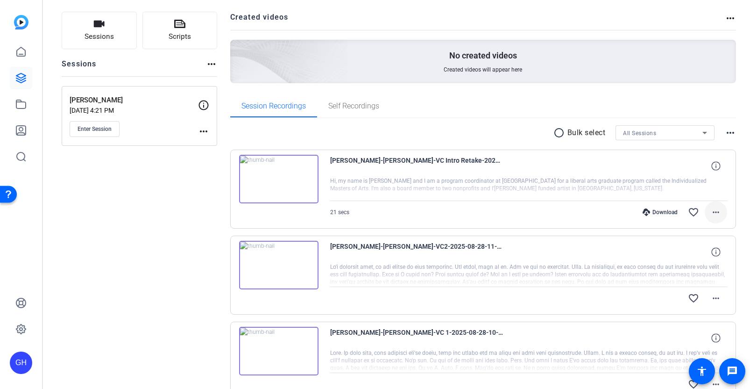
click at [715, 211] on mat-icon "more_horiz" at bounding box center [716, 212] width 11 height 11
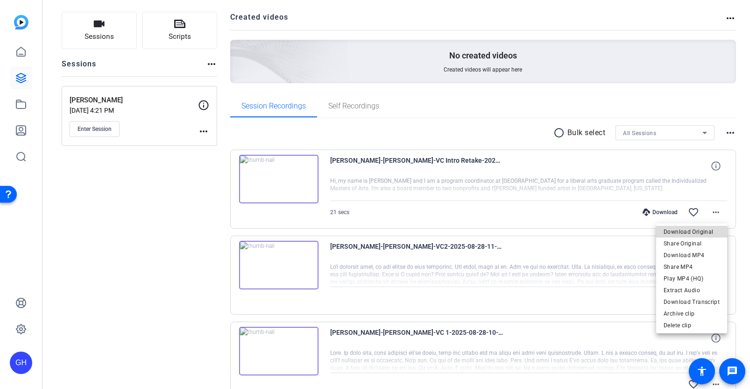
click at [698, 229] on span "Download Original" at bounding box center [692, 231] width 56 height 11
